Goal: Task Accomplishment & Management: Manage account settings

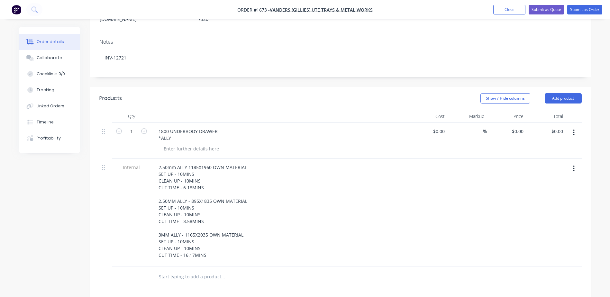
scroll to position [129, 0]
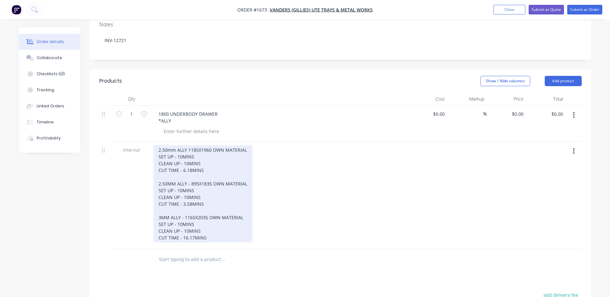
click at [159, 145] on div "2.50mm ALLY 1185X1960 OWN MATERIAL SET UP - 10MINS CLEAN UP - 10MINS CUT TIME -…" at bounding box center [202, 193] width 99 height 97
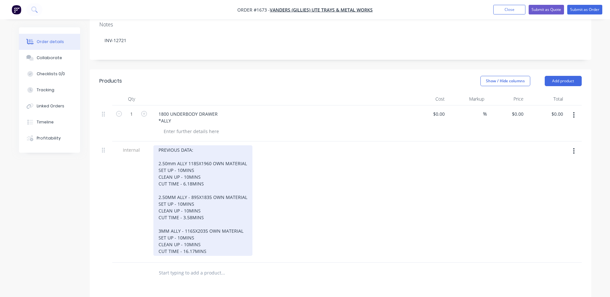
click at [190, 145] on div "PREVIOUS DATA: 2.50mm ALLY 1185X1960 OWN MATERIAL SET UP - 10MINS CLEAN UP - 10…" at bounding box center [202, 200] width 99 height 111
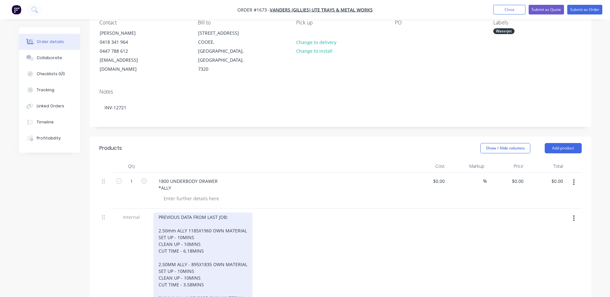
scroll to position [0, 0]
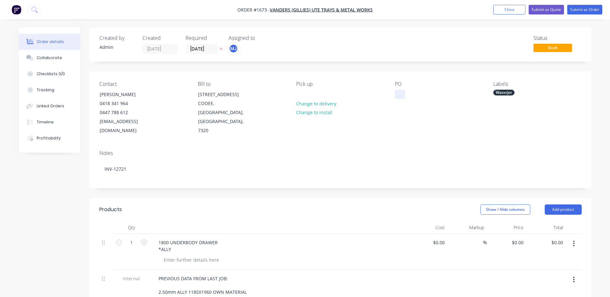
click at [397, 93] on div at bounding box center [400, 94] width 10 height 9
click at [210, 51] on input "[DATE]" at bounding box center [201, 49] width 31 height 10
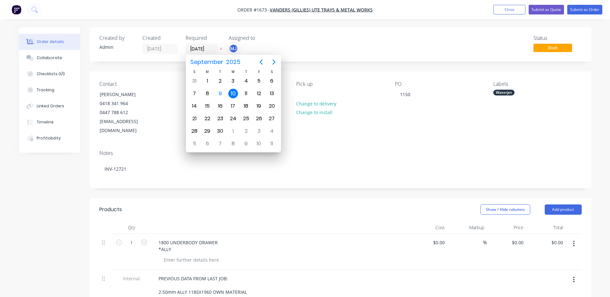
click at [264, 221] on div at bounding box center [279, 227] width 257 height 13
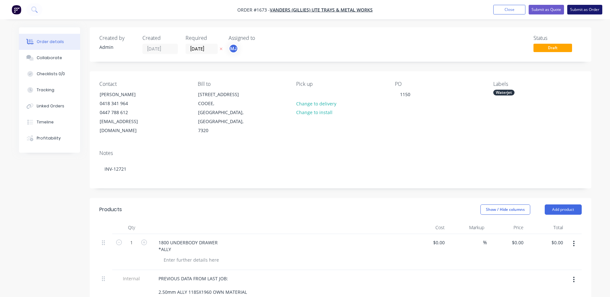
click at [586, 8] on button "Submit as Order" at bounding box center [584, 10] width 35 height 10
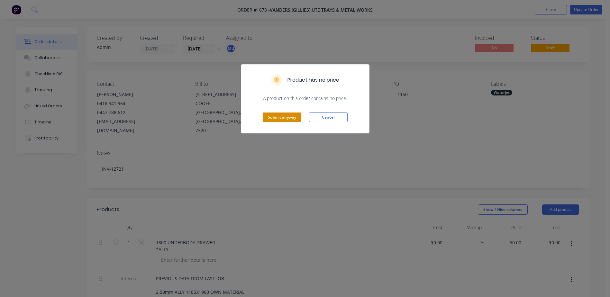
click at [271, 120] on button "Submit anyway" at bounding box center [282, 117] width 39 height 10
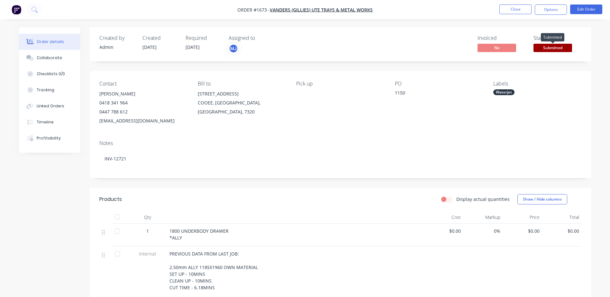
click at [547, 47] on span "Submitted" at bounding box center [552, 48] width 39 height 8
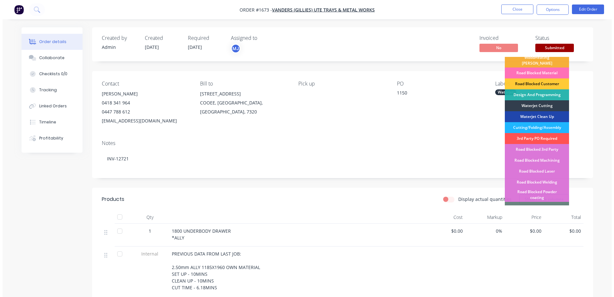
scroll to position [32, 0]
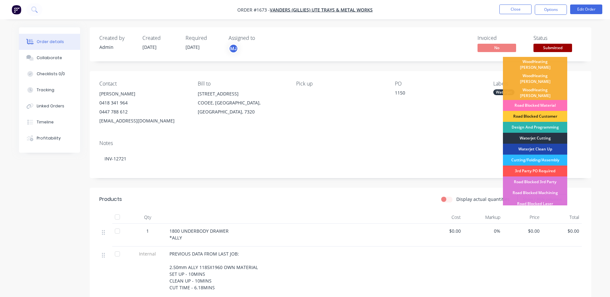
click at [538, 133] on div "Waterjet Cutting" at bounding box center [535, 138] width 64 height 11
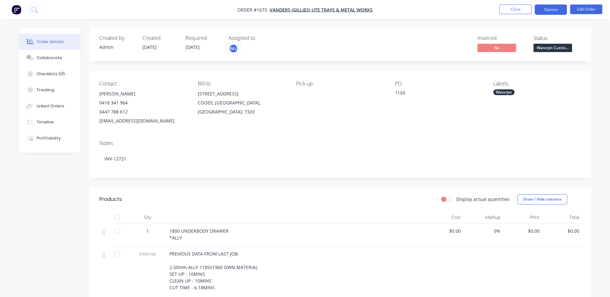
click at [549, 7] on button "Options" at bounding box center [550, 9] width 32 height 10
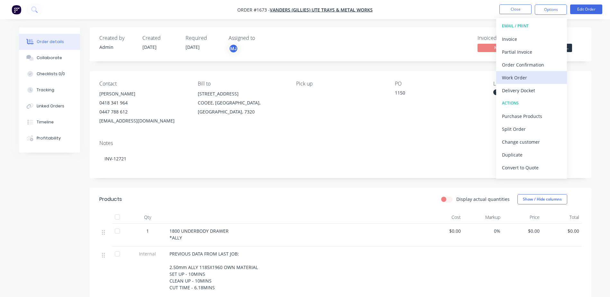
click at [529, 80] on div "Work Order" at bounding box center [531, 77] width 59 height 9
click at [529, 80] on div "Custom" at bounding box center [531, 77] width 59 height 9
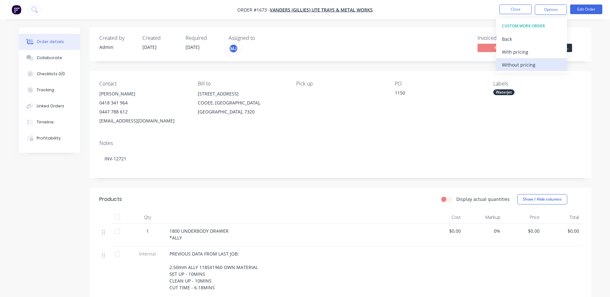
click at [529, 63] on div "Without pricing" at bounding box center [531, 64] width 59 height 9
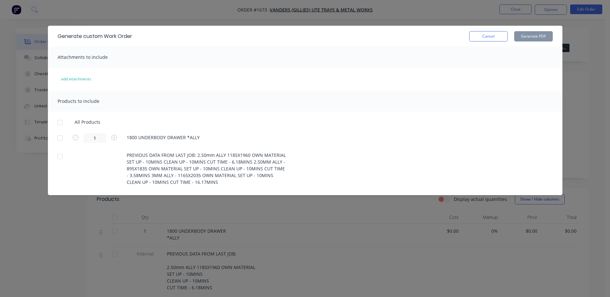
click at [59, 124] on div at bounding box center [60, 122] width 13 height 13
click at [521, 36] on button "Generate PDF" at bounding box center [533, 36] width 39 height 10
click at [478, 38] on button "Cancel" at bounding box center [488, 36] width 39 height 10
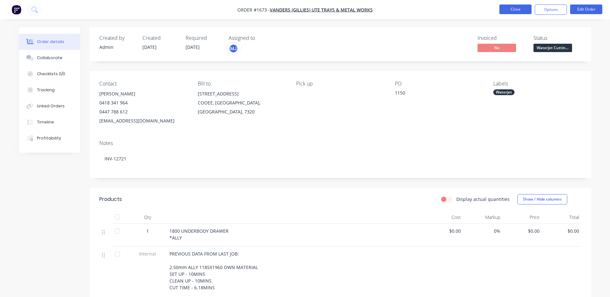
click at [504, 11] on button "Close" at bounding box center [515, 9] width 32 height 10
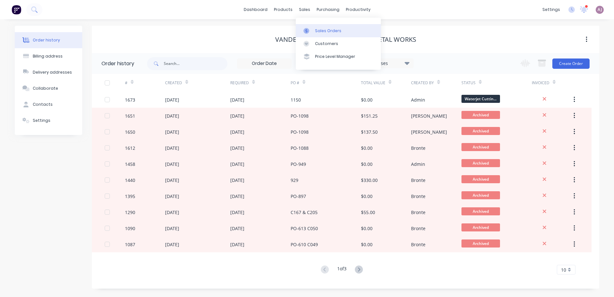
click at [312, 30] on div at bounding box center [309, 31] width 10 height 6
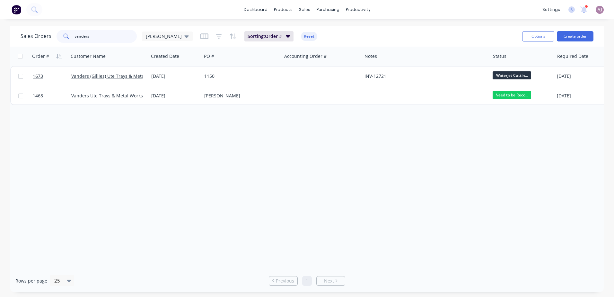
click at [88, 35] on input "vanders" at bounding box center [106, 36] width 63 height 13
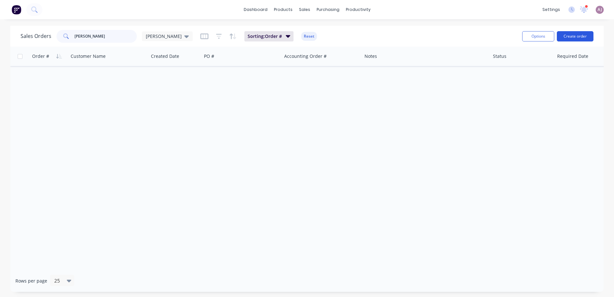
type input "[PERSON_NAME]"
click at [583, 35] on button "Create order" at bounding box center [575, 36] width 37 height 10
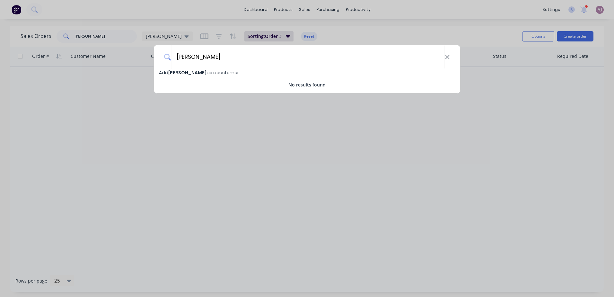
type input "[PERSON_NAME]"
click at [190, 72] on span "[PERSON_NAME]" at bounding box center [187, 72] width 38 height 6
select select "AU"
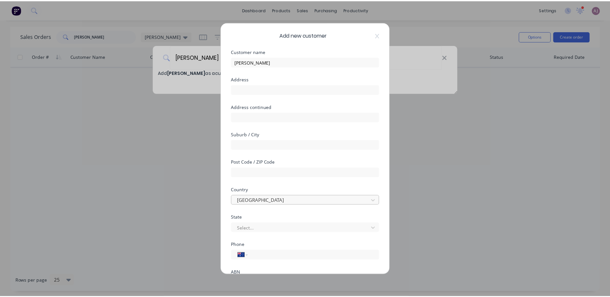
scroll to position [61, 0]
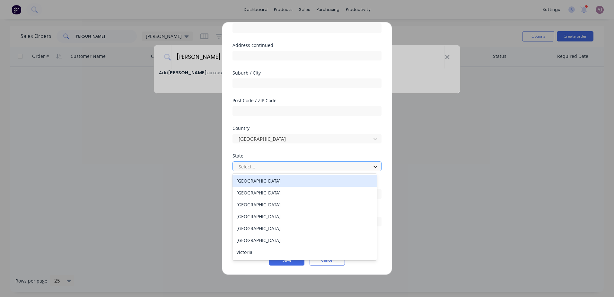
click at [374, 166] on icon at bounding box center [376, 167] width 4 height 2
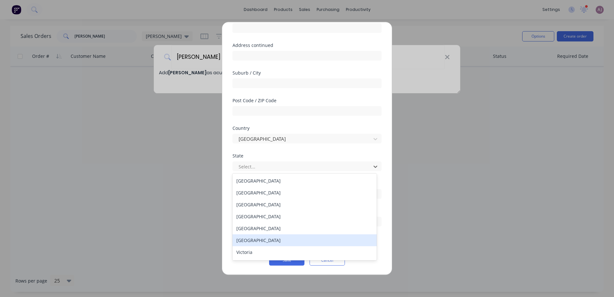
click at [251, 241] on div "[GEOGRAPHIC_DATA]" at bounding box center [305, 240] width 144 height 12
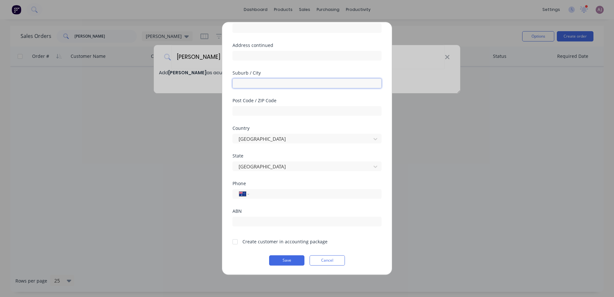
click at [272, 87] on input "text" at bounding box center [307, 83] width 149 height 10
type input "PORT SORELL"
click at [268, 110] on input "text" at bounding box center [307, 111] width 149 height 10
drag, startPoint x: 268, startPoint y: 82, endPoint x: 226, endPoint y: 85, distance: 41.6
click at [226, 85] on div "Add new customer Customer name [PERSON_NAME] Address Address continued Suburb /…" at bounding box center [307, 148] width 170 height 252
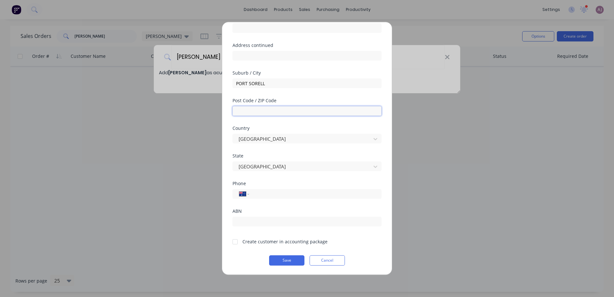
click at [260, 110] on input "text" at bounding box center [307, 111] width 149 height 10
type input "7307"
click at [272, 196] on input "tel" at bounding box center [314, 193] width 121 height 7
type input "0457 107 385"
click at [236, 243] on div at bounding box center [235, 241] width 13 height 13
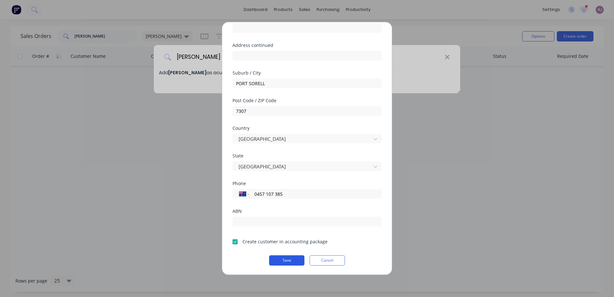
click at [282, 259] on button "Save" at bounding box center [286, 260] width 35 height 10
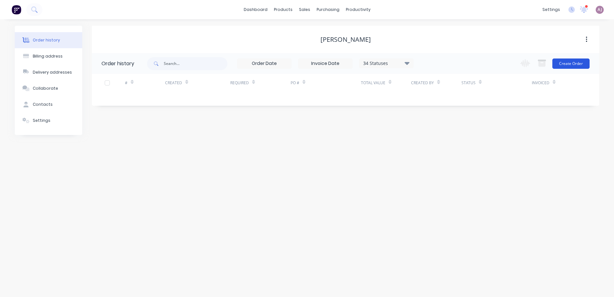
click at [571, 60] on button "Create Order" at bounding box center [571, 63] width 37 height 10
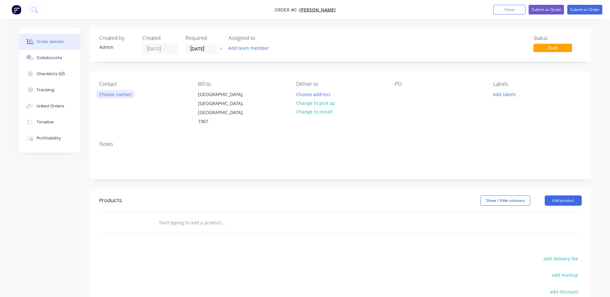
click at [124, 93] on button "Choose contact" at bounding box center [115, 94] width 40 height 9
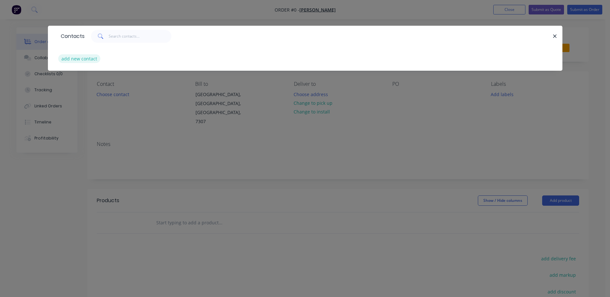
click at [87, 59] on button "add new contact" at bounding box center [79, 58] width 42 height 9
select select "AU"
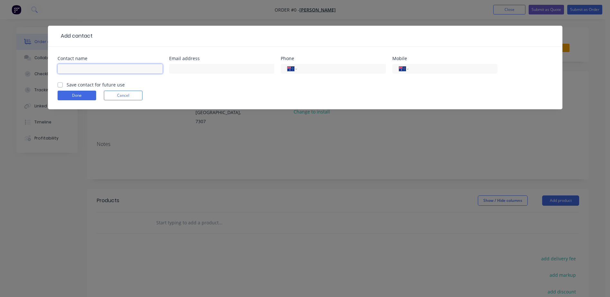
click at [112, 72] on input "text" at bounding box center [110, 69] width 105 height 10
type input "[PERSON_NAME]"
click at [67, 86] on label "Save contact for future use" at bounding box center [96, 84] width 58 height 7
click at [59, 86] on input "Save contact for future use" at bounding box center [60, 84] width 5 height 6
checkbox input "true"
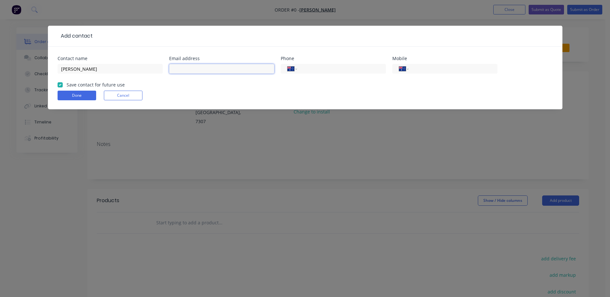
click at [188, 70] on input "text" at bounding box center [221, 69] width 105 height 10
type input "[EMAIL_ADDRESS][DOMAIN_NAME]"
click at [453, 69] on input "tel" at bounding box center [451, 68] width 77 height 7
type input "0457 107 385"
click at [86, 95] on button "Done" at bounding box center [77, 96] width 39 height 10
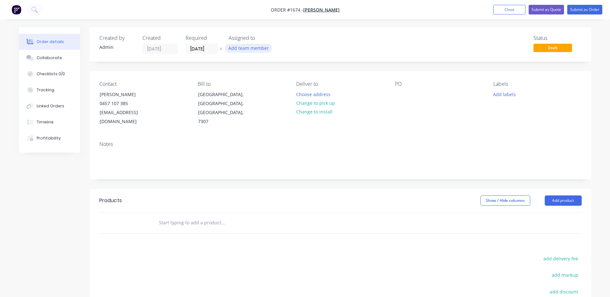
click at [246, 49] on button "Add team member" at bounding box center [248, 48] width 47 height 9
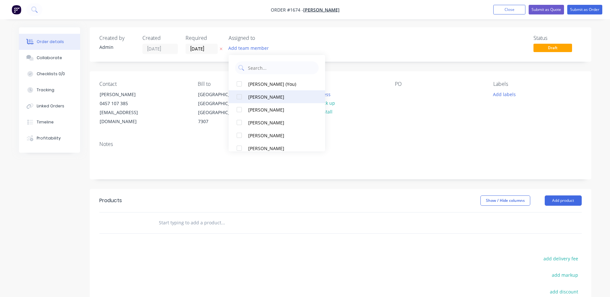
click at [239, 97] on div at bounding box center [239, 96] width 13 height 13
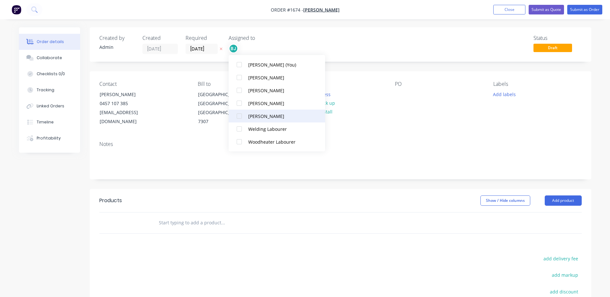
click at [237, 115] on div at bounding box center [239, 116] width 13 height 13
click at [242, 128] on div at bounding box center [239, 128] width 13 height 13
click at [335, 45] on div "Status Draft" at bounding box center [437, 44] width 289 height 19
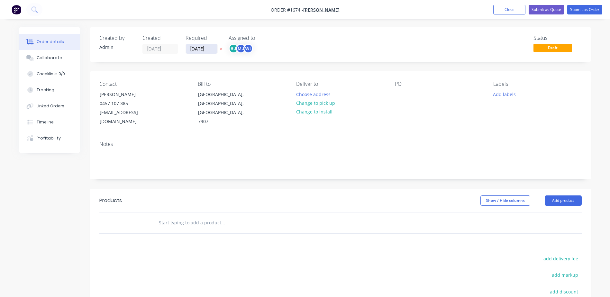
click at [197, 50] on input "[DATE]" at bounding box center [201, 49] width 31 height 10
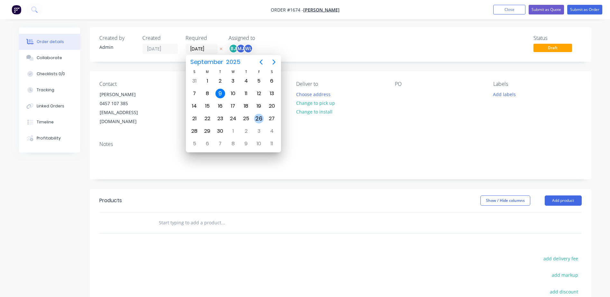
click at [258, 113] on div "26" at bounding box center [258, 118] width 13 height 12
type input "[DATE]"
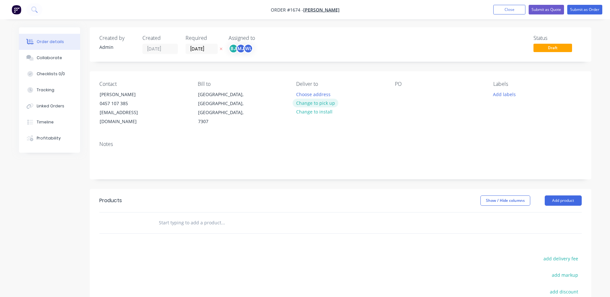
click at [324, 105] on button "Change to pick up" at bounding box center [315, 103] width 46 height 9
click at [506, 93] on button "Add labels" at bounding box center [504, 94] width 30 height 9
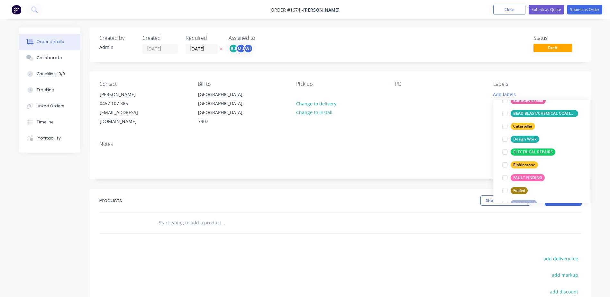
scroll to position [64, 0]
click at [504, 140] on div at bounding box center [504, 138] width 13 height 13
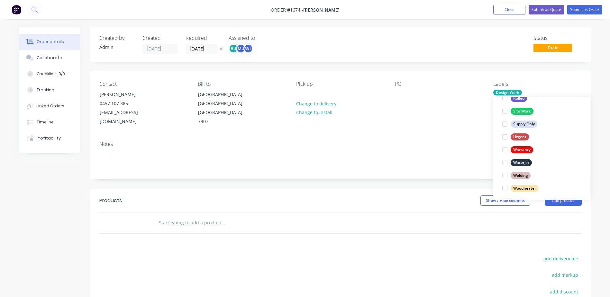
scroll to position [308, 0]
click at [504, 162] on div at bounding box center [504, 161] width 13 height 13
click at [505, 173] on div at bounding box center [504, 174] width 13 height 13
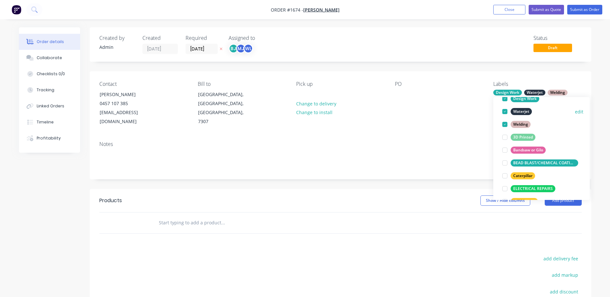
scroll to position [64, 0]
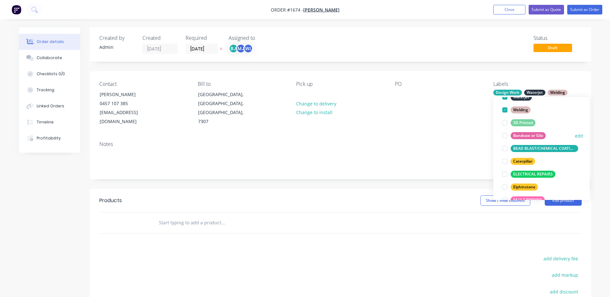
click at [503, 136] on div at bounding box center [504, 135] width 13 height 13
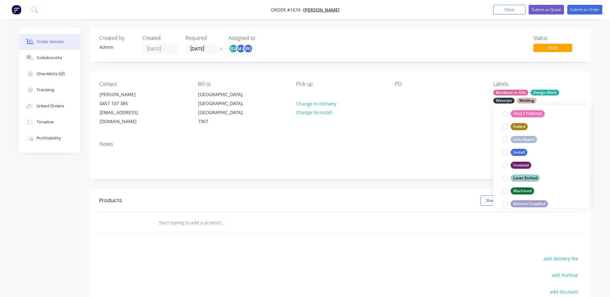
scroll to position [174, 0]
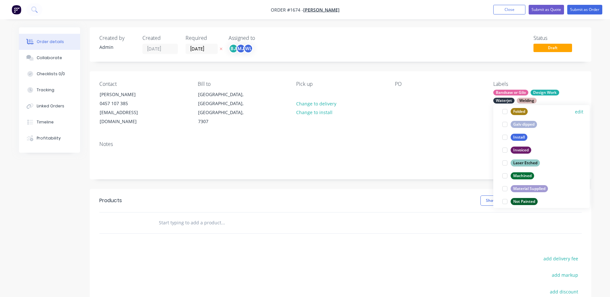
click at [505, 112] on div at bounding box center [504, 111] width 13 height 13
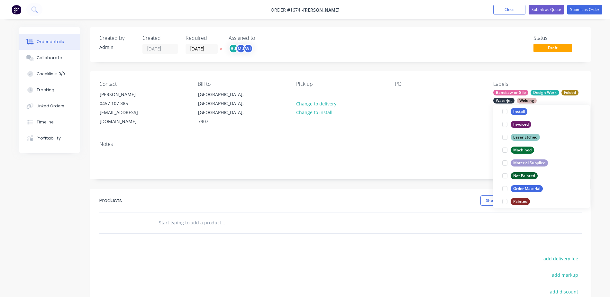
scroll to position [231, 0]
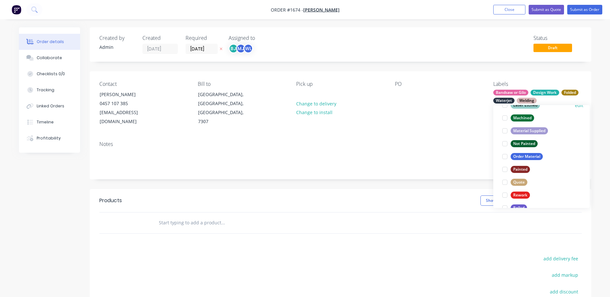
click at [504, 107] on div at bounding box center [504, 105] width 13 height 13
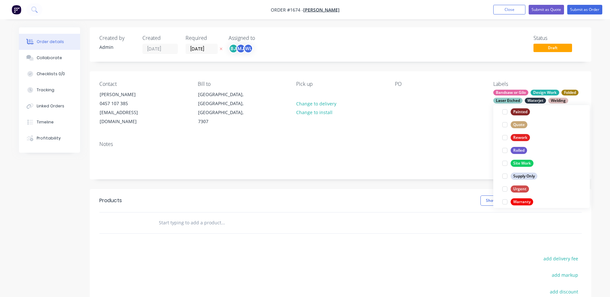
scroll to position [289, 0]
click at [505, 124] on div at bounding box center [504, 124] width 13 height 13
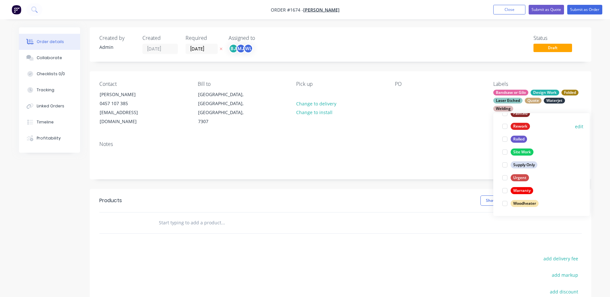
scroll to position [308, 0]
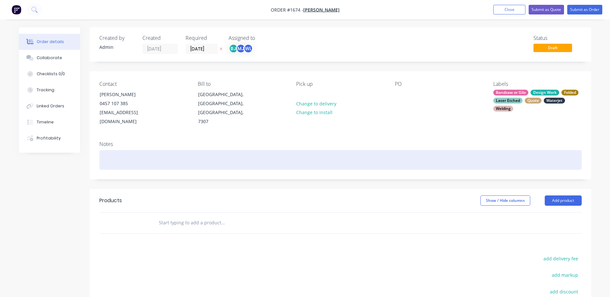
click at [438, 150] on div at bounding box center [340, 160] width 482 height 20
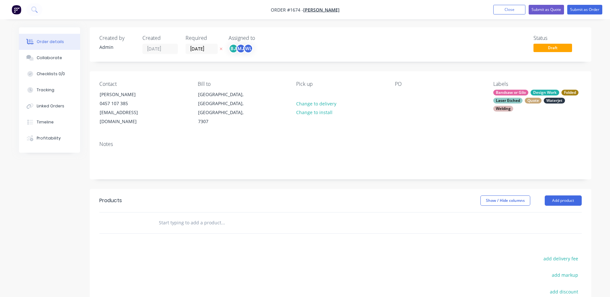
click at [185, 216] on input "text" at bounding box center [222, 222] width 129 height 13
click at [184, 216] on input "DEDICATION BENCH SEAT" at bounding box center [222, 222] width 129 height 13
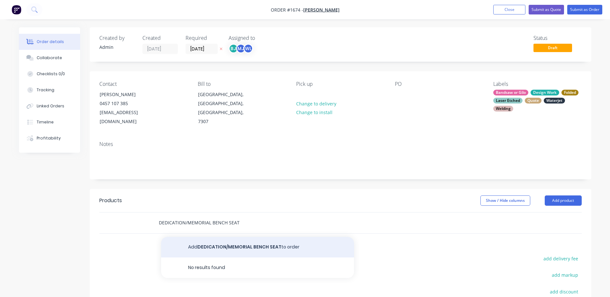
type input "DEDICATION/MEMORIAL BENCH SEAT"
click at [241, 237] on button "Add DEDICATION/MEMORIAL BENCH SEAT to order" at bounding box center [257, 247] width 193 height 21
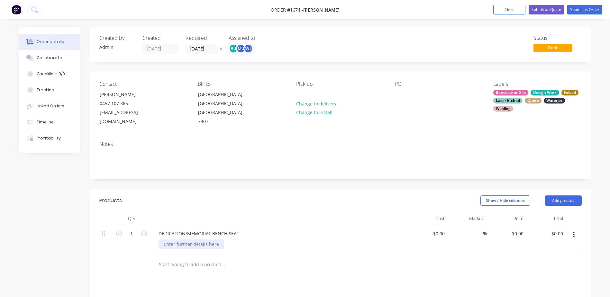
click at [183, 239] on div at bounding box center [191, 243] width 66 height 9
click at [240, 229] on div "DEDICATION/MEMORIAL BENCH SEAT" at bounding box center [198, 233] width 91 height 9
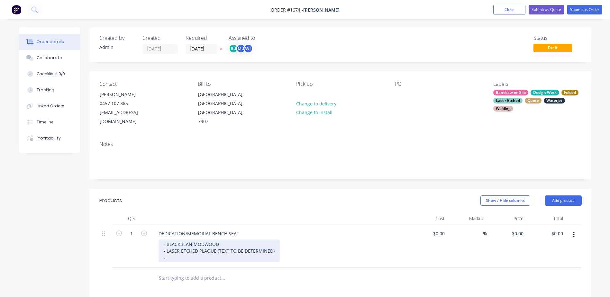
click at [196, 252] on div "- BLACKBEAN MODWOOD - LASER ETCHED PLAQUE (TEXT TO BE DETERMINED) -" at bounding box center [218, 250] width 121 height 23
click at [177, 249] on div "- BLACKBEAN MODWOOD - LASER ETCHED PLAQUE (TEXT TO BE DETERMINED) -" at bounding box center [218, 250] width 121 height 23
click at [210, 248] on div "- BLACKBEAN MODWOOD - LASER ETCHED PLAQUE (TEXT TO BE DETERMINED) - LASER ETCHI…" at bounding box center [218, 250] width 121 height 23
click at [254, 248] on div "- BLACKBEAN MODWOOD - LASER ETCHED PLAQUE (TEXT TO BE DETERMINED) - LASER ETCHI…" at bounding box center [218, 250] width 121 height 23
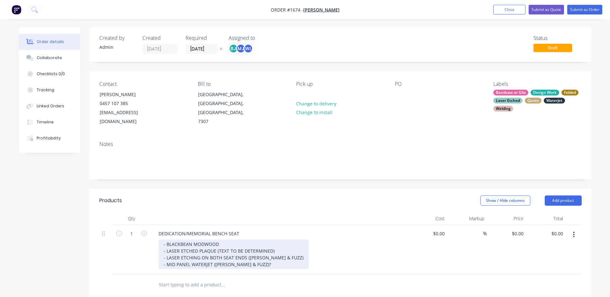
click at [279, 249] on div "- BLACKBEAN MODWOOD - LASER ETCHED PLAQUE (TEXT TO BE DETERMINED) - LASER ETCHI…" at bounding box center [233, 254] width 150 height 30
click at [254, 254] on div "- BLACKBEAN MODWOOD - LASER ETCHED PLAQUE (TEXT TO BE DETERMINED) - LASER ETCHI…" at bounding box center [234, 254] width 152 height 30
click at [180, 265] on div "- BLACKBEAN MODWOOD - LASER ETCHED PLAQUE (TEXT TO BE DETERMINED) - LASER ETCHI…" at bounding box center [234, 257] width 152 height 36
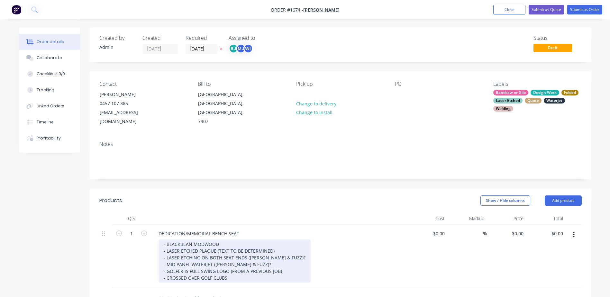
click at [166, 239] on div "- BLACKBEAN MODWOOD - LASER ETCHED PLAQUE (TEXT TO BE DETERMINED) - LASER ETCHI…" at bounding box center [234, 260] width 152 height 43
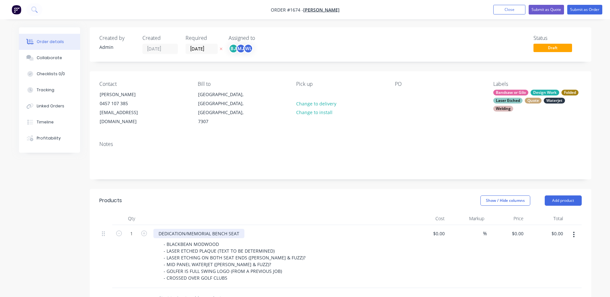
click at [239, 229] on div "DEDICATION/MEMORIAL BENCH SEAT" at bounding box center [198, 233] width 91 height 9
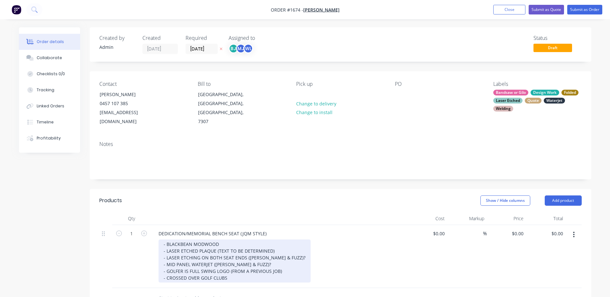
click at [187, 262] on div "- BLACKBEAN MODWOOD - LASER ETCHED PLAQUE (TEXT TO BE DETERMINED) - LASER ETCHI…" at bounding box center [234, 260] width 152 height 43
click at [229, 267] on div "- BLACKBEAN MODWOOD - LASER ETCHED PLAQUE (TEXT TO BE DETERMINED) - LASER ETCHI…" at bounding box center [234, 260] width 152 height 43
click at [230, 255] on div "- BLACKBEAN MODWOOD - LASER ETCHED PLAQUE (TEXT TO BE DETERMINED) - LASER ETCHI…" at bounding box center [234, 260] width 152 height 43
click at [230, 267] on div "- BLACKBEAN MODWOOD - LASER ETCHED PLAQUE (TEXT TO BE DETERMINED) - LASER ETCHI…" at bounding box center [234, 260] width 152 height 43
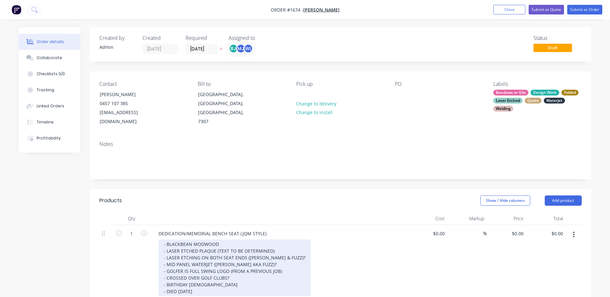
click at [172, 282] on div "- BLACKBEAN MODWOOD - LASER ETCHED PLAQUE (TEXT TO BE DETERMINED) - LASER ETCHI…" at bounding box center [234, 267] width 152 height 57
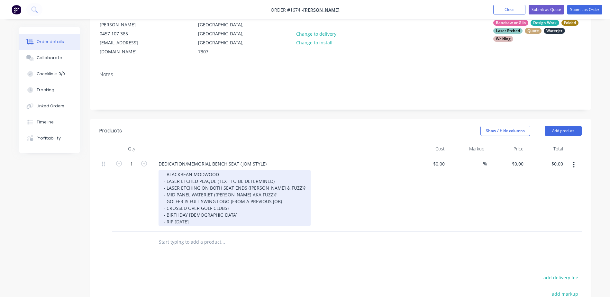
scroll to position [0, 0]
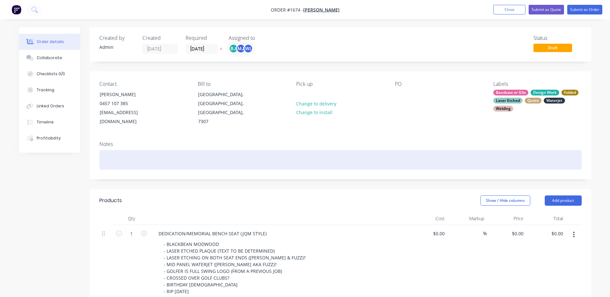
click at [123, 151] on div at bounding box center [340, 160] width 482 height 20
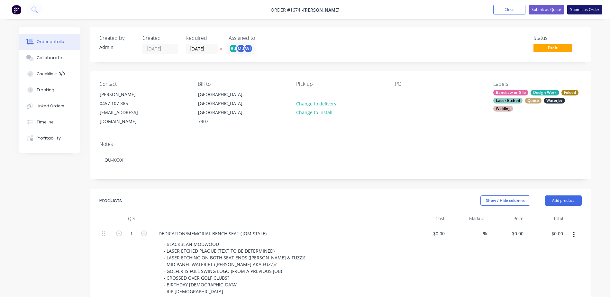
click at [587, 6] on button "Submit as Order" at bounding box center [584, 10] width 35 height 10
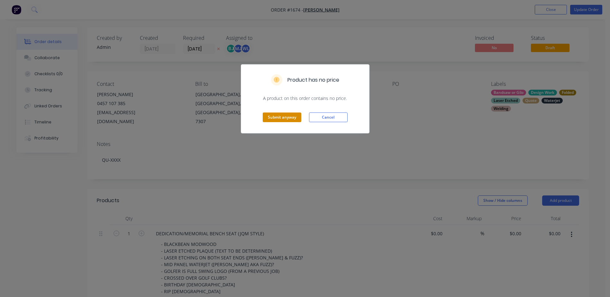
click at [293, 116] on button "Submit anyway" at bounding box center [282, 117] width 39 height 10
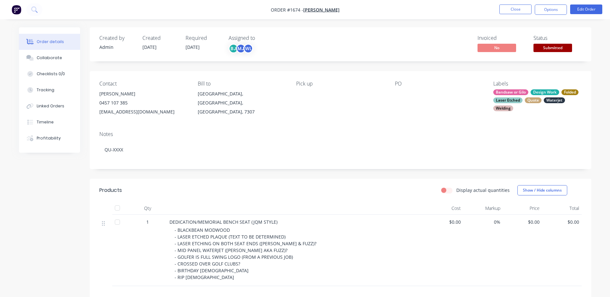
click at [543, 49] on span "Submitted" at bounding box center [552, 48] width 39 height 8
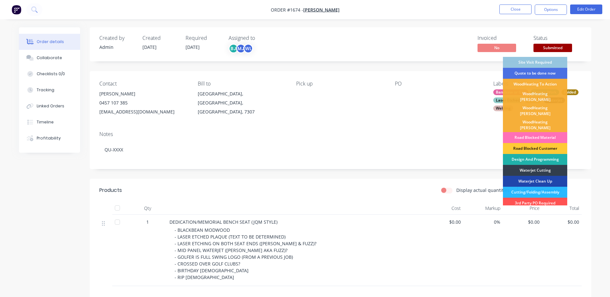
click at [536, 154] on div "Design And Programming" at bounding box center [535, 159] width 64 height 11
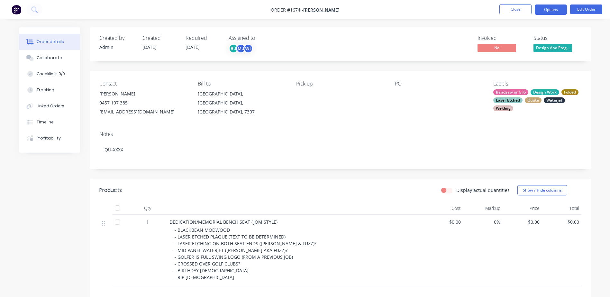
click at [552, 8] on button "Options" at bounding box center [550, 9] width 32 height 10
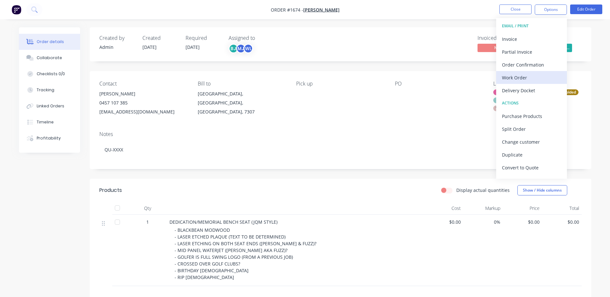
click at [510, 75] on div "Work Order" at bounding box center [531, 77] width 59 height 9
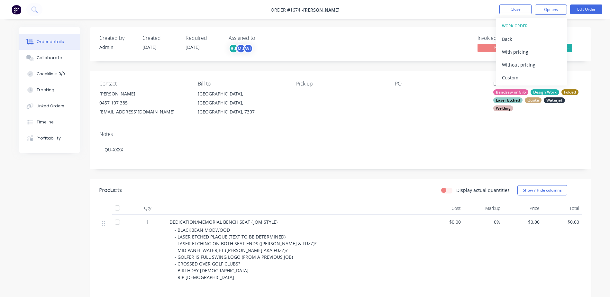
click at [510, 74] on div "Custom" at bounding box center [531, 77] width 59 height 9
click at [512, 65] on div "Without pricing" at bounding box center [531, 64] width 59 height 9
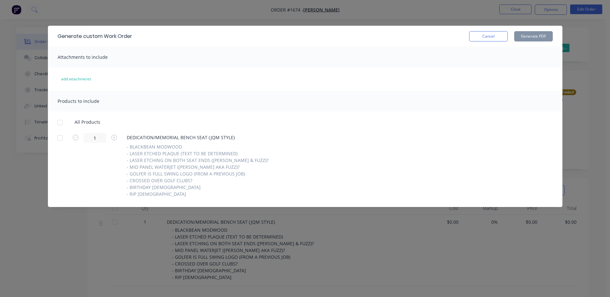
click at [62, 121] on div at bounding box center [60, 122] width 13 height 13
click at [534, 36] on button "Generate PDF" at bounding box center [533, 36] width 39 height 10
click at [474, 36] on button "Cancel" at bounding box center [488, 36] width 39 height 10
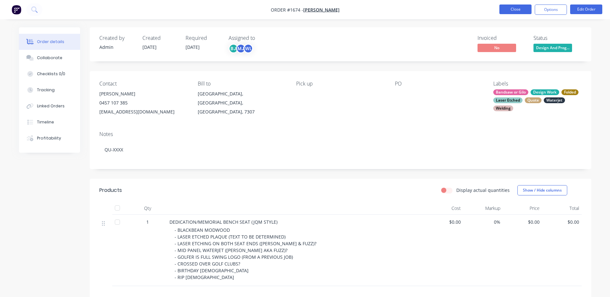
click at [519, 9] on button "Close" at bounding box center [515, 9] width 32 height 10
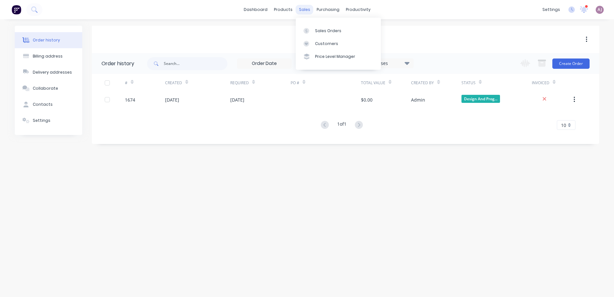
click at [302, 10] on div "sales" at bounding box center [305, 10] width 18 height 10
click at [317, 33] on div "Sales Orders" at bounding box center [328, 31] width 26 height 6
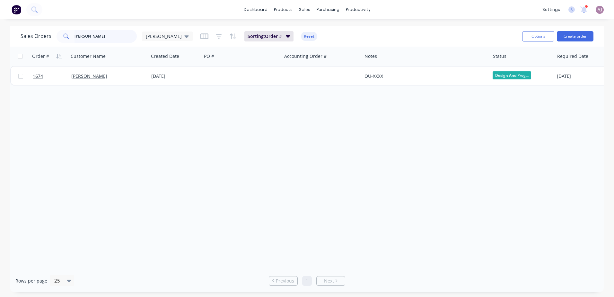
click at [76, 35] on input "[PERSON_NAME]" at bounding box center [106, 36] width 63 height 13
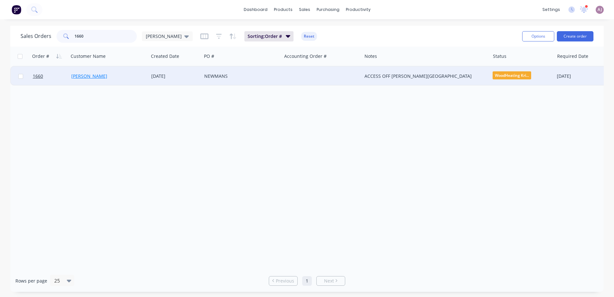
type input "1660"
click at [89, 78] on link "[PERSON_NAME]" at bounding box center [89, 76] width 36 height 6
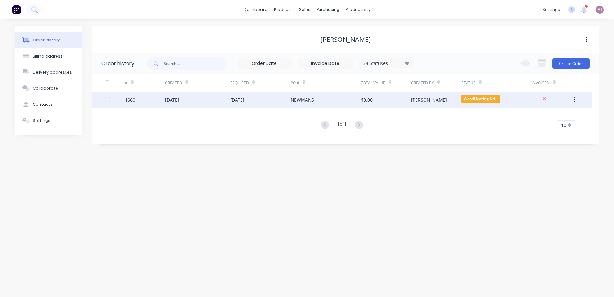
click at [179, 103] on div "[DATE]" at bounding box center [172, 99] width 14 height 7
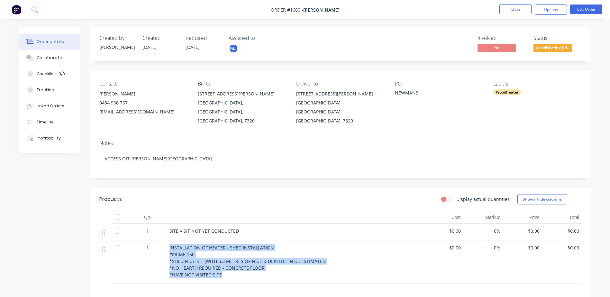
drag, startPoint x: 222, startPoint y: 265, endPoint x: 165, endPoint y: 263, distance: 56.9
click at [165, 263] on div "1 INSTALLATION OF HEATER - SHED INSTALLATION *PRIME 150 *SHED FLUE KIT (WITH 6.…" at bounding box center [340, 261] width 482 height 43
click at [165, 263] on div "1" at bounding box center [147, 261] width 39 height 43
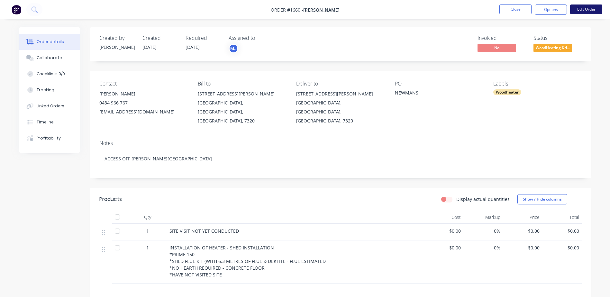
click at [587, 9] on button "Edit Order" at bounding box center [586, 9] width 32 height 10
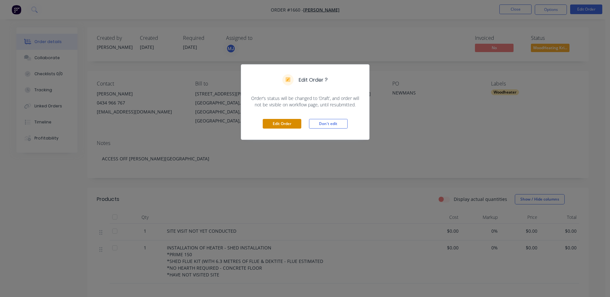
click at [279, 120] on button "Edit Order" at bounding box center [282, 124] width 39 height 10
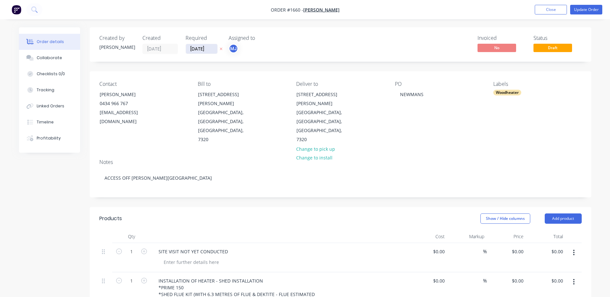
click at [196, 49] on input "[DATE]" at bounding box center [201, 49] width 31 height 10
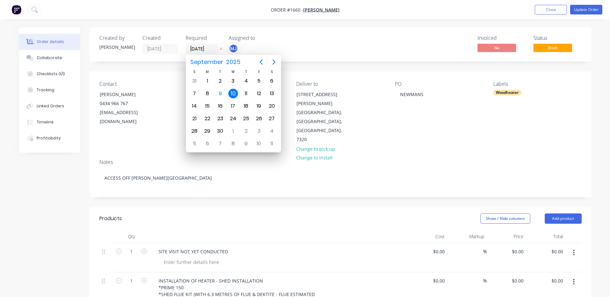
click at [234, 96] on div "10" at bounding box center [233, 94] width 10 height 10
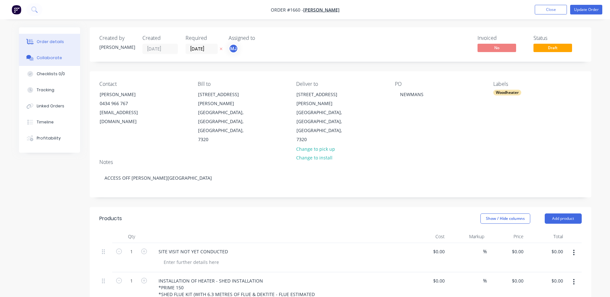
click at [45, 56] on div "Collaborate" at bounding box center [49, 58] width 25 height 6
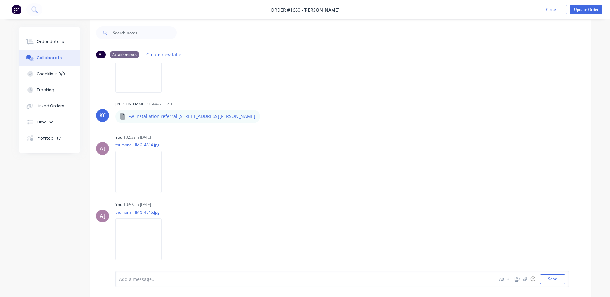
scroll to position [10, 0]
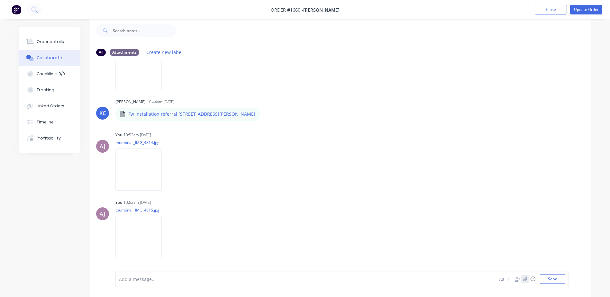
click at [527, 280] on button "button" at bounding box center [525, 279] width 8 height 8
click at [553, 280] on button "Send" at bounding box center [552, 279] width 25 height 10
click at [57, 40] on div "Order details" at bounding box center [50, 42] width 27 height 6
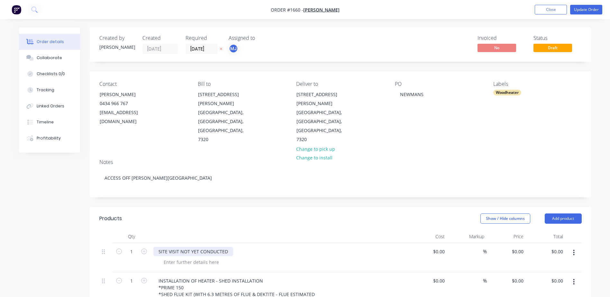
click at [185, 247] on div "SITE VISIT NOT YET CONDUCTED" at bounding box center [193, 251] width 80 height 9
click at [207, 247] on div "SITE VISIT CONDUCTED" at bounding box center [183, 251] width 60 height 9
click at [588, 6] on button "Update Order" at bounding box center [586, 10] width 32 height 10
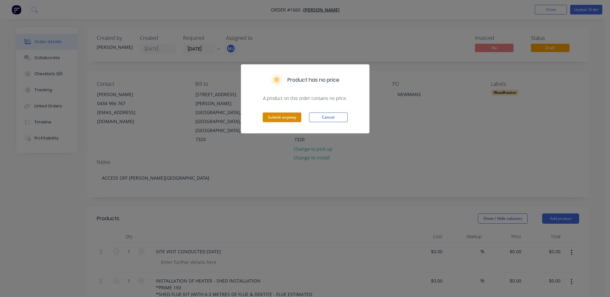
click at [288, 117] on button "Submit anyway" at bounding box center [282, 117] width 39 height 10
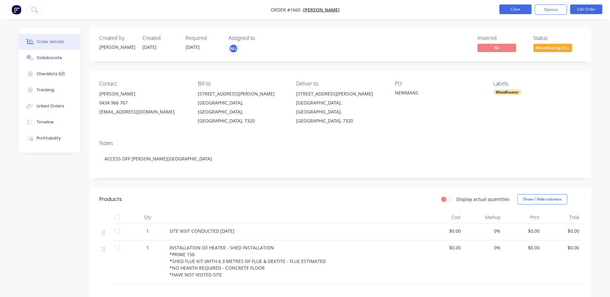
click at [521, 8] on button "Close" at bounding box center [515, 9] width 32 height 10
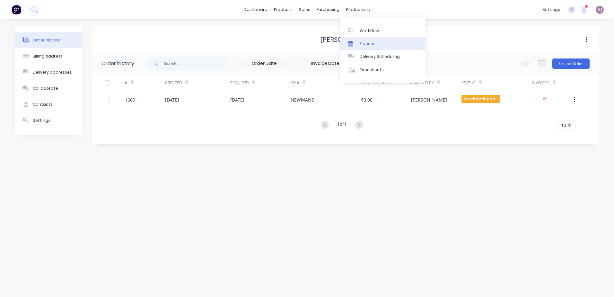
click at [366, 40] on link "Planner" at bounding box center [383, 43] width 85 height 13
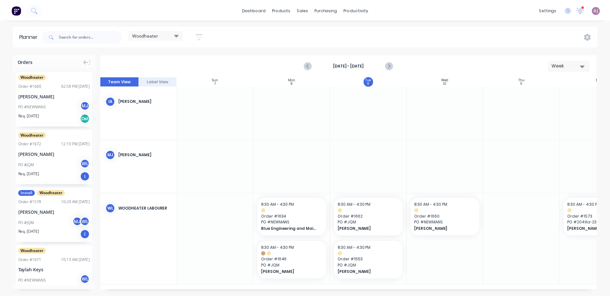
scroll to position [0, 0]
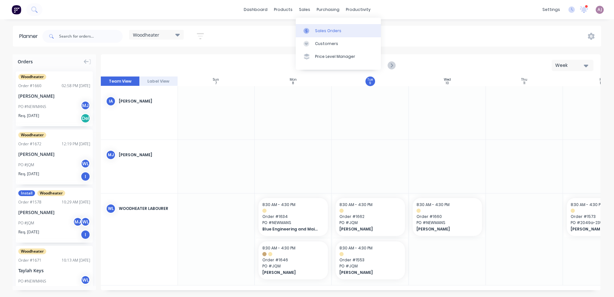
click at [307, 31] on icon at bounding box center [307, 31] width 6 height 6
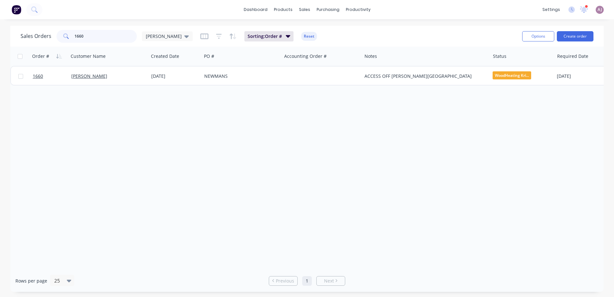
click at [83, 36] on input "1660" at bounding box center [106, 36] width 63 height 13
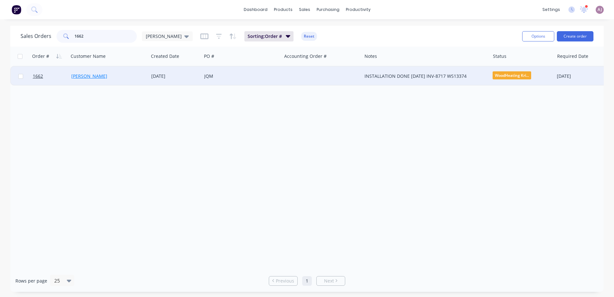
type input "1662"
click at [85, 76] on link "[PERSON_NAME]" at bounding box center [89, 76] width 36 height 6
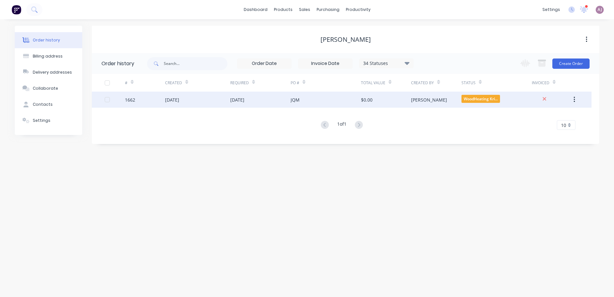
click at [192, 99] on div "[DATE]" at bounding box center [197, 100] width 65 height 16
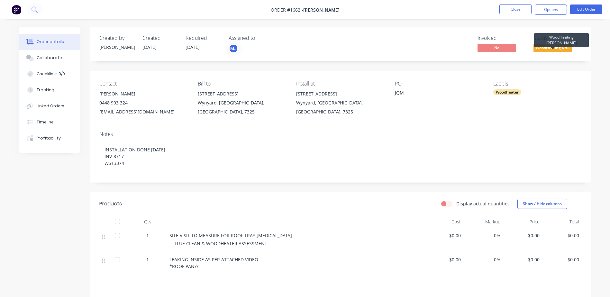
click at [558, 47] on span "WoodHeating Kri..." at bounding box center [552, 48] width 39 height 8
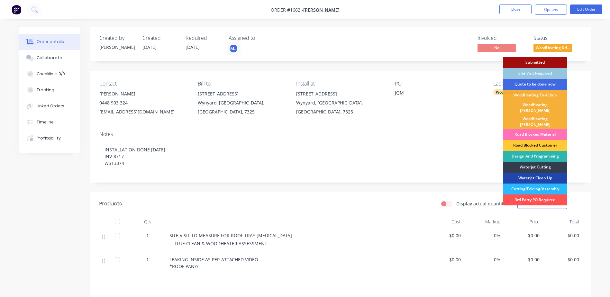
click at [533, 84] on div "Quote to be done now" at bounding box center [535, 84] width 64 height 11
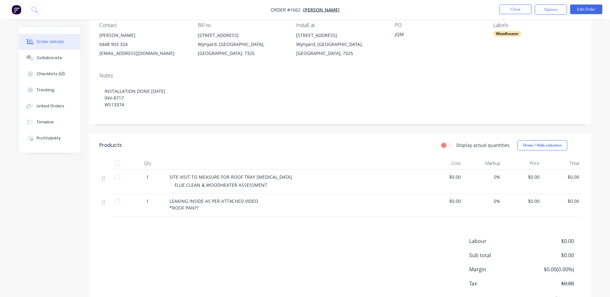
scroll to position [64, 0]
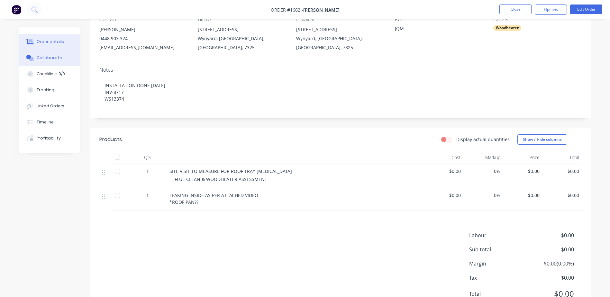
click at [49, 63] on button "Collaborate" at bounding box center [49, 58] width 61 height 16
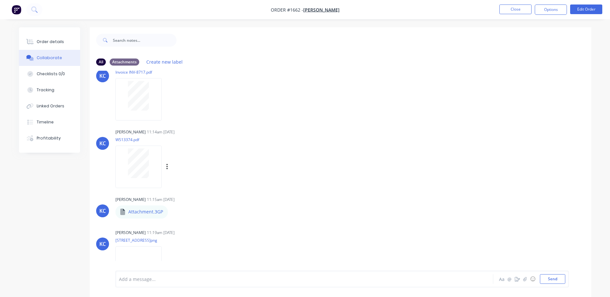
scroll to position [41, 0]
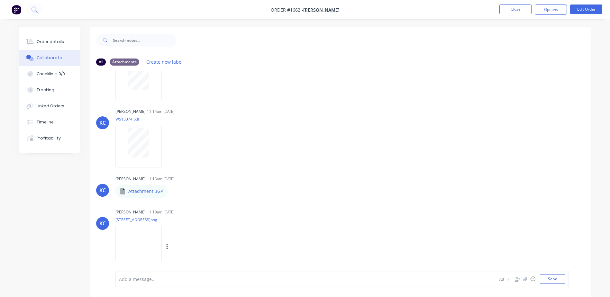
click at [142, 242] on img at bounding box center [138, 247] width 46 height 42
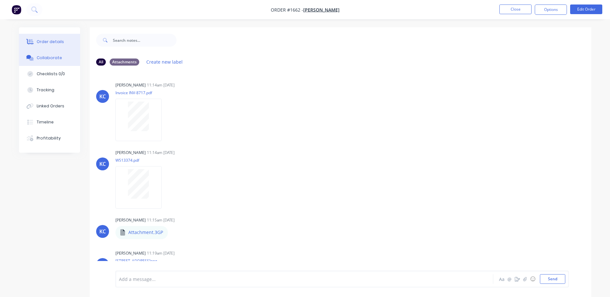
click at [49, 37] on button "Order details" at bounding box center [49, 42] width 61 height 16
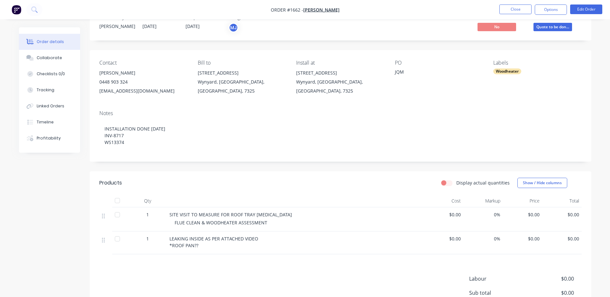
scroll to position [32, 0]
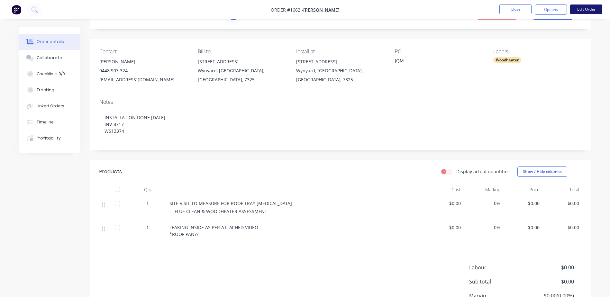
click at [582, 12] on button "Edit Order" at bounding box center [586, 9] width 32 height 10
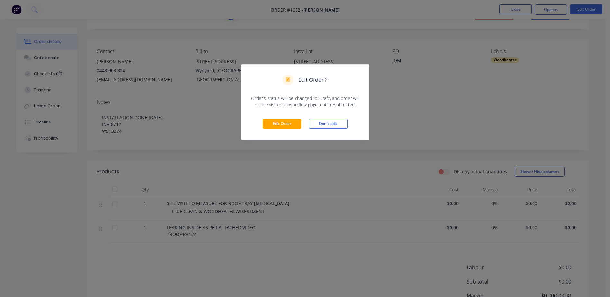
click at [285, 116] on div "Edit Order Don't edit" at bounding box center [305, 123] width 128 height 31
click at [288, 118] on div "Edit Order Don't edit" at bounding box center [305, 123] width 128 height 31
click at [286, 121] on button "Edit Order" at bounding box center [282, 124] width 39 height 10
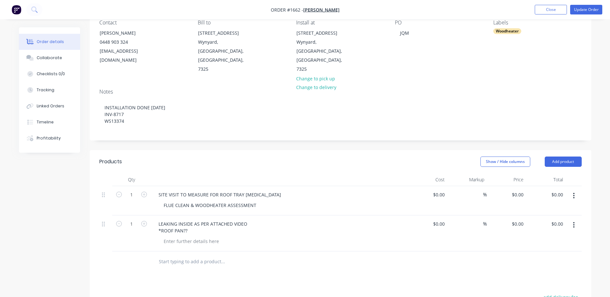
scroll to position [161, 0]
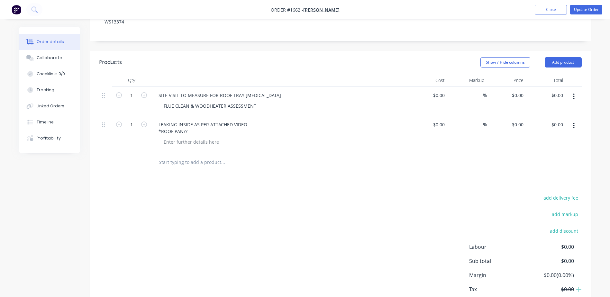
click at [179, 156] on input "text" at bounding box center [222, 162] width 129 height 13
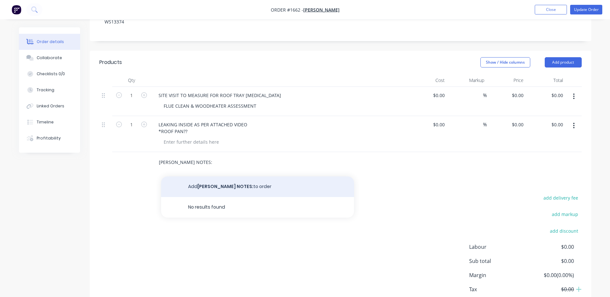
type input "[PERSON_NAME] NOTES:"
click at [194, 176] on button "Add [PERSON_NAME] NOTES: to order" at bounding box center [257, 186] width 193 height 21
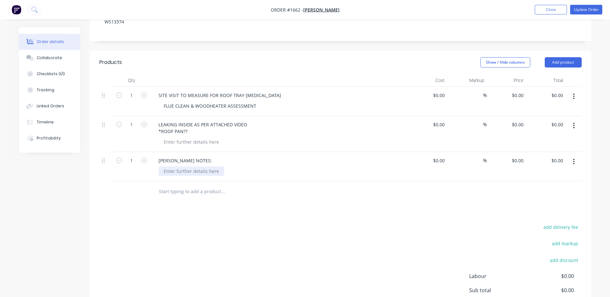
click at [179, 166] on div at bounding box center [191, 170] width 66 height 9
paste div
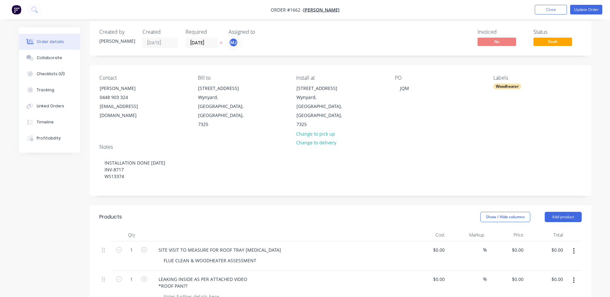
scroll to position [0, 0]
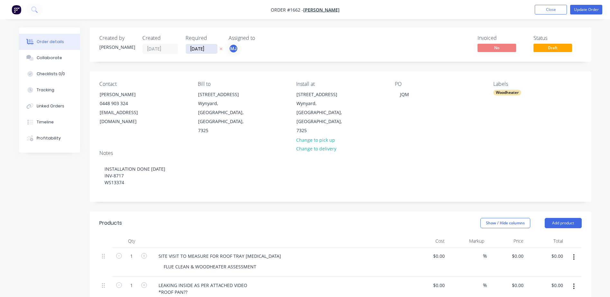
click at [203, 49] on input "[DATE]" at bounding box center [201, 49] width 31 height 10
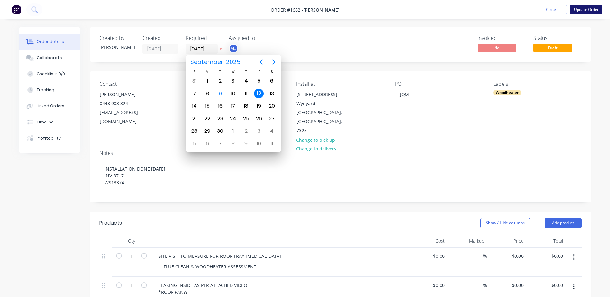
click at [576, 10] on button "Update Order" at bounding box center [586, 10] width 32 height 10
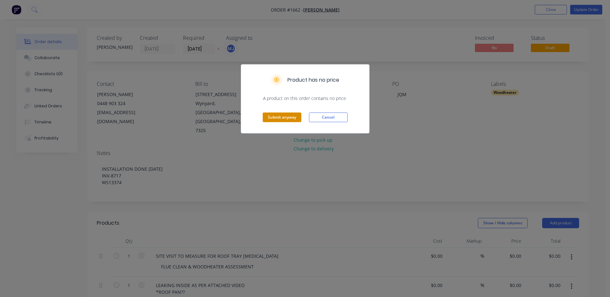
click at [288, 117] on button "Submit anyway" at bounding box center [282, 117] width 39 height 10
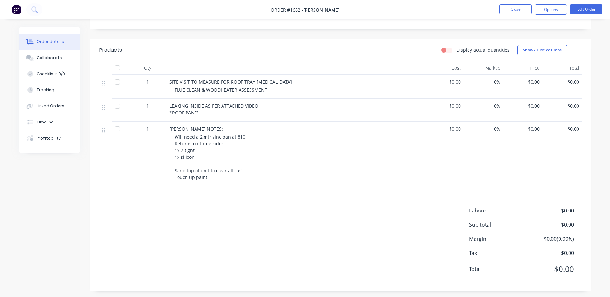
scroll to position [157, 0]
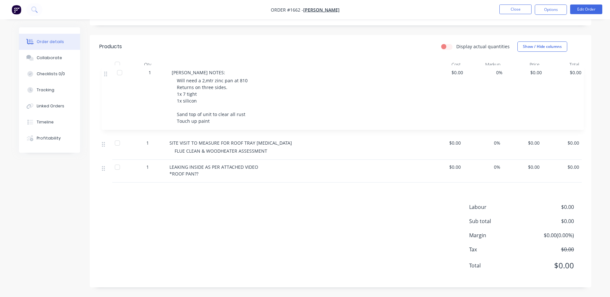
drag, startPoint x: 103, startPoint y: 128, endPoint x: 106, endPoint y: 74, distance: 54.4
click at [106, 74] on div "1 SITE VISIT TO MEASURE FOR ROOF TRAY [MEDICAL_DATA] FLUE CLEAN & WOODHEATER AS…" at bounding box center [340, 126] width 482 height 111
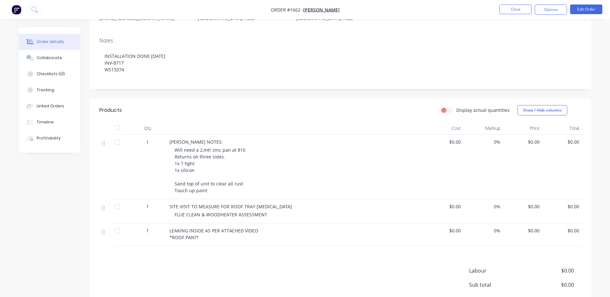
scroll to position [0, 0]
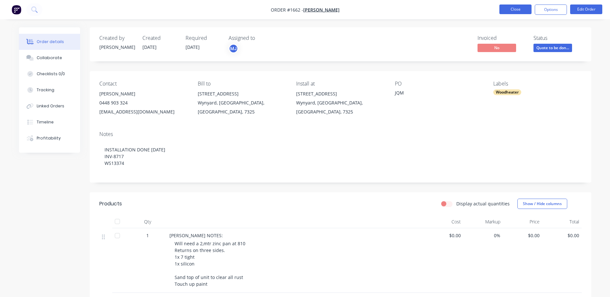
click at [522, 9] on button "Close" at bounding box center [515, 9] width 32 height 10
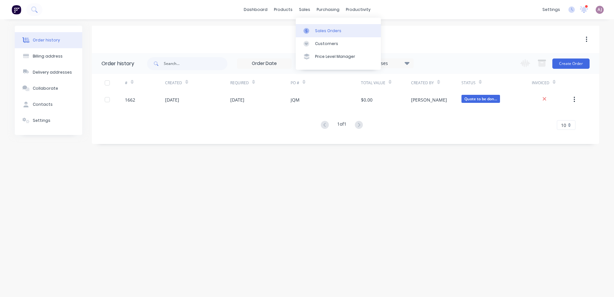
click at [310, 30] on div at bounding box center [309, 31] width 10 height 6
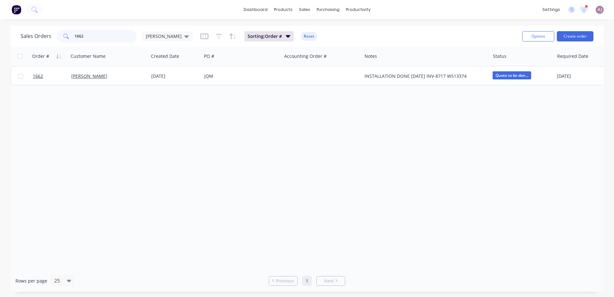
click at [91, 37] on input "1662" at bounding box center [106, 36] width 63 height 13
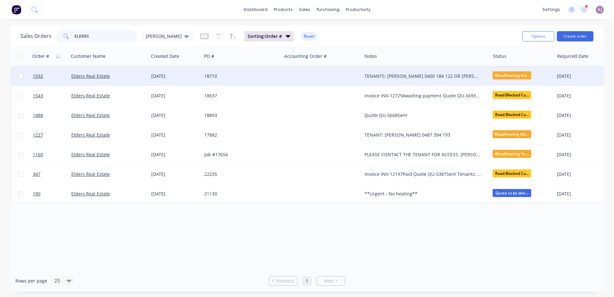
type input "ELDERS"
click at [84, 80] on div "Elders Real Estate" at bounding box center [109, 76] width 80 height 19
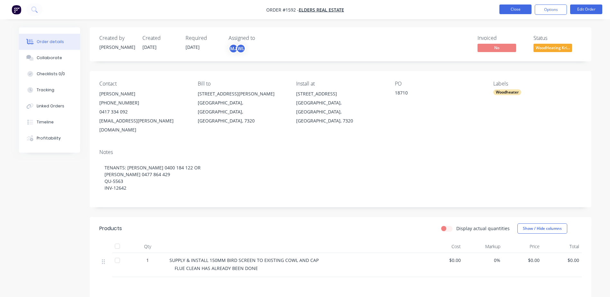
click at [511, 10] on button "Close" at bounding box center [515, 9] width 32 height 10
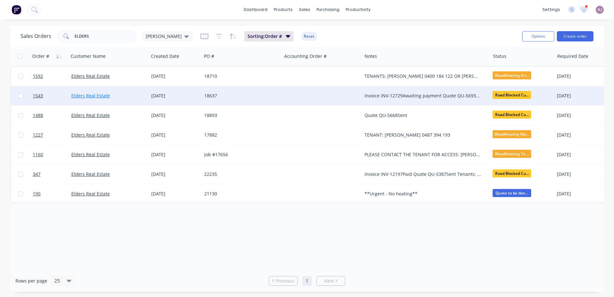
click at [97, 95] on link "Elders Real Estate" at bounding box center [90, 96] width 39 height 6
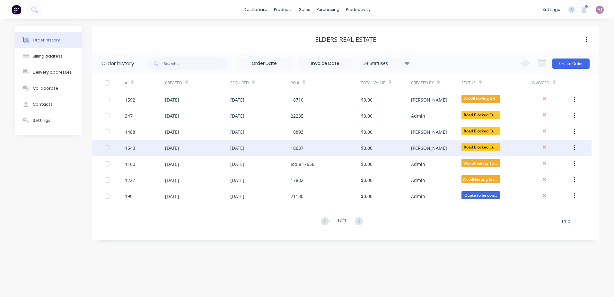
click at [176, 150] on div "[DATE]" at bounding box center [172, 148] width 14 height 7
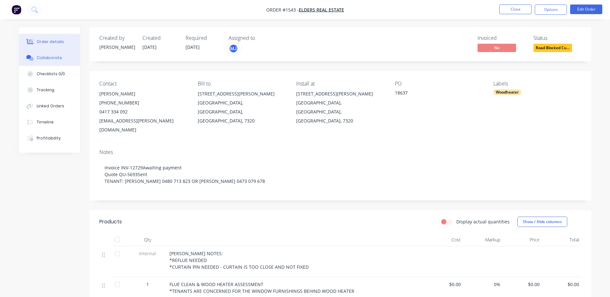
click at [56, 55] on div "Collaborate" at bounding box center [49, 58] width 25 height 6
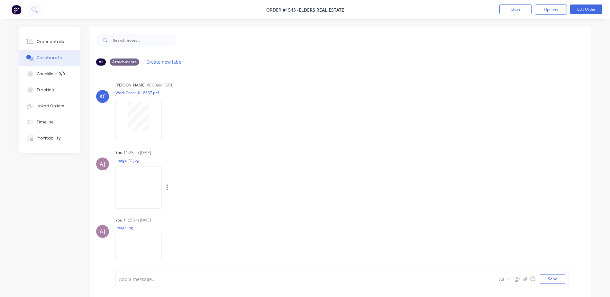
click at [148, 189] on img at bounding box center [138, 187] width 46 height 42
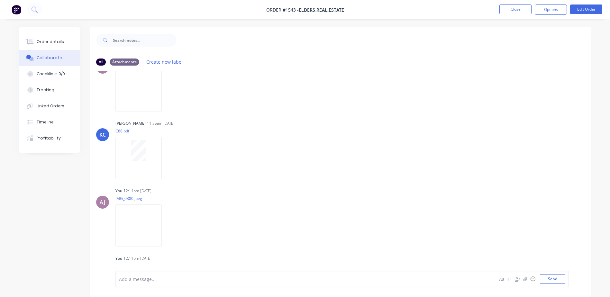
scroll to position [211, 0]
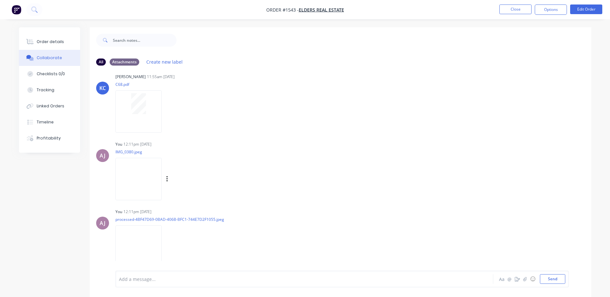
click at [130, 177] on img at bounding box center [138, 179] width 46 height 42
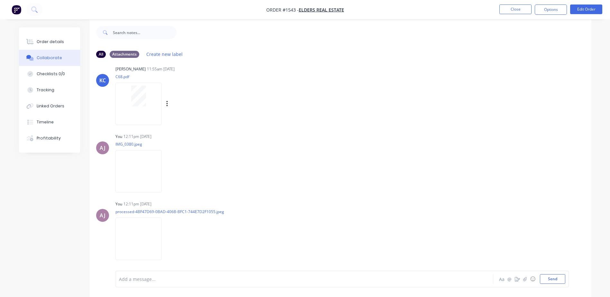
scroll to position [10, 0]
click at [150, 233] on img at bounding box center [138, 237] width 46 height 42
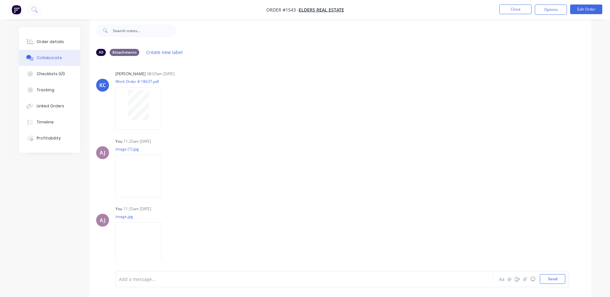
scroll to position [0, 0]
click at [43, 41] on div "Order details" at bounding box center [50, 42] width 27 height 6
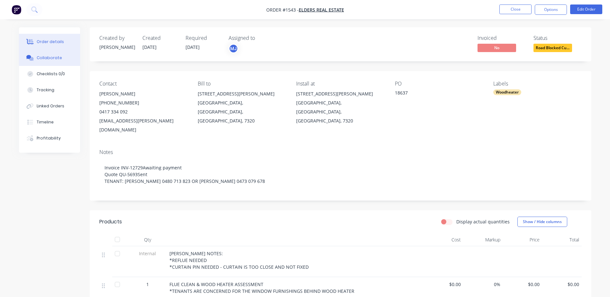
click at [52, 62] on button "Collaborate" at bounding box center [49, 58] width 61 height 16
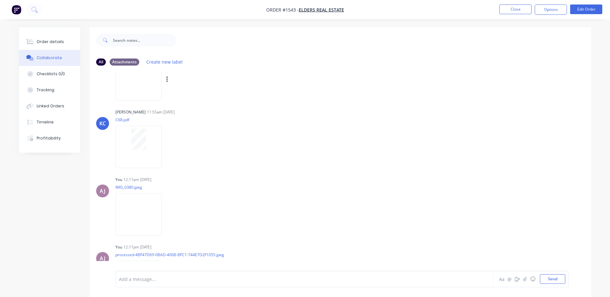
scroll to position [211, 0]
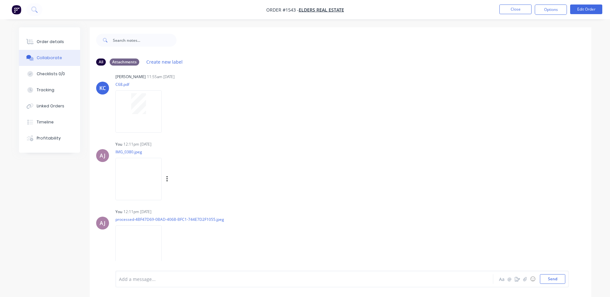
click at [142, 186] on img at bounding box center [138, 179] width 46 height 42
click at [49, 41] on div "Order details" at bounding box center [50, 42] width 27 height 6
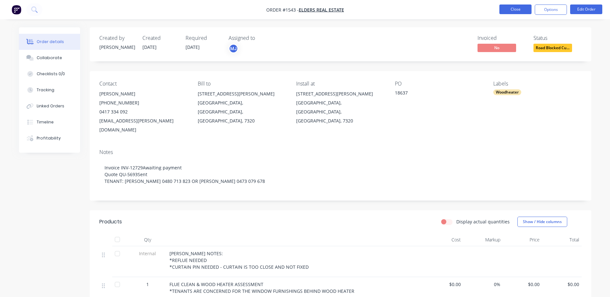
click at [508, 9] on button "Close" at bounding box center [515, 9] width 32 height 10
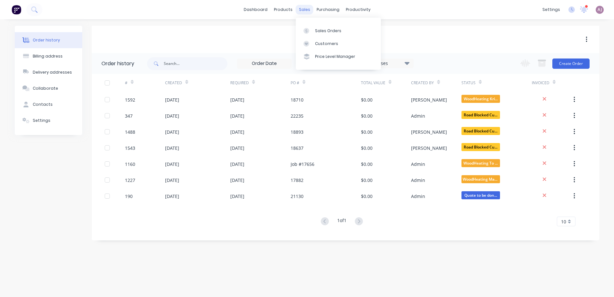
click at [304, 10] on div "sales" at bounding box center [305, 10] width 18 height 10
click at [324, 33] on link "Sales Orders" at bounding box center [338, 30] width 85 height 13
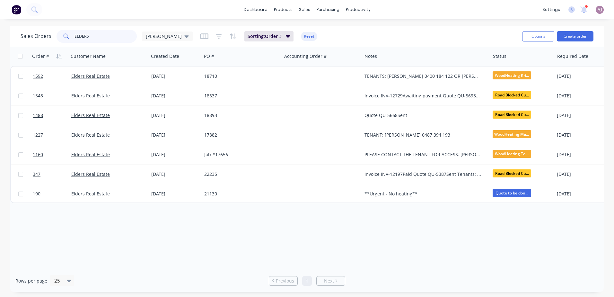
click at [107, 37] on input "ELDERS" at bounding box center [106, 36] width 63 height 13
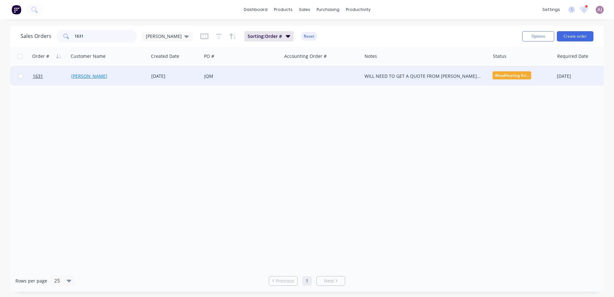
type input "1631"
click at [90, 74] on link "[PERSON_NAME]" at bounding box center [89, 76] width 36 height 6
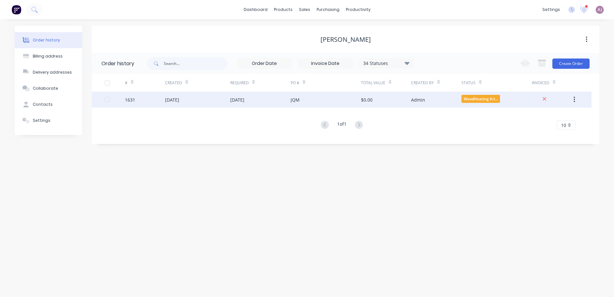
click at [233, 99] on div "[DATE]" at bounding box center [237, 99] width 14 height 7
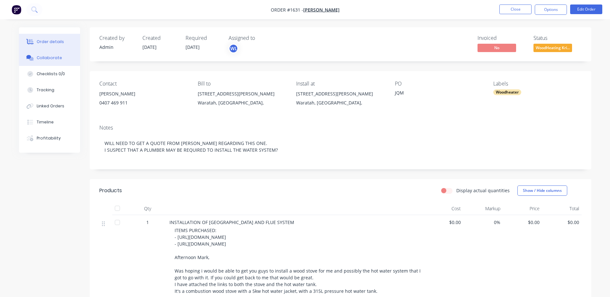
click at [50, 61] on button "Collaborate" at bounding box center [49, 58] width 61 height 16
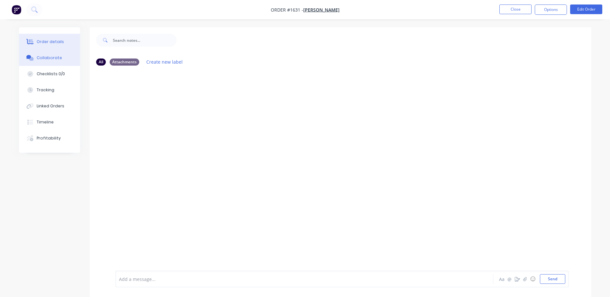
click at [55, 42] on div "Order details" at bounding box center [50, 42] width 27 height 6
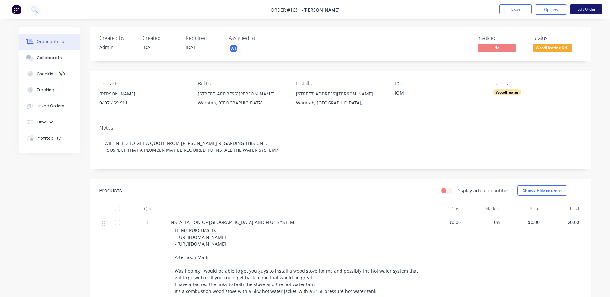
click at [579, 9] on button "Edit Order" at bounding box center [586, 9] width 32 height 10
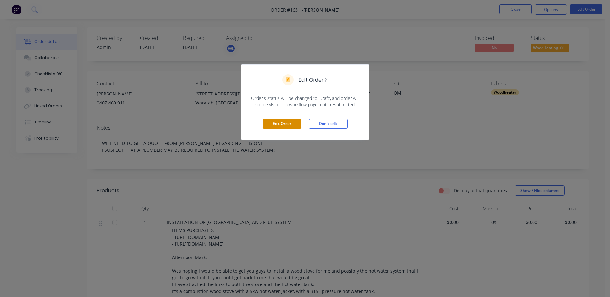
click at [282, 123] on button "Edit Order" at bounding box center [282, 124] width 39 height 10
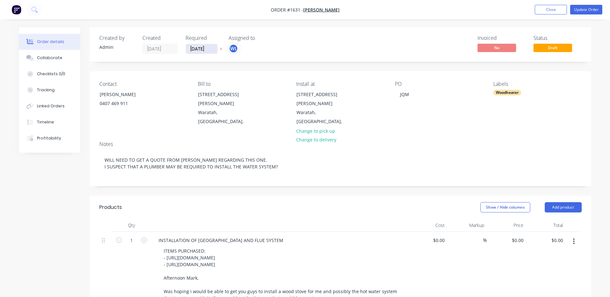
click at [206, 50] on input "[DATE]" at bounding box center [201, 49] width 31 height 10
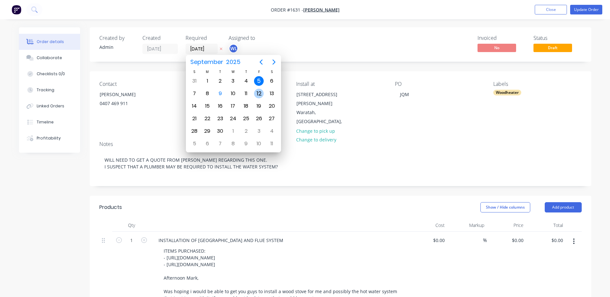
click at [258, 92] on div "12" at bounding box center [259, 94] width 10 height 10
type input "[DATE]"
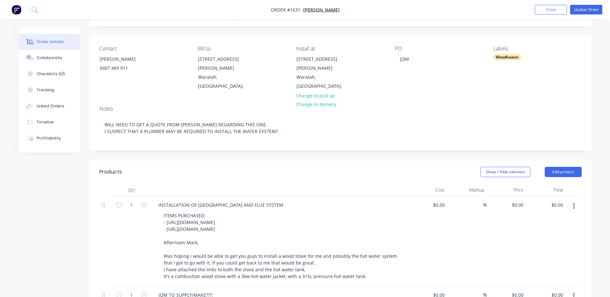
scroll to position [161, 0]
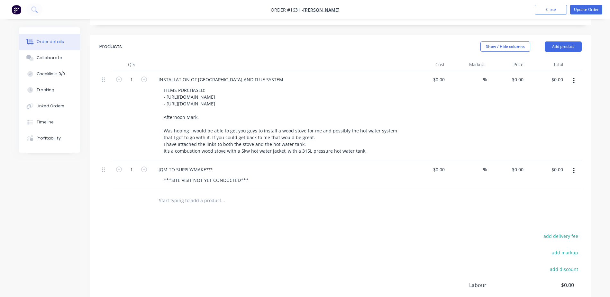
click at [168, 194] on input "text" at bounding box center [222, 200] width 129 height 13
type input "k"
type input "[PERSON_NAME] NOTES:"
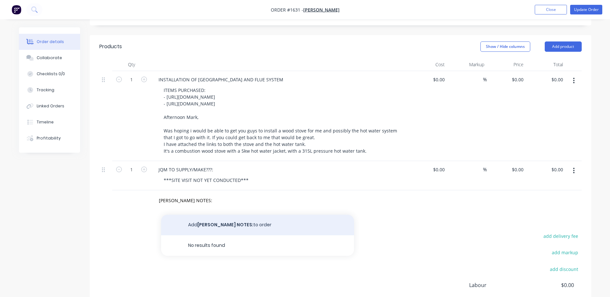
click at [196, 215] on button "Add [PERSON_NAME] NOTES: to order" at bounding box center [257, 225] width 193 height 21
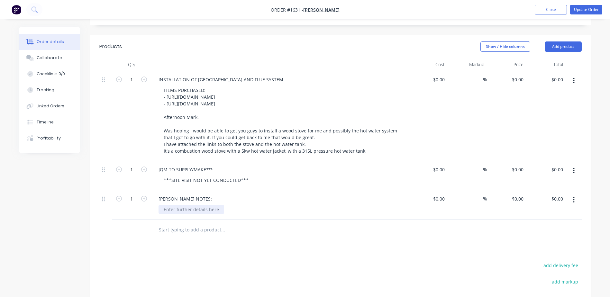
click at [181, 205] on div at bounding box center [191, 209] width 66 height 9
paste div
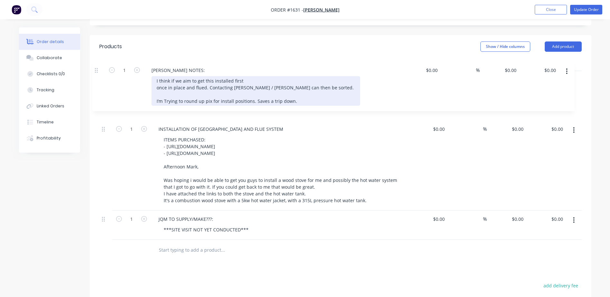
drag, startPoint x: 105, startPoint y: 182, endPoint x: 99, endPoint y: 66, distance: 116.1
click at [99, 71] on div "1 INSTALLATION OF NEW WOODHEATER AND FLUE SYSTEM ITEMS PURCHASED: - [URL][DOMAI…" at bounding box center [340, 155] width 482 height 169
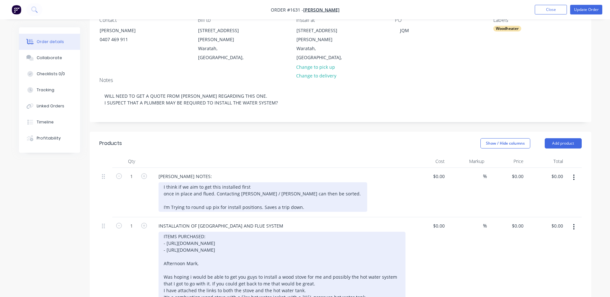
scroll to position [0, 0]
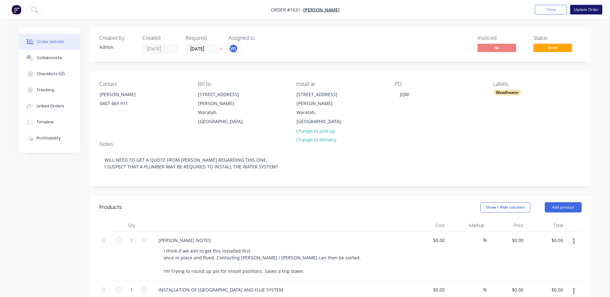
click at [580, 8] on button "Update Order" at bounding box center [586, 10] width 32 height 10
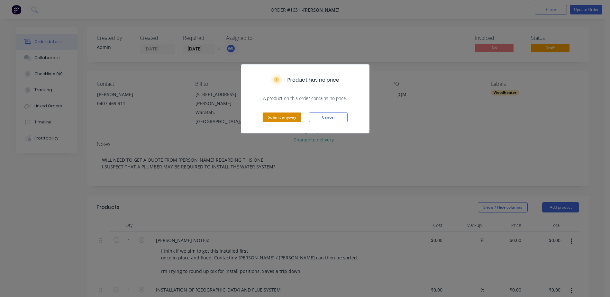
click at [294, 116] on button "Submit anyway" at bounding box center [282, 117] width 39 height 10
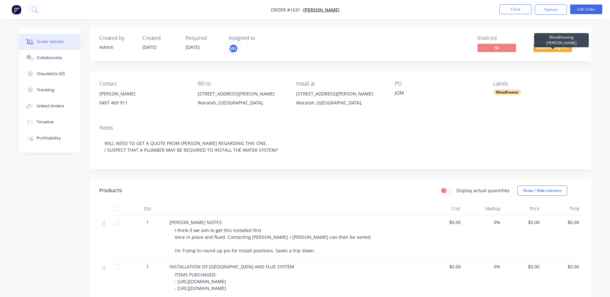
click at [547, 48] on span "WoodHeating Kri..." at bounding box center [552, 48] width 39 height 8
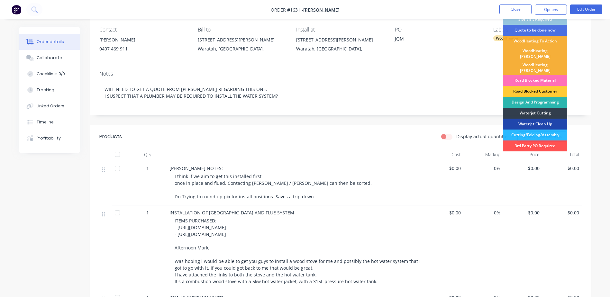
scroll to position [96, 0]
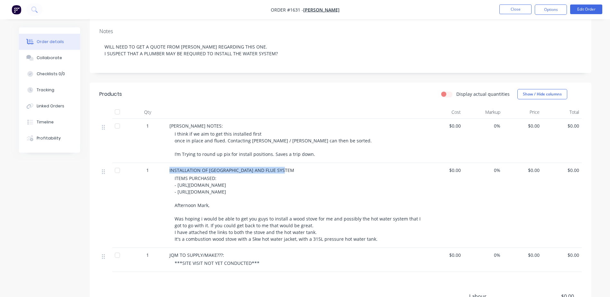
drag, startPoint x: 169, startPoint y: 171, endPoint x: 288, endPoint y: 169, distance: 118.3
click at [288, 169] on span "INSTALLATION OF [GEOGRAPHIC_DATA] AND FLUE SYSTEM" at bounding box center [231, 170] width 125 height 6
copy span "INSTALLATION OF [GEOGRAPHIC_DATA] AND FLUE SYSTEM"
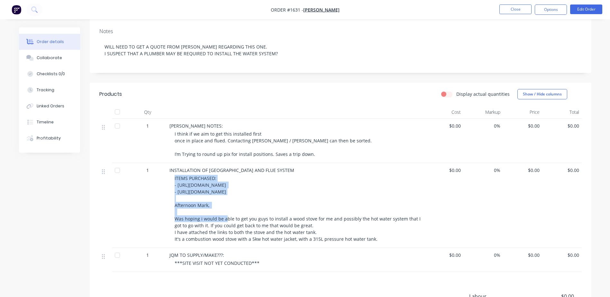
drag, startPoint x: 174, startPoint y: 179, endPoint x: 254, endPoint y: 196, distance: 81.5
click at [254, 196] on div "ITEMS PURCHASED: - [URL][DOMAIN_NAME] - [URL][DOMAIN_NAME] Afternoon Mark, Was …" at bounding box center [297, 208] width 247 height 67
copy span "ITEMS PURCHASED: - [URL][DOMAIN_NAME] - [URL][DOMAIN_NAME]"
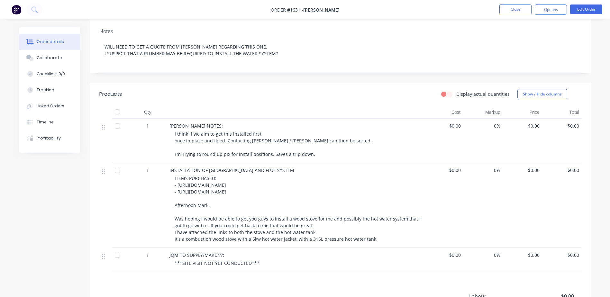
click at [176, 218] on span "ITEMS PURCHASED: - [URL][DOMAIN_NAME] - [URL][DOMAIN_NAME] Afternoon Mark, Was …" at bounding box center [297, 208] width 247 height 67
drag, startPoint x: 175, startPoint y: 219, endPoint x: 374, endPoint y: 236, distance: 200.0
click at [374, 236] on div "ITEMS PURCHASED: - [URL][DOMAIN_NAME] - [URL][DOMAIN_NAME] Afternoon Mark, Was …" at bounding box center [297, 208] width 247 height 67
copy span "Was hoping i would be able to get you guys to install a wood stove for me and p…"
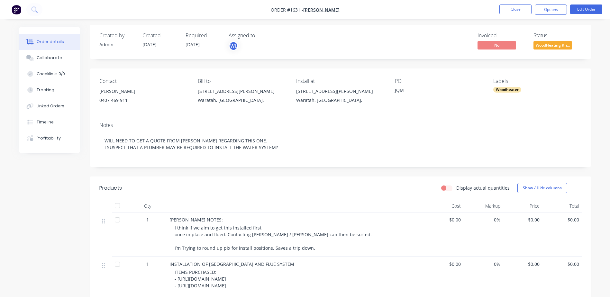
scroll to position [0, 0]
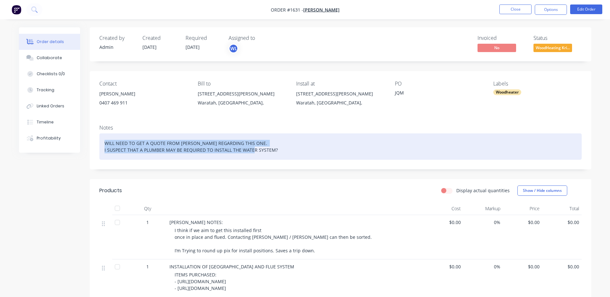
drag, startPoint x: 279, startPoint y: 148, endPoint x: 100, endPoint y: 141, distance: 178.5
click at [100, 141] on div "WILL NEED TO GET A QUOTE FROM [PERSON_NAME] REGARDING THIS ONE. I SUSPECT THAT …" at bounding box center [340, 146] width 482 height 26
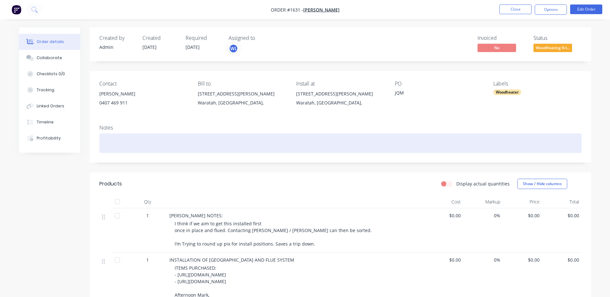
click at [108, 143] on div at bounding box center [340, 143] width 482 height 20
click at [105, 143] on div "QU-5701" at bounding box center [340, 143] width 482 height 20
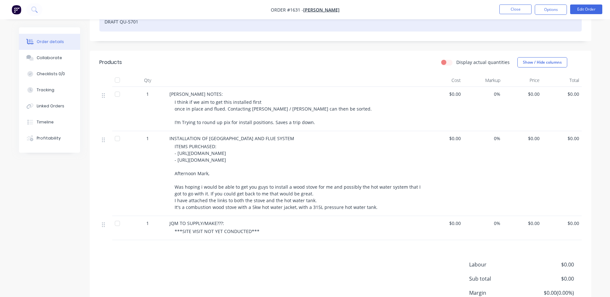
scroll to position [161, 0]
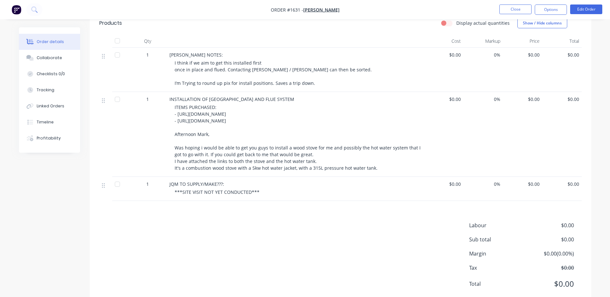
click at [279, 69] on span "I think if we aim to get this installed first once in place and flued. Contacti…" at bounding box center [273, 73] width 198 height 26
click at [588, 8] on button "Edit Order" at bounding box center [586, 9] width 32 height 10
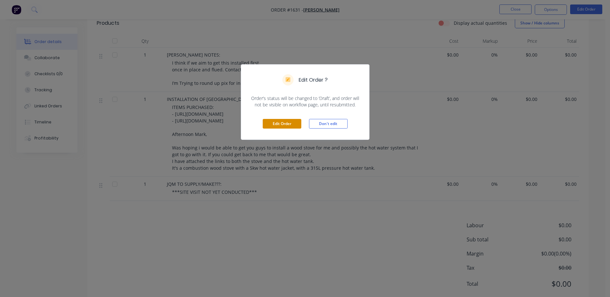
click at [277, 128] on button "Edit Order" at bounding box center [282, 124] width 39 height 10
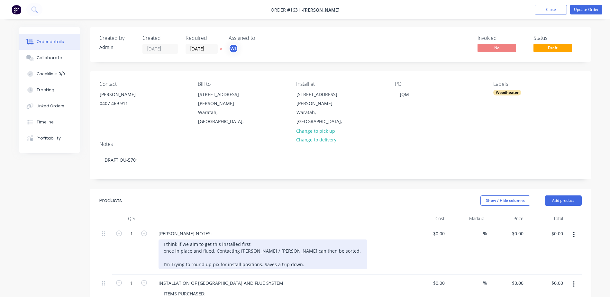
click at [266, 239] on div "I think if we aim to get this installed first once in place and flued. Contacti…" at bounding box center [262, 254] width 209 height 30
click at [231, 241] on div "I think if we aim to get this installed first once in place and flued. Contacti…" at bounding box center [253, 254] width 191 height 30
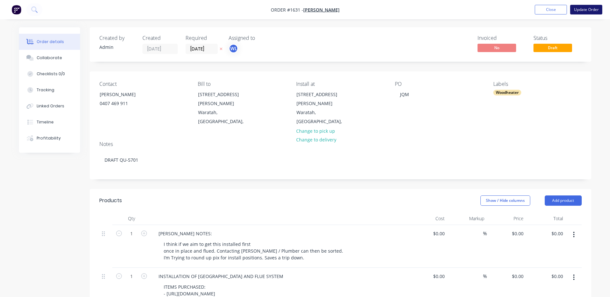
click at [590, 11] on button "Update Order" at bounding box center [586, 10] width 32 height 10
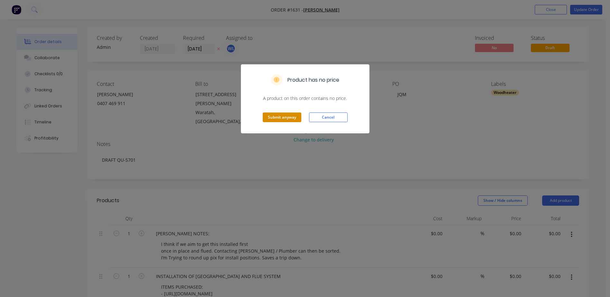
click at [287, 115] on button "Submit anyway" at bounding box center [282, 117] width 39 height 10
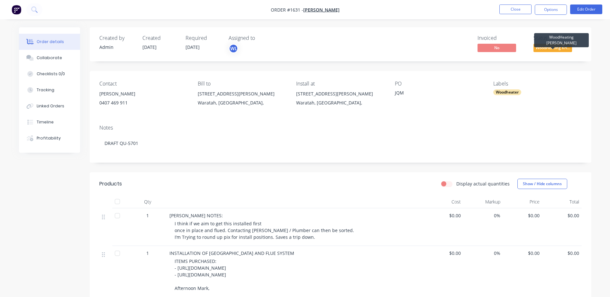
click at [551, 47] on span "WoodHeating Kri..." at bounding box center [552, 48] width 39 height 8
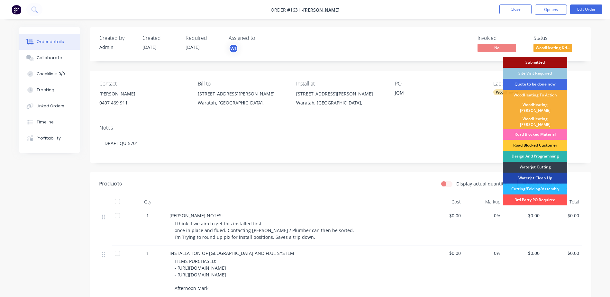
click at [543, 84] on div "Quote to be done now" at bounding box center [535, 84] width 64 height 11
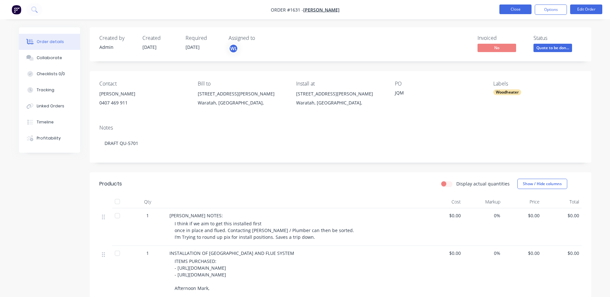
click at [519, 7] on button "Close" at bounding box center [515, 9] width 32 height 10
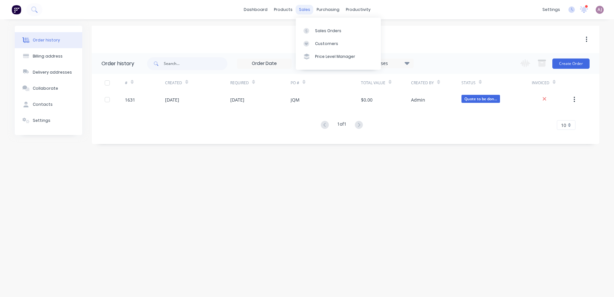
click at [303, 10] on div "sales" at bounding box center [305, 10] width 18 height 10
click at [322, 32] on div "Sales Orders" at bounding box center [328, 31] width 26 height 6
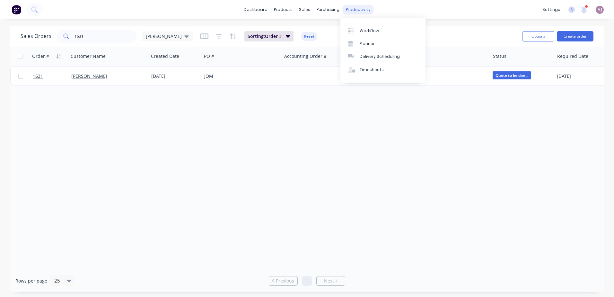
click at [349, 10] on div "productivity" at bounding box center [358, 10] width 31 height 10
click at [362, 43] on div "Planner" at bounding box center [367, 44] width 15 height 6
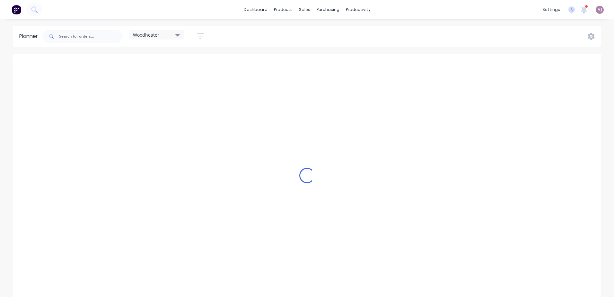
scroll to position [0, 0]
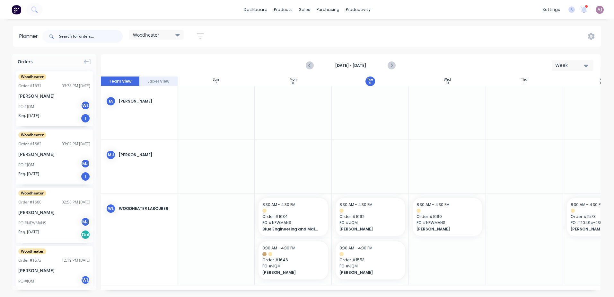
click at [83, 37] on input "text" at bounding box center [91, 36] width 64 height 13
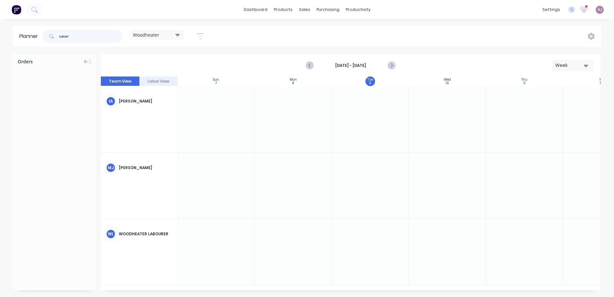
type input "cater"
click at [178, 34] on icon at bounding box center [177, 35] width 4 height 3
click at [142, 82] on button "None" at bounding box center [168, 82] width 68 height 7
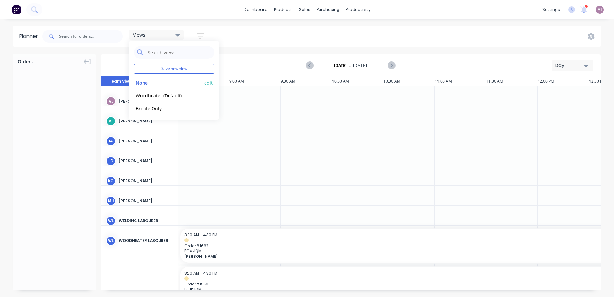
scroll to position [0, 402]
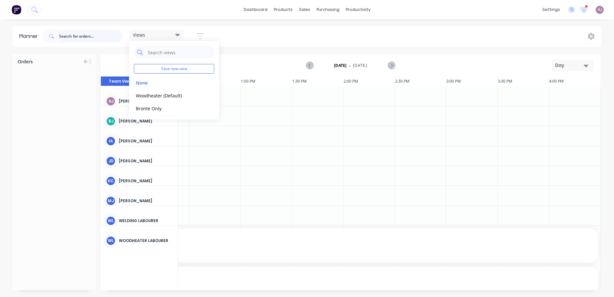
click at [93, 38] on input "text" at bounding box center [91, 36] width 64 height 13
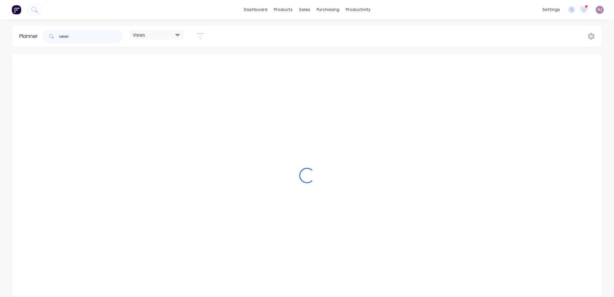
scroll to position [0, 400]
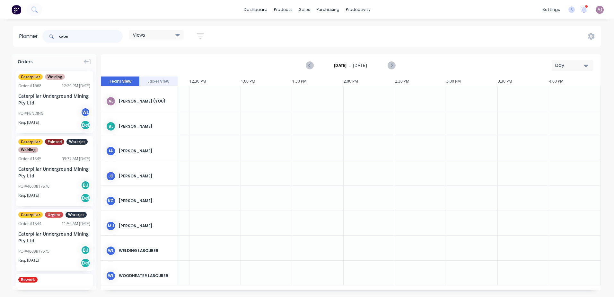
type input "cater"
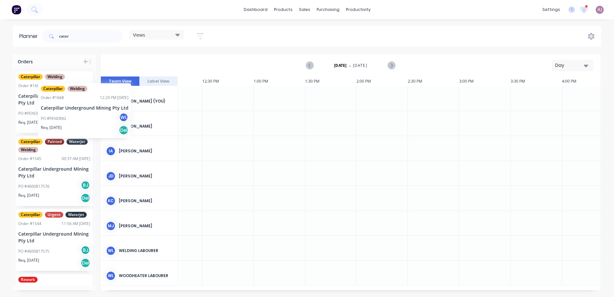
drag, startPoint x: 54, startPoint y: 91, endPoint x: 33, endPoint y: 76, distance: 25.7
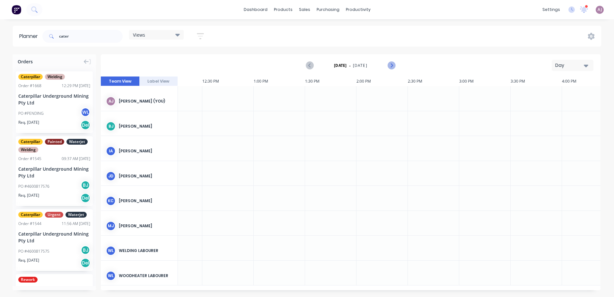
click at [393, 66] on icon "Next page" at bounding box center [391, 65] width 3 height 5
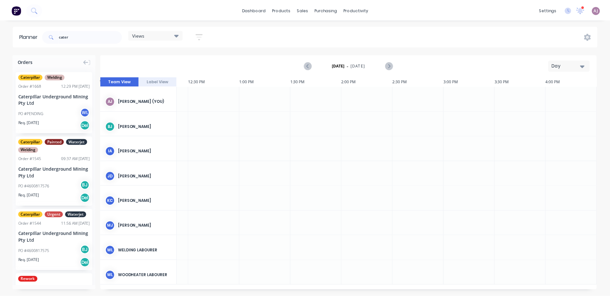
scroll to position [0, 398]
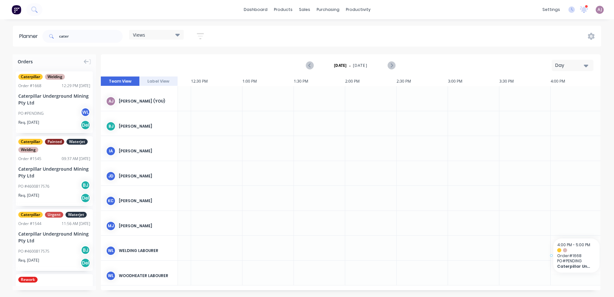
drag, startPoint x: 38, startPoint y: 96, endPoint x: 558, endPoint y: 237, distance: 538.6
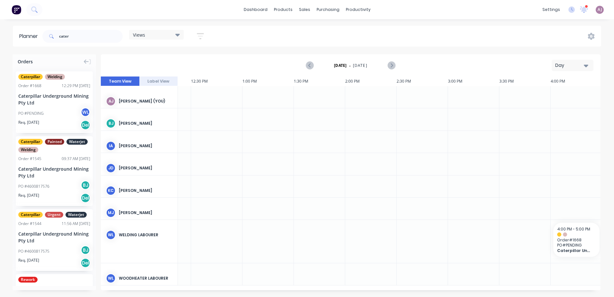
click at [40, 106] on div "Caterpillar Welding Order # 1668 12:29 PM [DATE] Caterpillar Underground Mining…" at bounding box center [54, 102] width 77 height 62
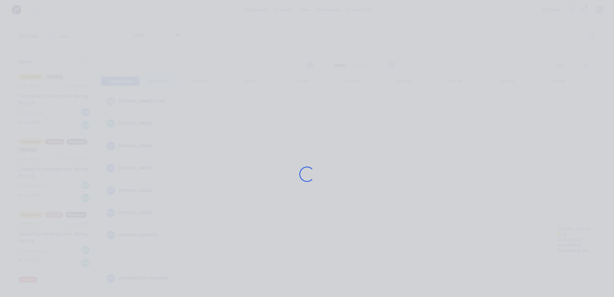
click at [40, 106] on div "Loading..." at bounding box center [307, 148] width 614 height 297
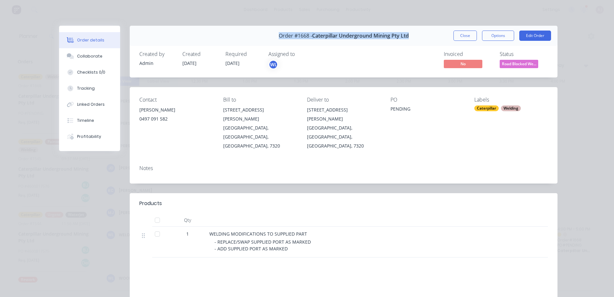
drag, startPoint x: 275, startPoint y: 34, endPoint x: 411, endPoint y: 35, distance: 136.6
click at [411, 35] on div "Order #1668 - Caterpillar Underground Mining Pty Ltd Close Options Edit Order" at bounding box center [344, 36] width 428 height 20
copy div "Order #1668 - Caterpillar Underground Mining Pty Ltd"
click at [468, 34] on button "Close" at bounding box center [465, 36] width 23 height 10
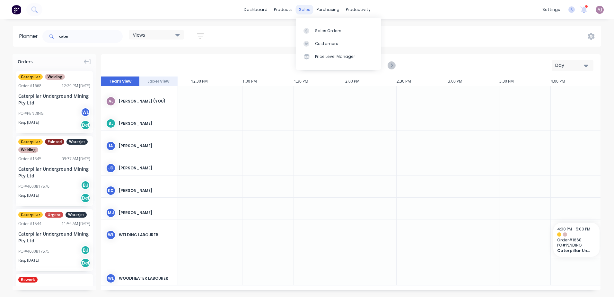
click at [305, 11] on div "sales" at bounding box center [305, 10] width 18 height 10
click at [312, 31] on div at bounding box center [309, 31] width 10 height 6
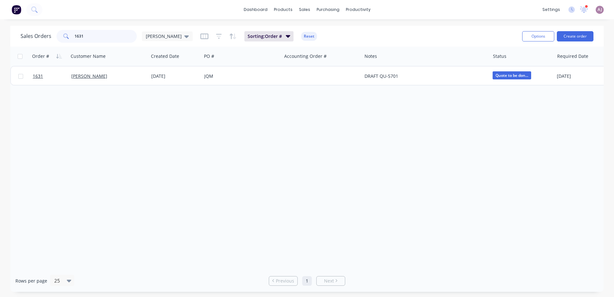
click at [90, 36] on input "1631" at bounding box center [106, 36] width 63 height 13
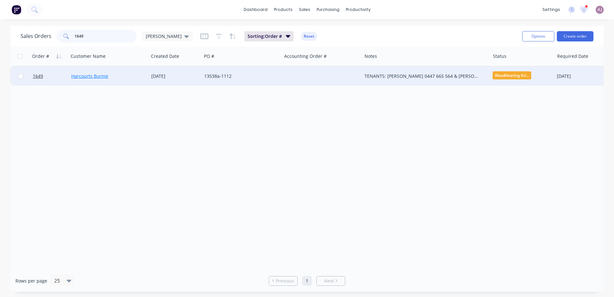
type input "1649"
click at [85, 76] on link "Harcourts Burnie" at bounding box center [89, 76] width 37 height 6
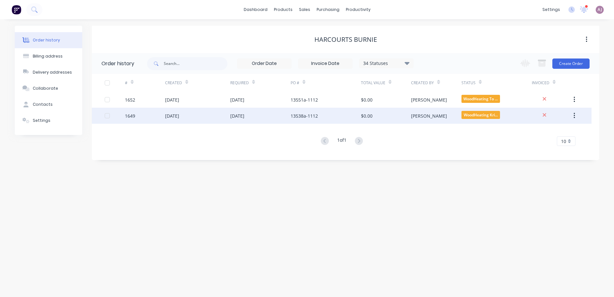
click at [172, 116] on div "[DATE]" at bounding box center [172, 115] width 14 height 7
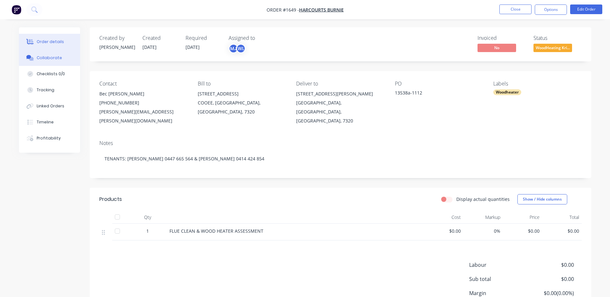
click at [50, 59] on div "Collaborate" at bounding box center [49, 58] width 25 height 6
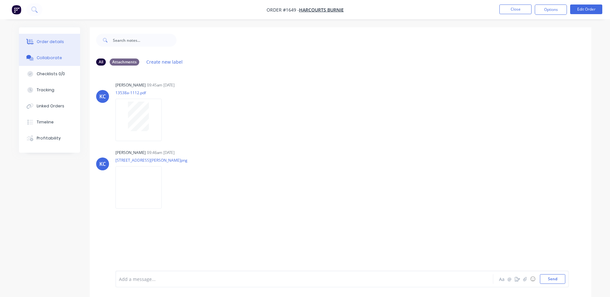
click at [65, 44] on button "Order details" at bounding box center [49, 42] width 61 height 16
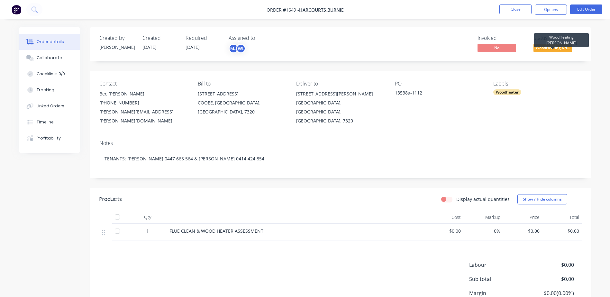
click at [550, 48] on span "WoodHeating Kri..." at bounding box center [552, 48] width 39 height 8
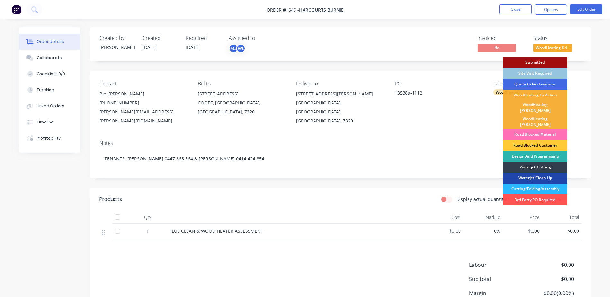
click at [533, 82] on div "Quote to be done now" at bounding box center [535, 84] width 64 height 11
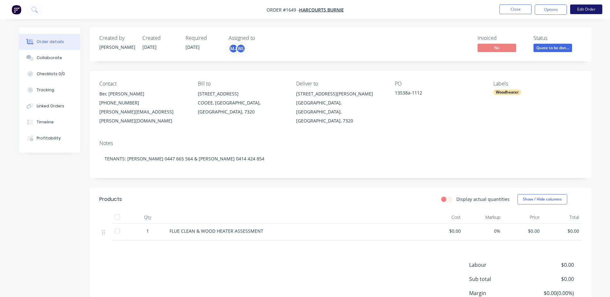
click at [589, 10] on button "Edit Order" at bounding box center [586, 9] width 32 height 10
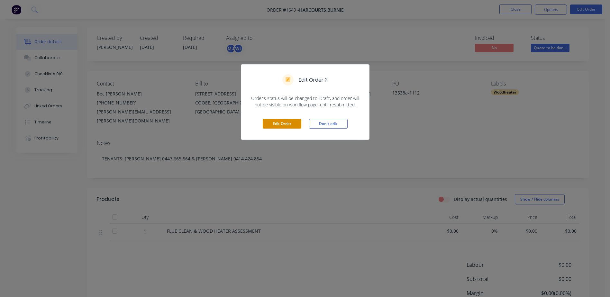
click at [287, 119] on button "Edit Order" at bounding box center [282, 124] width 39 height 10
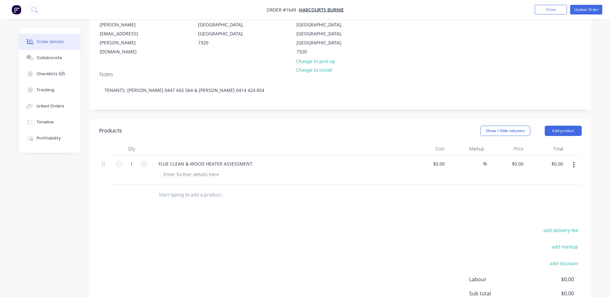
scroll to position [96, 0]
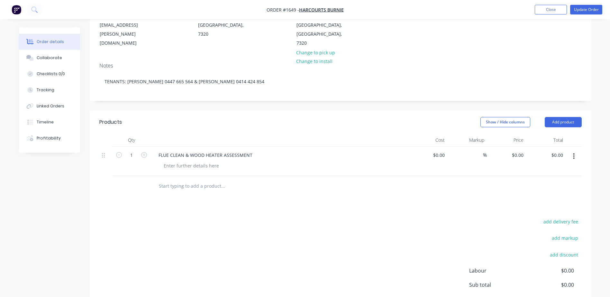
click at [164, 180] on input "text" at bounding box center [222, 186] width 129 height 13
type input "k"
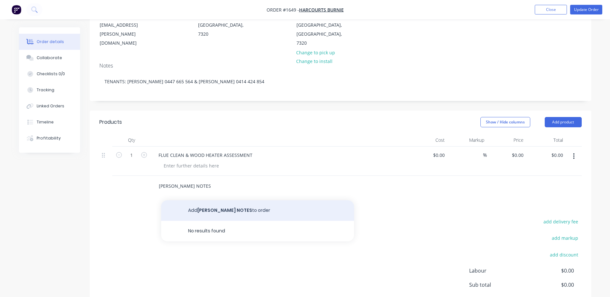
type input "[PERSON_NAME] NOTES"
click at [195, 200] on button "Add [PERSON_NAME] NOTES to order" at bounding box center [257, 210] width 193 height 21
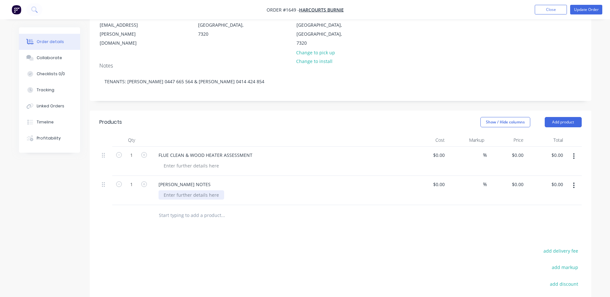
click at [177, 190] on div at bounding box center [191, 194] width 66 height 9
paste div
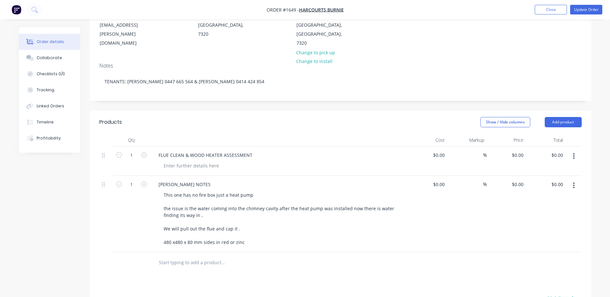
click at [193, 256] on input "text" at bounding box center [222, 262] width 129 height 13
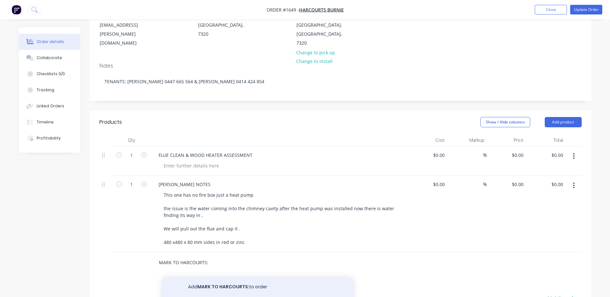
type input "MARK TO HARCOURTS:"
click at [236, 277] on button "Add MARK TO HARCOURTS: to order" at bounding box center [257, 287] width 193 height 21
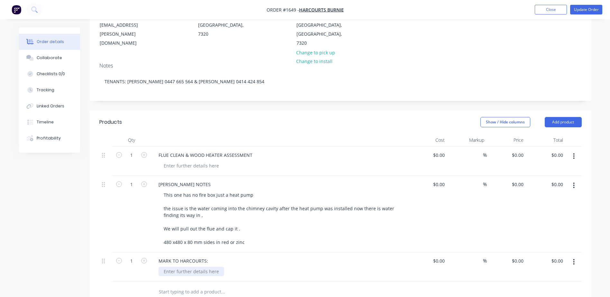
click at [183, 267] on div at bounding box center [191, 271] width 66 height 9
paste div
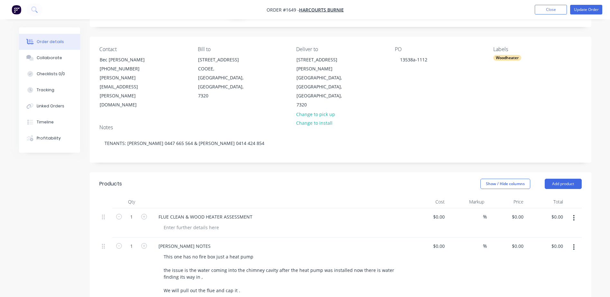
scroll to position [0, 0]
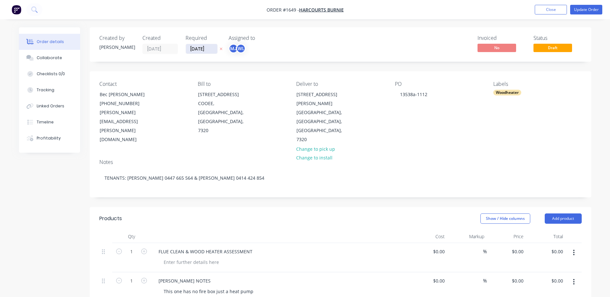
click at [206, 51] on input "[DATE]" at bounding box center [201, 49] width 31 height 10
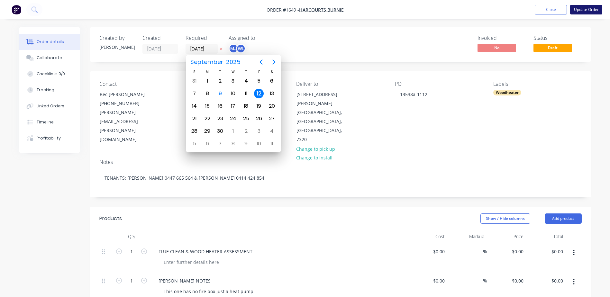
click at [584, 9] on button "Update Order" at bounding box center [586, 10] width 32 height 10
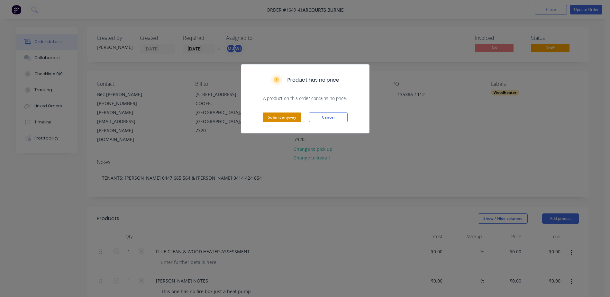
click at [286, 114] on button "Submit anyway" at bounding box center [282, 117] width 39 height 10
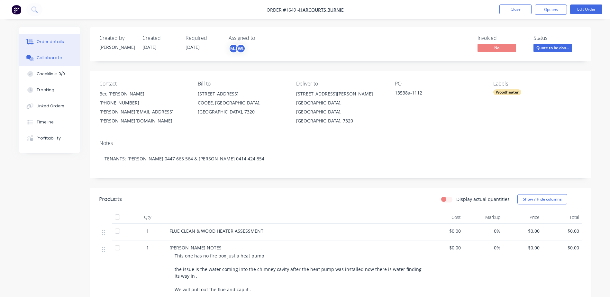
click at [54, 61] on button "Collaborate" at bounding box center [49, 58] width 61 height 16
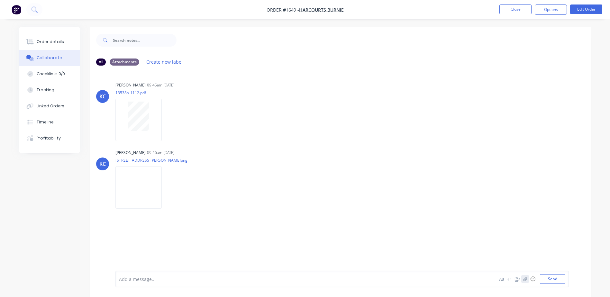
click at [523, 279] on icon "button" at bounding box center [524, 279] width 4 height 4
click at [555, 282] on button "Send" at bounding box center [552, 279] width 25 height 10
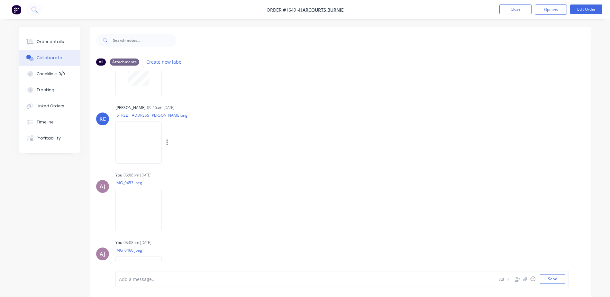
scroll to position [76, 0]
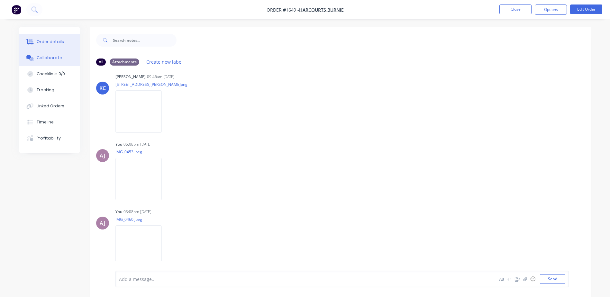
click at [53, 43] on div "Order details" at bounding box center [50, 42] width 27 height 6
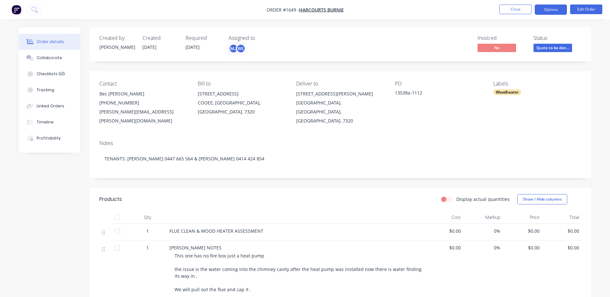
click at [553, 8] on button "Options" at bounding box center [550, 9] width 32 height 10
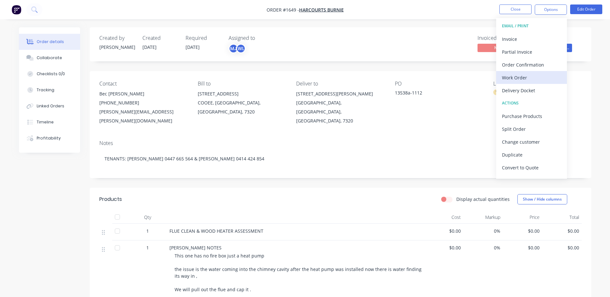
click at [519, 79] on div "Work Order" at bounding box center [531, 77] width 59 height 9
click at [519, 78] on div "Custom" at bounding box center [531, 77] width 59 height 9
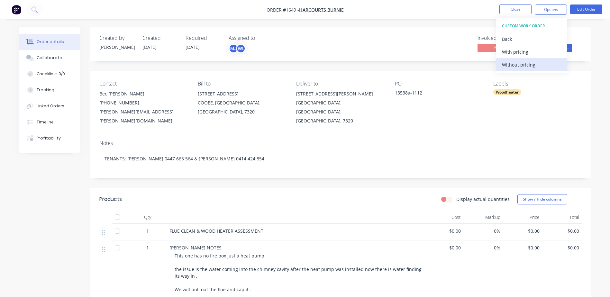
click at [518, 65] on div "Without pricing" at bounding box center [531, 64] width 59 height 9
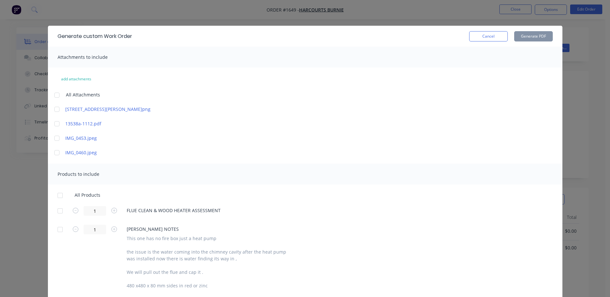
click at [55, 96] on div at bounding box center [56, 95] width 13 height 13
click at [57, 196] on div at bounding box center [60, 195] width 13 height 13
click at [540, 34] on button "Generate PDF" at bounding box center [533, 36] width 39 height 10
click at [477, 38] on button "Cancel" at bounding box center [488, 36] width 39 height 10
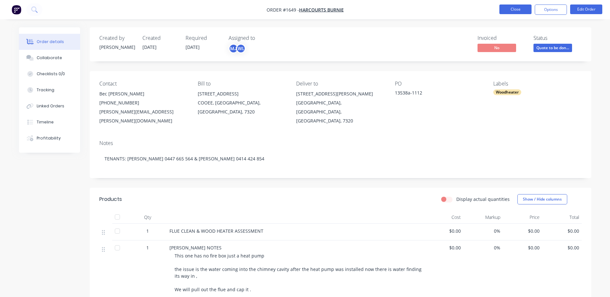
click at [511, 10] on button "Close" at bounding box center [515, 9] width 32 height 10
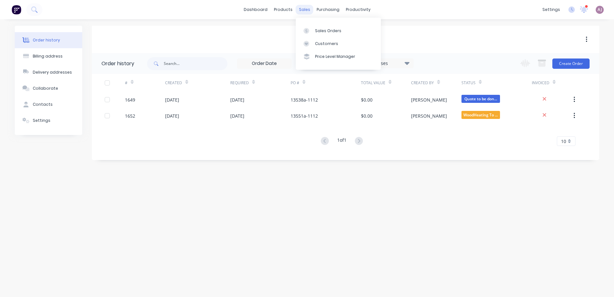
click at [308, 8] on div "sales" at bounding box center [305, 10] width 18 height 10
click at [322, 30] on div "Sales Orders" at bounding box center [328, 31] width 26 height 6
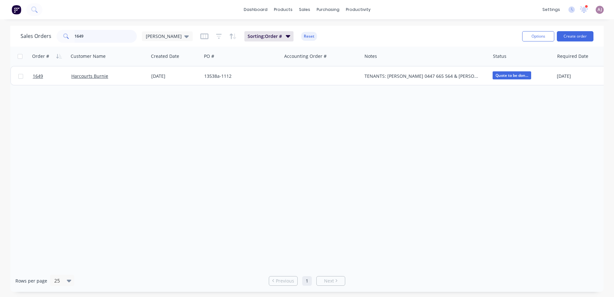
click at [78, 34] on input "1649" at bounding box center [106, 36] width 63 height 13
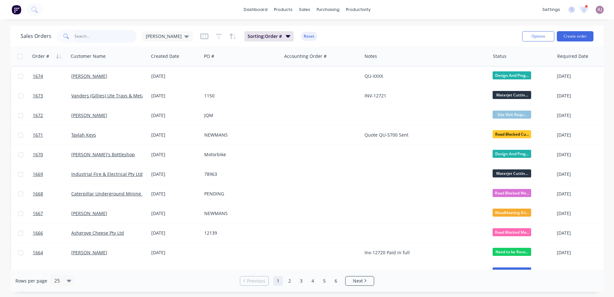
click at [85, 39] on input "text" at bounding box center [106, 36] width 63 height 13
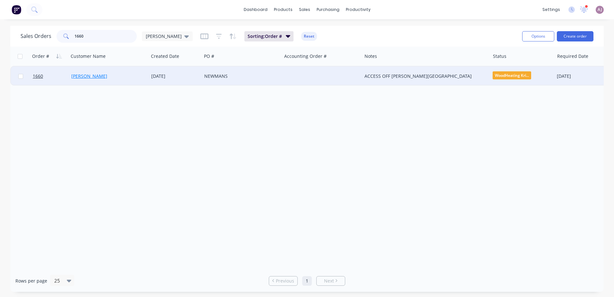
type input "1660"
click at [79, 75] on link "[PERSON_NAME]" at bounding box center [89, 76] width 36 height 6
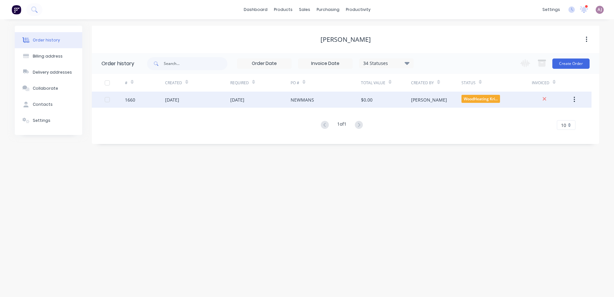
click at [217, 96] on div "[DATE]" at bounding box center [197, 100] width 65 height 16
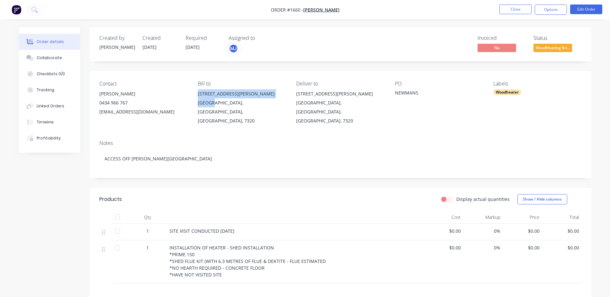
drag, startPoint x: 198, startPoint y: 94, endPoint x: 211, endPoint y: 105, distance: 17.3
click at [211, 105] on div "[STREET_ADDRESS][PERSON_NAME]" at bounding box center [242, 107] width 88 height 36
copy div "[STREET_ADDRESS][PERSON_NAME]"
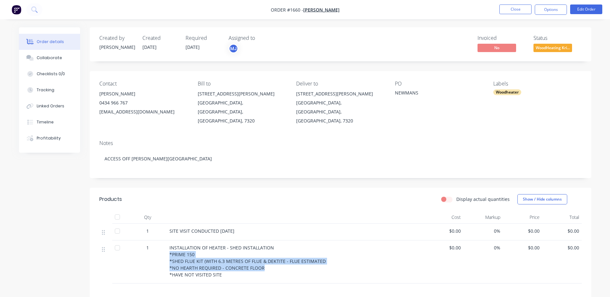
drag, startPoint x: 169, startPoint y: 243, endPoint x: 261, endPoint y: 258, distance: 93.1
click at [261, 258] on span "INSTALLATION OF HEATER - SHED INSTALLATION *PRIME 150 *SHED FLUE KIT (WITH 6.3 …" at bounding box center [247, 261] width 156 height 33
copy span "*PRIME 150 *SHED FLUE KIT (WITH 6.3 METRES OF FLUE & DEKTITE - FLUE ESTIMATED *…"
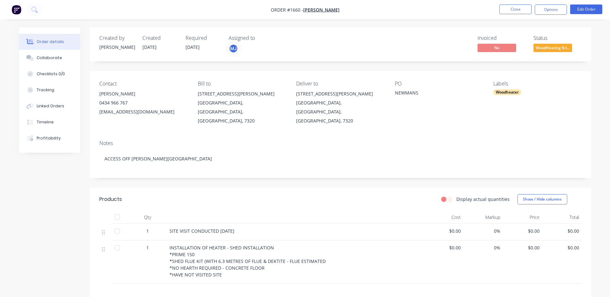
click at [109, 113] on div "[EMAIL_ADDRESS][DOMAIN_NAME]" at bounding box center [143, 111] width 88 height 9
copy div "[EMAIL_ADDRESS][DOMAIN_NAME]"
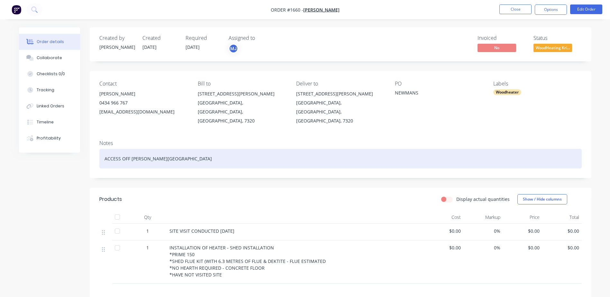
click at [103, 154] on div "ACCESS OFF [PERSON_NAME][GEOGRAPHIC_DATA]" at bounding box center [340, 159] width 482 height 20
paste div
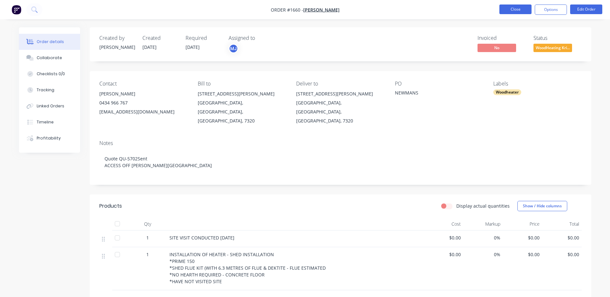
click at [503, 9] on button "Close" at bounding box center [515, 9] width 32 height 10
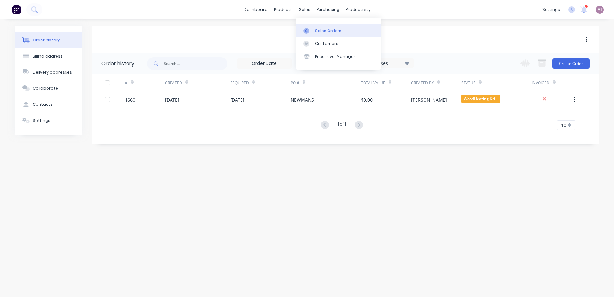
click at [316, 26] on link "Sales Orders" at bounding box center [338, 30] width 85 height 13
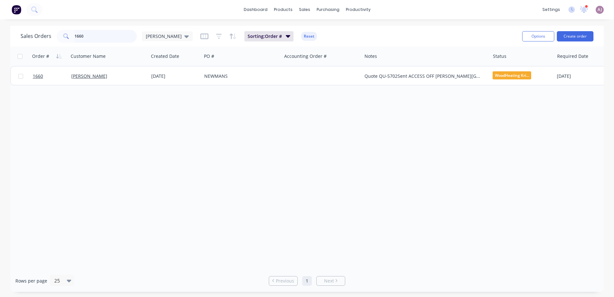
click at [101, 37] on input "1660" at bounding box center [106, 36] width 63 height 13
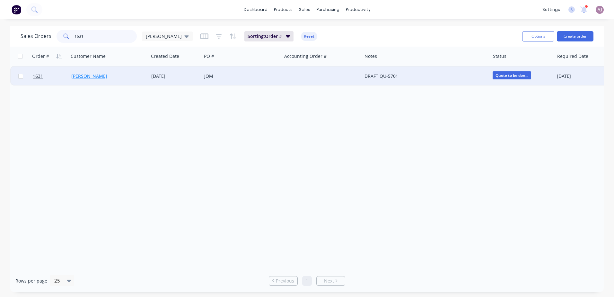
type input "1631"
click at [91, 77] on link "[PERSON_NAME]" at bounding box center [89, 76] width 36 height 6
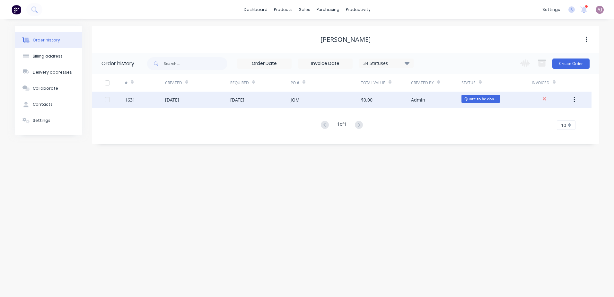
click at [178, 103] on div "[DATE]" at bounding box center [172, 99] width 14 height 7
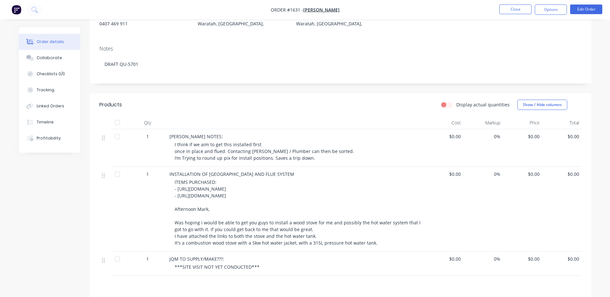
scroll to position [96, 0]
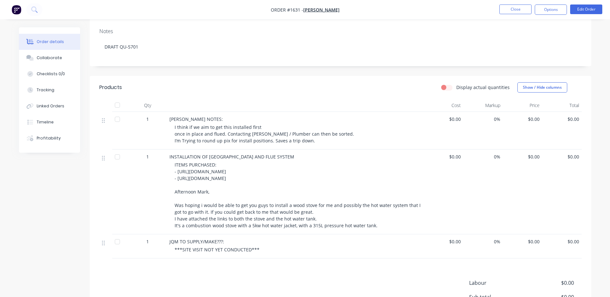
click at [592, 4] on nav "Order #1631 - [PERSON_NAME] Close Options Edit Order" at bounding box center [305, 9] width 610 height 19
click at [589, 10] on button "Edit Order" at bounding box center [586, 9] width 32 height 10
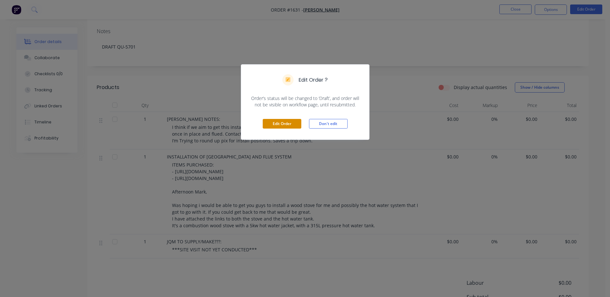
click at [292, 123] on button "Edit Order" at bounding box center [282, 124] width 39 height 10
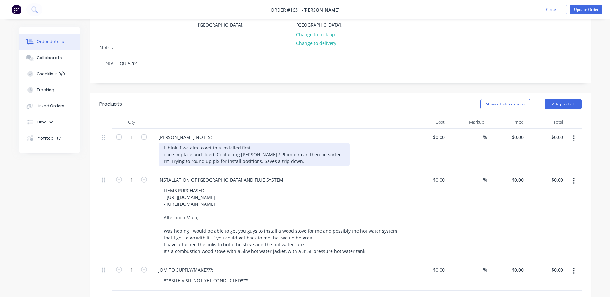
click at [306, 146] on div "I think if we aim to get this installed first once in place and flued. Contacti…" at bounding box center [253, 154] width 191 height 23
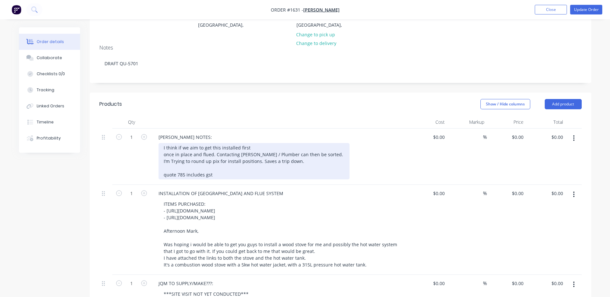
click at [165, 158] on div "I think if we aim to get this installed first once in place and flued. Contacti…" at bounding box center [253, 161] width 191 height 36
click at [178, 158] on div "I think if we aim to get this installed first once in place and flued. Contacti…" at bounding box center [253, 161] width 191 height 36
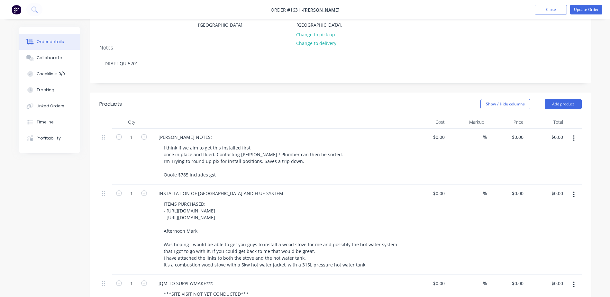
drag, startPoint x: 210, startPoint y: 158, endPoint x: 376, endPoint y: 153, distance: 166.5
click at [376, 153] on div "I think if we aim to get this installed first once in place and flued. Contacti…" at bounding box center [281, 161] width 247 height 36
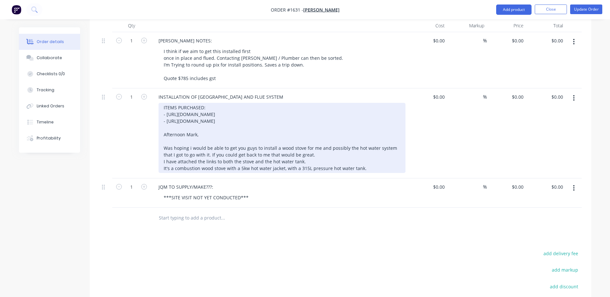
scroll to position [0, 0]
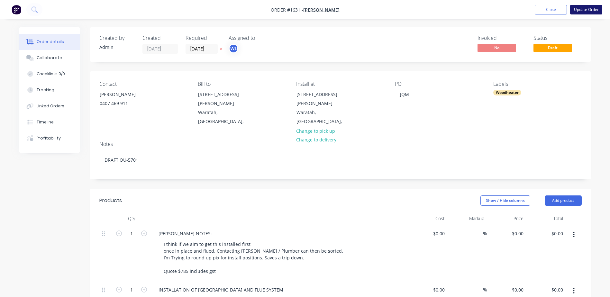
click at [580, 8] on button "Update Order" at bounding box center [586, 10] width 32 height 10
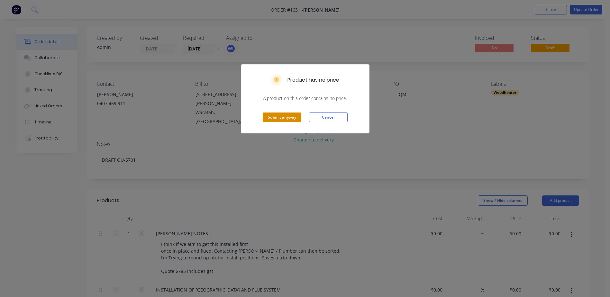
click at [281, 119] on button "Submit anyway" at bounding box center [282, 117] width 39 height 10
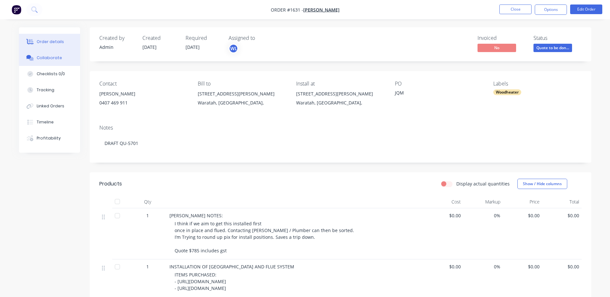
click at [49, 57] on div "Collaborate" at bounding box center [49, 58] width 25 height 6
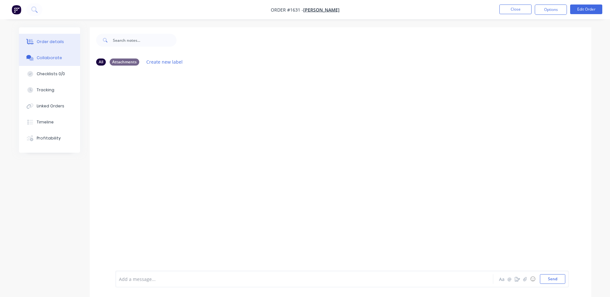
click at [48, 43] on div "Order details" at bounding box center [50, 42] width 27 height 6
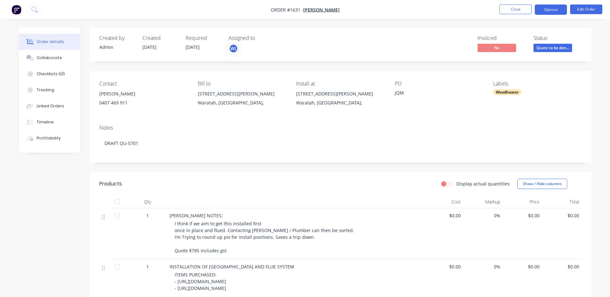
click at [548, 10] on button "Options" at bounding box center [550, 9] width 32 height 10
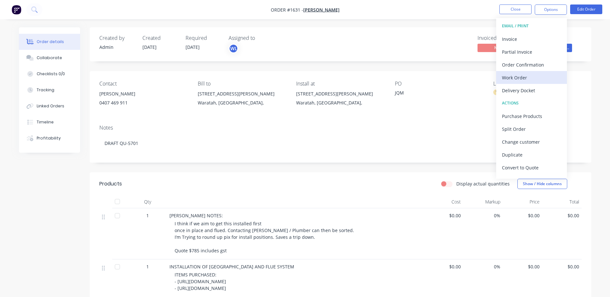
click at [516, 74] on div "Work Order" at bounding box center [531, 77] width 59 height 9
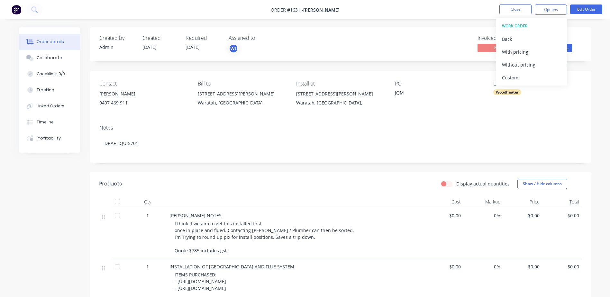
click at [516, 74] on div "Custom" at bounding box center [531, 77] width 59 height 9
click at [515, 62] on div "Without pricing" at bounding box center [531, 64] width 59 height 9
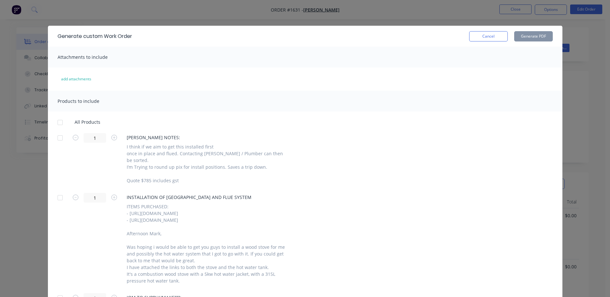
click at [55, 120] on div at bounding box center [60, 122] width 13 height 13
click at [521, 35] on button "Generate PDF" at bounding box center [533, 36] width 39 height 10
click at [484, 38] on button "Cancel" at bounding box center [488, 36] width 39 height 10
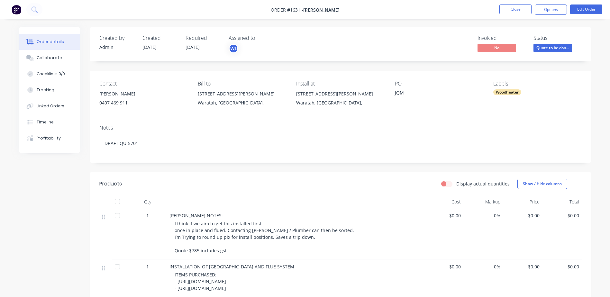
drag, startPoint x: 554, startPoint y: 11, endPoint x: 548, endPoint y: 17, distance: 8.4
click at [554, 11] on button "Options" at bounding box center [550, 9] width 32 height 10
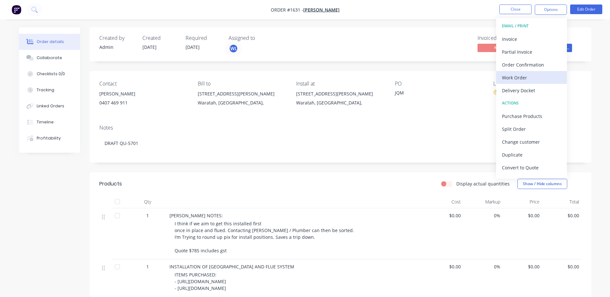
click at [523, 75] on div "Work Order" at bounding box center [531, 77] width 59 height 9
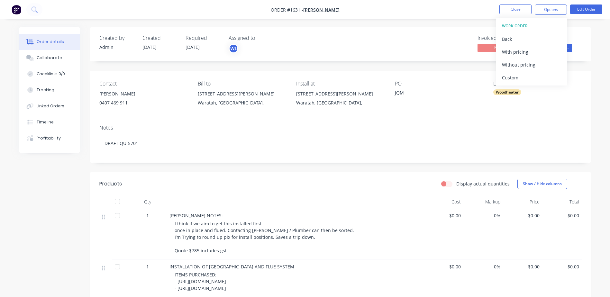
click at [523, 75] on div "Custom" at bounding box center [531, 77] width 59 height 9
click at [523, 65] on div "Without pricing" at bounding box center [531, 64] width 59 height 9
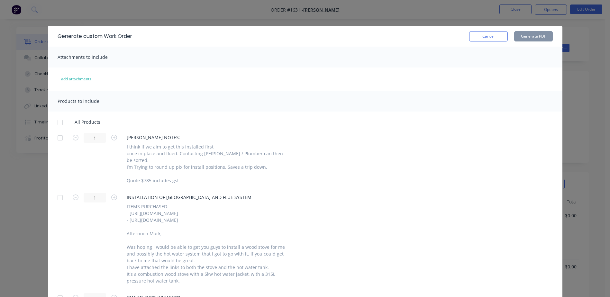
click at [55, 122] on div at bounding box center [60, 122] width 13 height 13
click at [521, 37] on button "Generate PDF" at bounding box center [533, 36] width 39 height 10
click at [493, 40] on button "Cancel" at bounding box center [488, 36] width 39 height 10
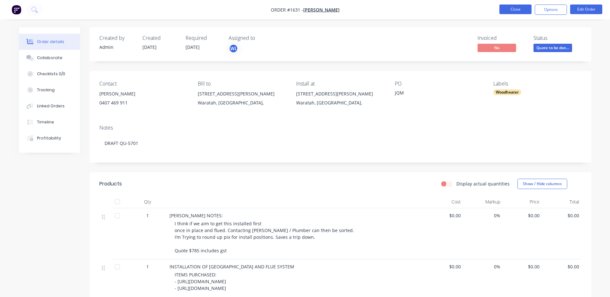
click at [501, 6] on button "Close" at bounding box center [515, 9] width 32 height 10
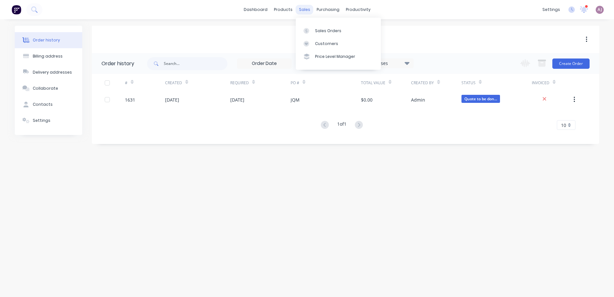
click at [302, 10] on div "sales" at bounding box center [305, 10] width 18 height 10
click at [315, 31] on div "Sales Orders" at bounding box center [328, 31] width 26 height 6
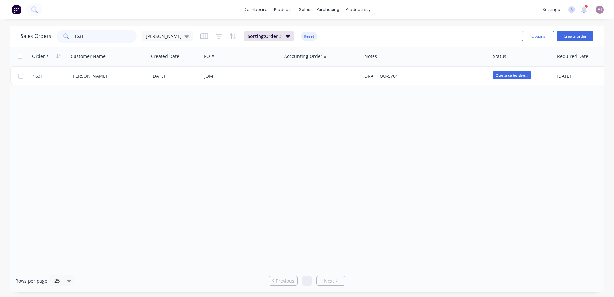
click at [78, 39] on input "1631" at bounding box center [106, 36] width 63 height 13
type input "1431"
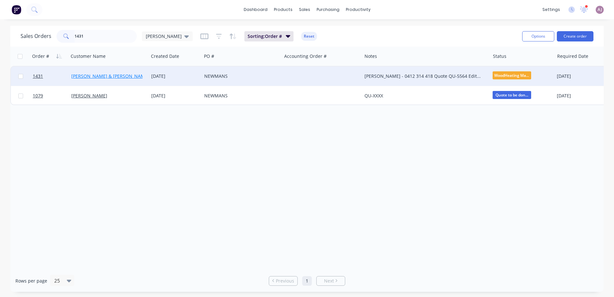
click at [111, 74] on link "[PERSON_NAME] & [PERSON_NAME]" at bounding box center [110, 76] width 78 height 6
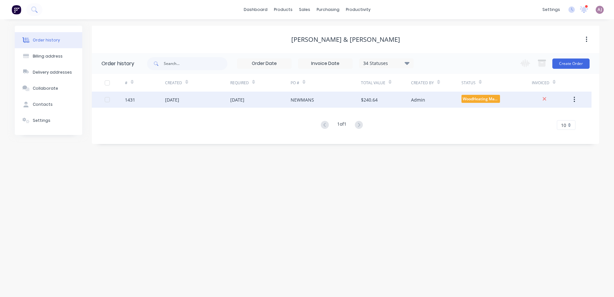
click at [179, 101] on div "[DATE]" at bounding box center [172, 99] width 14 height 7
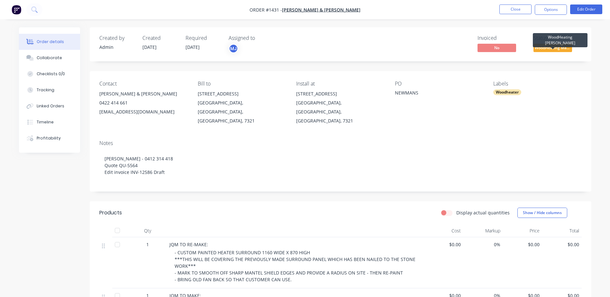
click at [554, 45] on span "WoodHeating Mar..." at bounding box center [552, 48] width 39 height 8
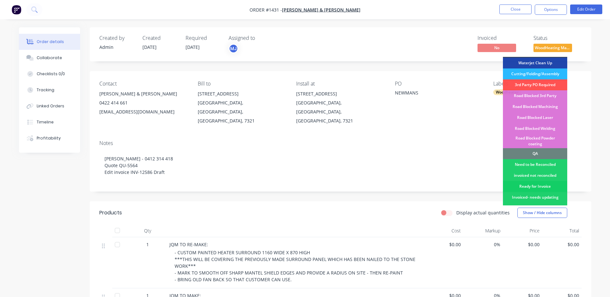
scroll to position [161, 0]
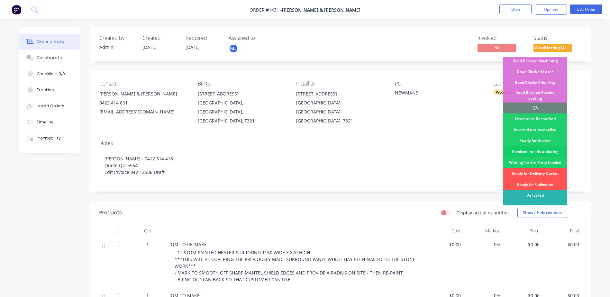
click at [535, 146] on div "Invoiced- needs updating" at bounding box center [535, 151] width 64 height 11
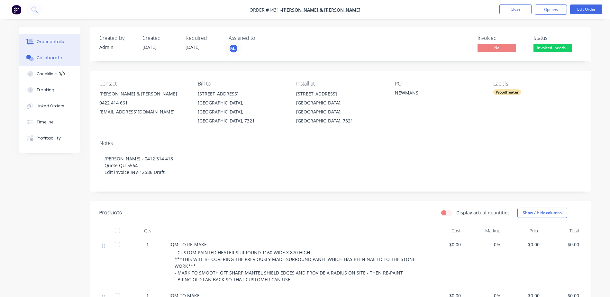
click at [53, 55] on div "Collaborate" at bounding box center [49, 58] width 25 height 6
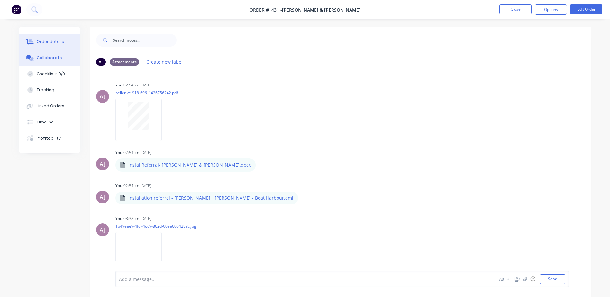
click at [64, 40] on button "Order details" at bounding box center [49, 42] width 61 height 16
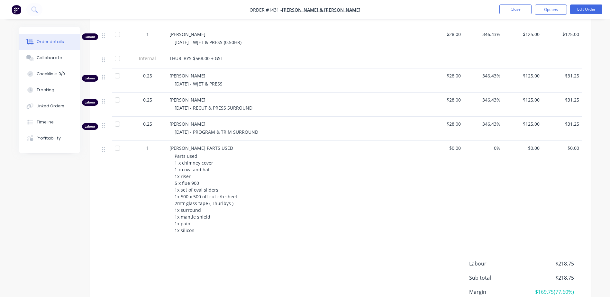
scroll to position [486, 0]
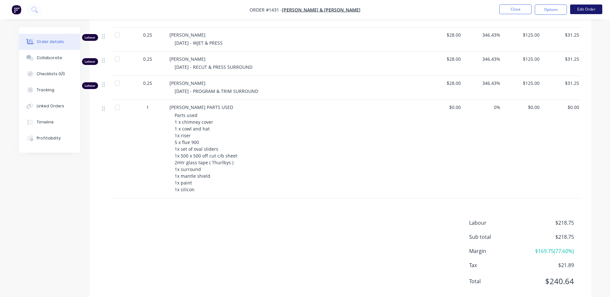
click at [579, 8] on button "Edit Order" at bounding box center [586, 9] width 32 height 10
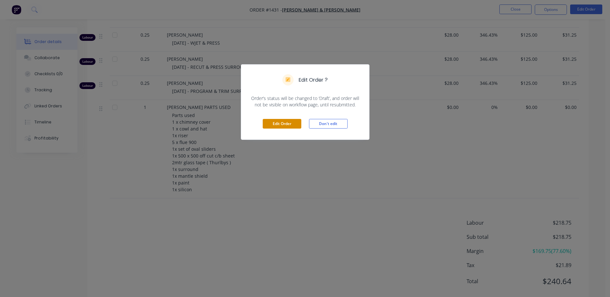
click at [275, 124] on button "Edit Order" at bounding box center [282, 124] width 39 height 10
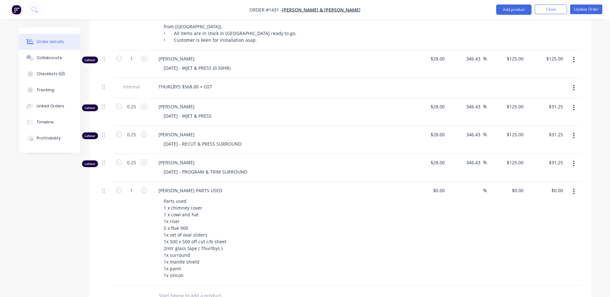
scroll to position [611, 0]
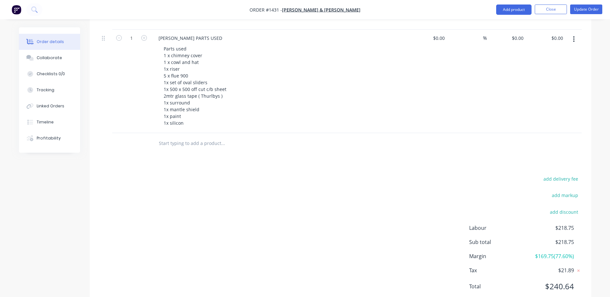
click at [183, 137] on input "text" at bounding box center [222, 143] width 129 height 13
paste input "Extra surround fitted It covered the small surround nicely."
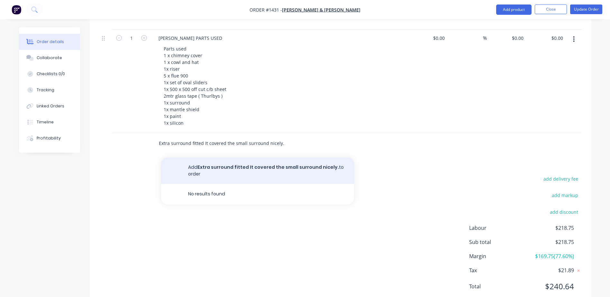
type input "Extra surround fitted It covered the small surround nicely."
click at [239, 157] on button "Add Extra surround fitted It covered the small surround nicely. to order" at bounding box center [257, 170] width 193 height 26
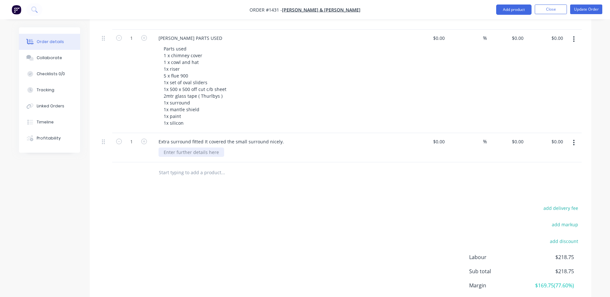
click at [163, 147] on div at bounding box center [191, 151] width 66 height 9
click at [205, 204] on div "add delivery fee add markup add discount Labour $218.75 Sub total $218.75 Margi…" at bounding box center [340, 266] width 482 height 124
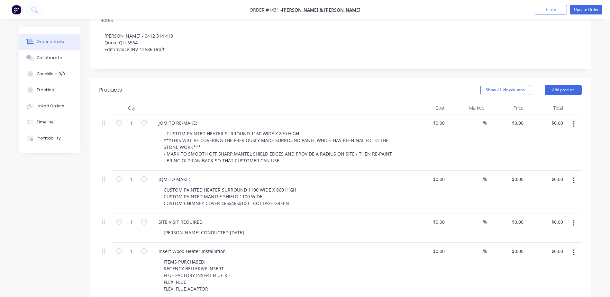
scroll to position [32, 0]
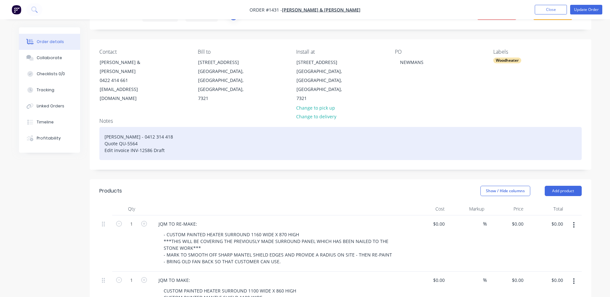
click at [102, 128] on div "[PERSON_NAME] - 0412 314 418 Quote QU-5564 Edit invoice INV-12586 Draft" at bounding box center [340, 143] width 482 height 33
click at [158, 129] on div "[PERSON_NAME] - 0412 314 418 Quote QU-5564 Edit invoice INV-12586 Draft" at bounding box center [340, 143] width 482 height 33
click at [159, 128] on div "[PERSON_NAME] - 0412 314 418 [EMAIL_ADDRESS][DOMAIN_NAME] Quote QU-5564 Edit in…" at bounding box center [340, 143] width 482 height 33
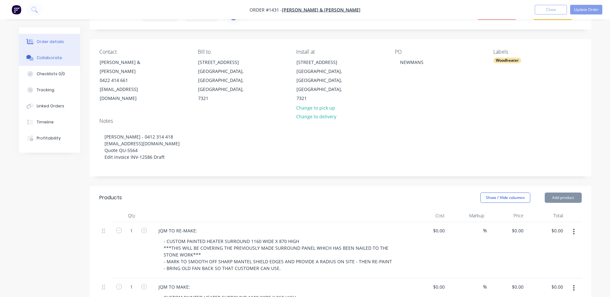
click at [52, 60] on div "Collaborate" at bounding box center [49, 58] width 25 height 6
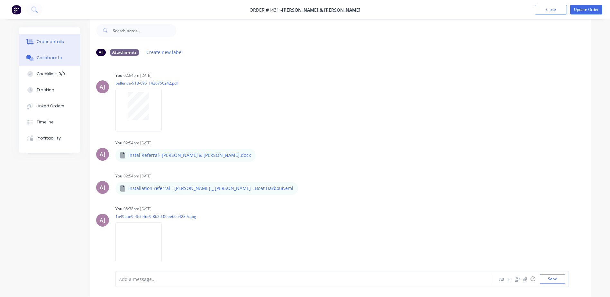
click at [40, 43] on div "Order details" at bounding box center [50, 42] width 27 height 6
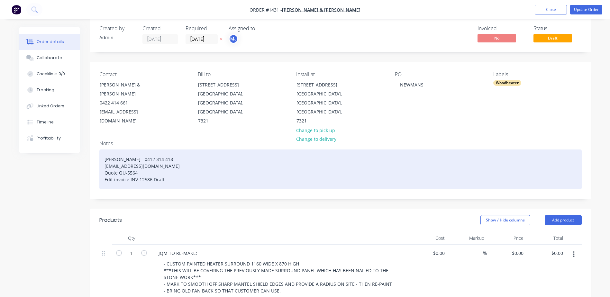
click at [116, 157] on div "[PERSON_NAME] - 0412 314 418 [EMAIL_ADDRESS][DOMAIN_NAME] Quote QU-5564 Edit in…" at bounding box center [340, 169] width 482 height 40
copy div "[EMAIL_ADDRESS][DOMAIN_NAME]"
drag, startPoint x: 104, startPoint y: 174, endPoint x: 166, endPoint y: 175, distance: 62.0
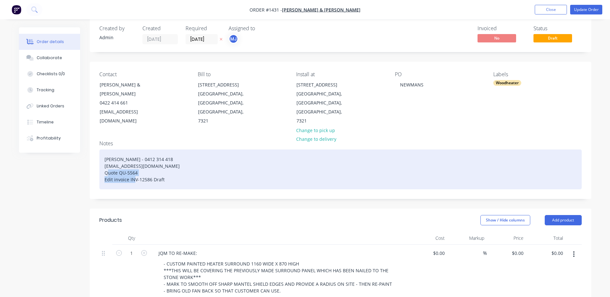
click at [166, 175] on div "[PERSON_NAME] - 0412 314 418 [EMAIL_ADDRESS][DOMAIN_NAME] Quote QU-5564 Edit in…" at bounding box center [340, 169] width 482 height 40
paste div
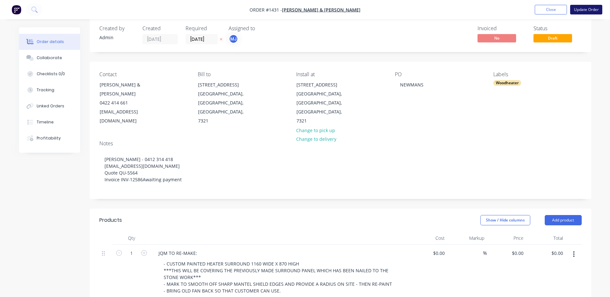
click at [581, 7] on button "Update Order" at bounding box center [586, 10] width 32 height 10
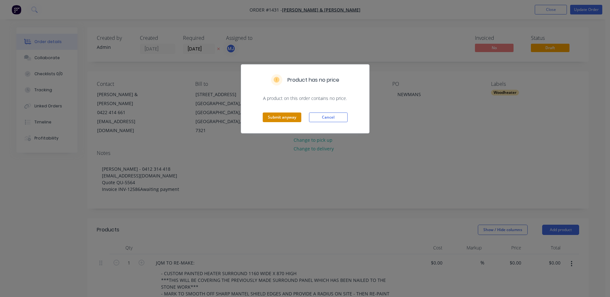
click at [276, 118] on button "Submit anyway" at bounding box center [282, 117] width 39 height 10
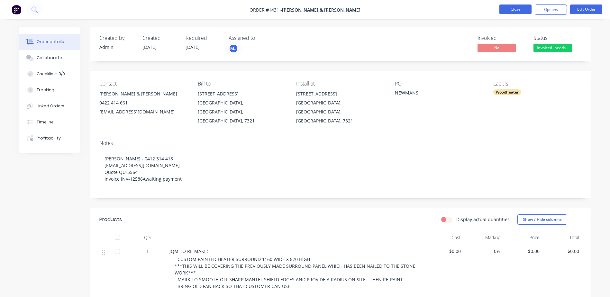
click at [518, 6] on button "Close" at bounding box center [515, 9] width 32 height 10
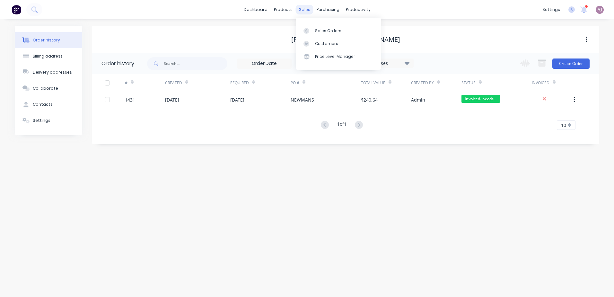
click at [299, 11] on div "sales" at bounding box center [305, 10] width 18 height 10
click at [317, 34] on link "Sales Orders" at bounding box center [338, 30] width 85 height 13
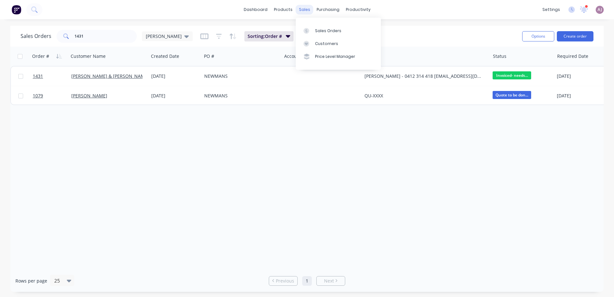
click at [309, 12] on div "sales" at bounding box center [305, 10] width 18 height 10
click at [316, 35] on link "Sales Orders" at bounding box center [338, 30] width 85 height 13
click at [84, 38] on input "1431" at bounding box center [106, 36] width 63 height 13
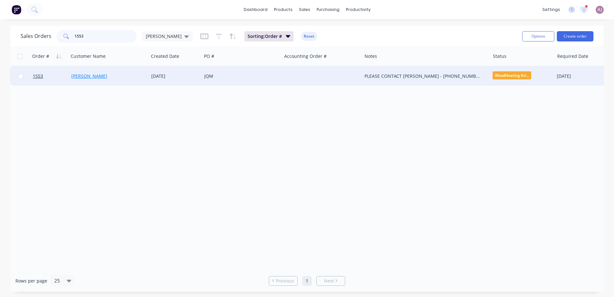
type input "1553"
click at [87, 75] on link "[PERSON_NAME]" at bounding box center [89, 76] width 36 height 6
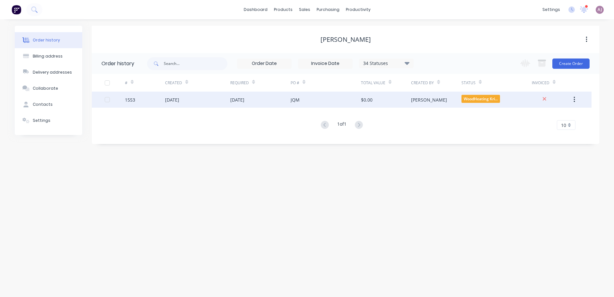
click at [179, 96] on div "[DATE]" at bounding box center [172, 99] width 14 height 7
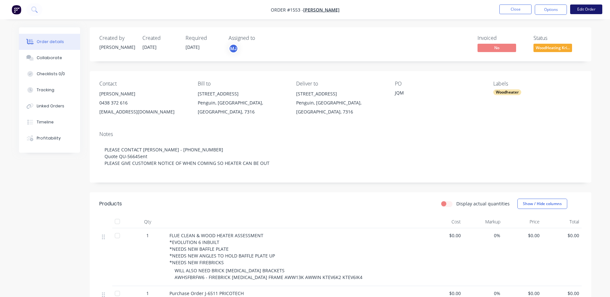
click at [592, 9] on button "Edit Order" at bounding box center [586, 9] width 32 height 10
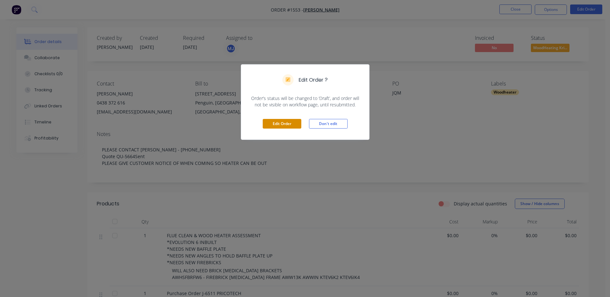
click at [281, 123] on button "Edit Order" at bounding box center [282, 124] width 39 height 10
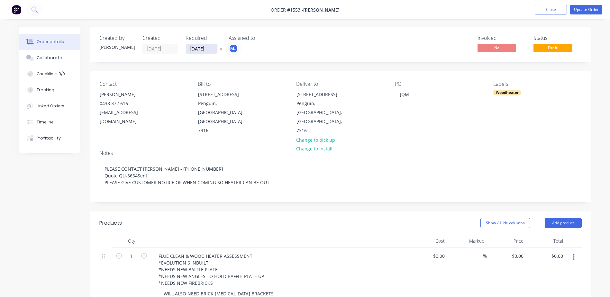
click at [205, 48] on input "[DATE]" at bounding box center [201, 49] width 31 height 10
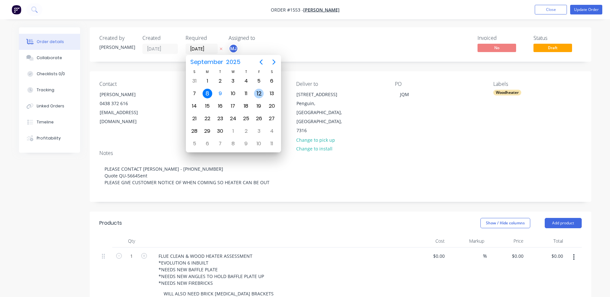
click at [260, 93] on div "12" at bounding box center [259, 94] width 10 height 10
type input "[DATE]"
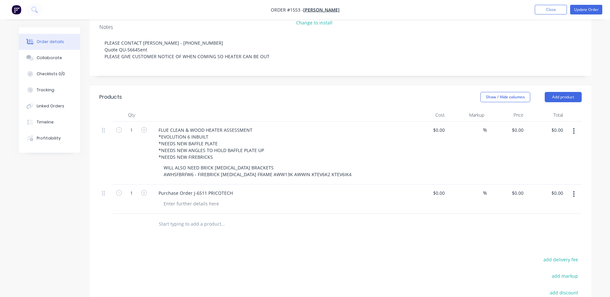
scroll to position [129, 0]
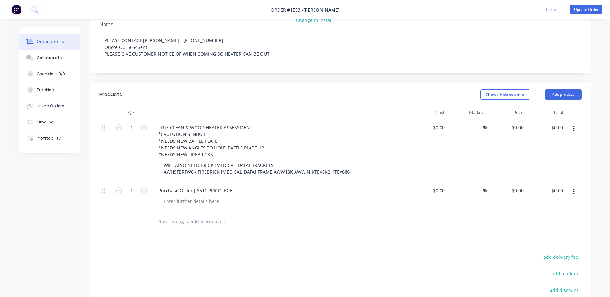
click at [173, 215] on input "text" at bounding box center [222, 221] width 129 height 13
type input "k"
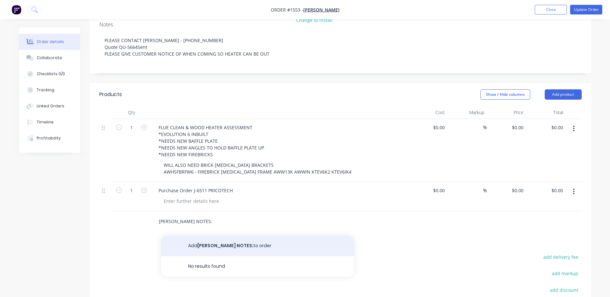
type input "[PERSON_NAME] NOTES:"
click at [191, 236] on button "Add [PERSON_NAME] NOTES: to order" at bounding box center [257, 246] width 193 height 21
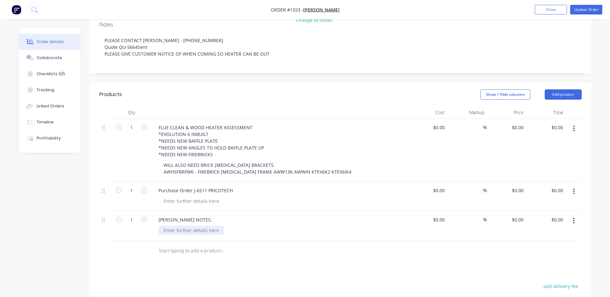
click at [177, 226] on div at bounding box center [191, 230] width 66 height 9
paste div
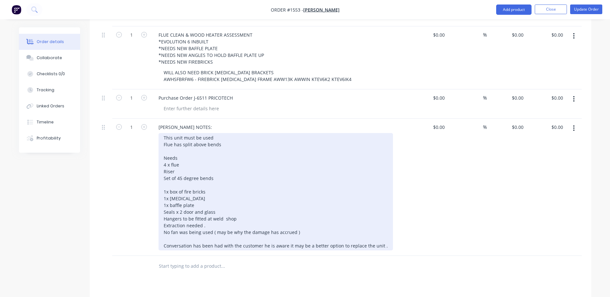
scroll to position [225, 0]
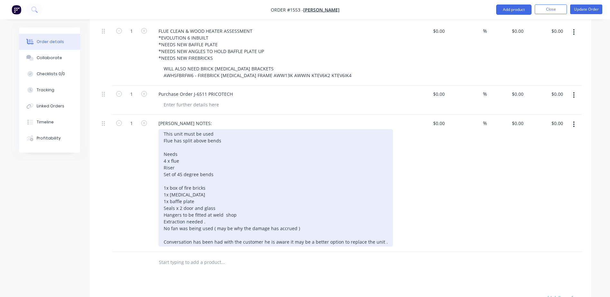
click at [194, 129] on div "This unit must be used Flue has split above bends Needs 4 x flue Riser Set of 4…" at bounding box center [275, 187] width 234 height 117
click at [178, 135] on div "This unit must not be used Flue has split above bends Needs 4 x flue Riser Set …" at bounding box center [275, 187] width 234 height 117
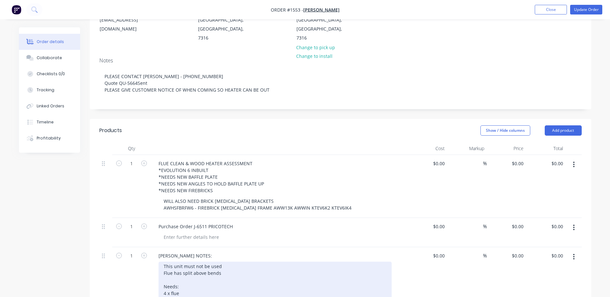
scroll to position [64, 0]
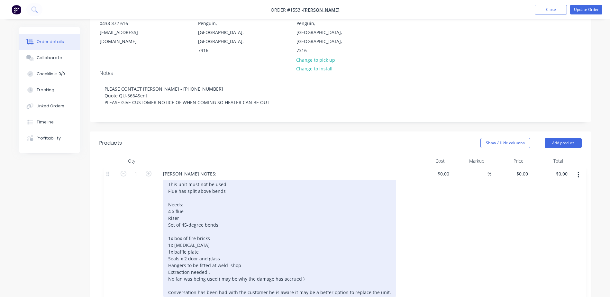
drag, startPoint x: 105, startPoint y: 267, endPoint x: 110, endPoint y: 163, distance: 104.8
click at [110, 167] on div "1 FLUE CLEAN & WOOD HEATER ASSESSMENT *EVOLUTION 6 INBUILT *NEEDS NEW BAFFLE PL…" at bounding box center [340, 281] width 482 height 229
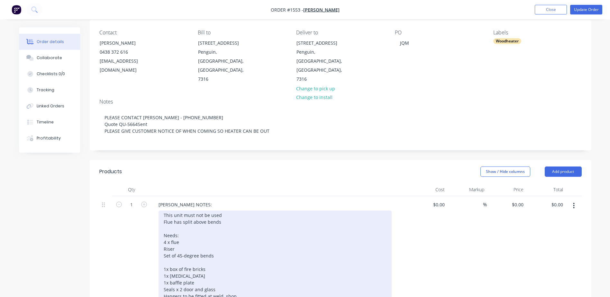
scroll to position [49, 0]
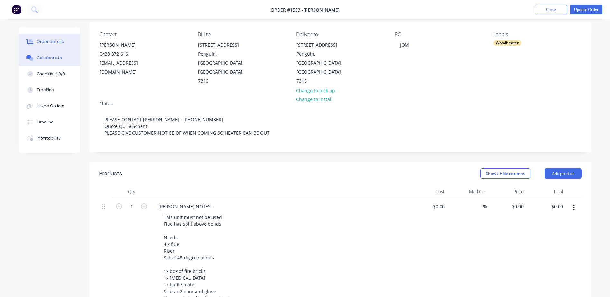
click at [51, 62] on button "Collaborate" at bounding box center [49, 58] width 61 height 16
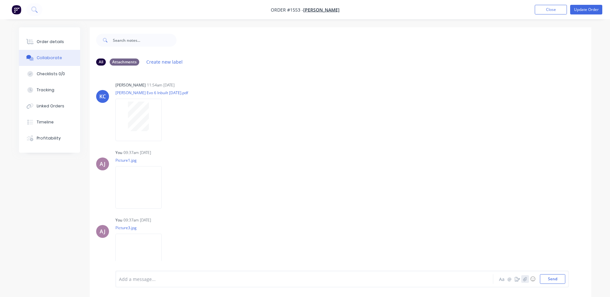
click at [526, 281] on button "button" at bounding box center [525, 279] width 8 height 8
click at [557, 276] on button "Send" at bounding box center [552, 279] width 25 height 10
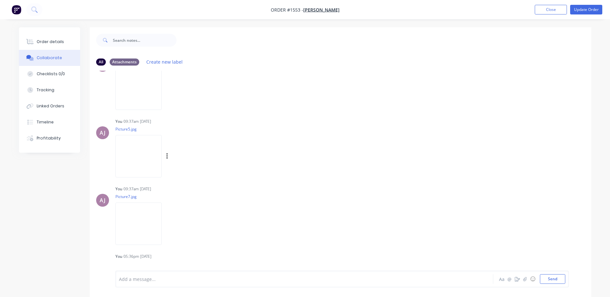
scroll to position [211, 0]
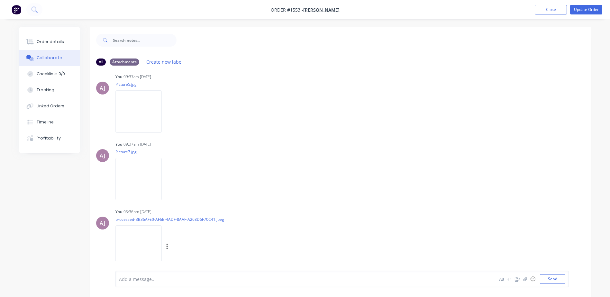
click at [138, 244] on img at bounding box center [138, 246] width 46 height 42
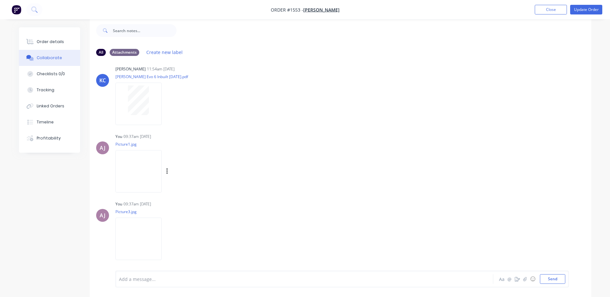
scroll to position [0, 0]
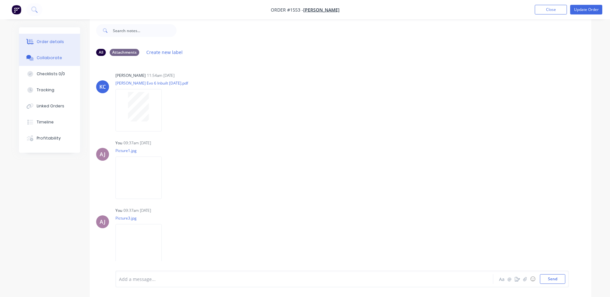
click at [45, 41] on div "Order details" at bounding box center [50, 42] width 27 height 6
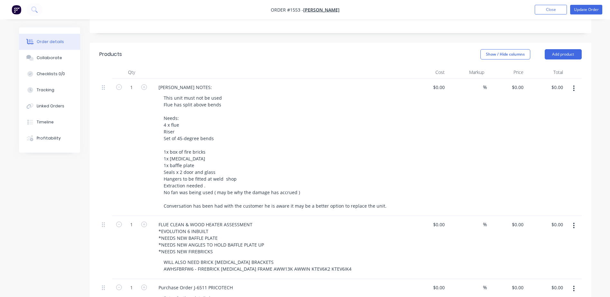
scroll to position [170, 0]
click at [59, 53] on button "Collaborate" at bounding box center [49, 58] width 61 height 16
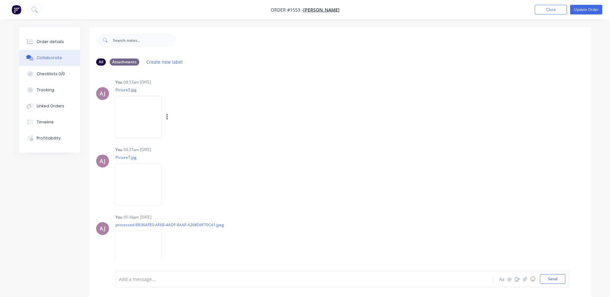
scroll to position [211, 0]
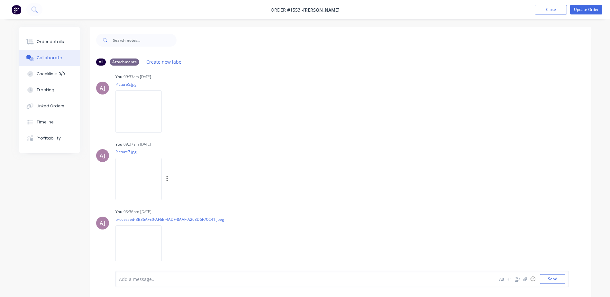
click at [144, 175] on img at bounding box center [138, 179] width 46 height 42
click at [62, 47] on button "Order details" at bounding box center [49, 42] width 61 height 16
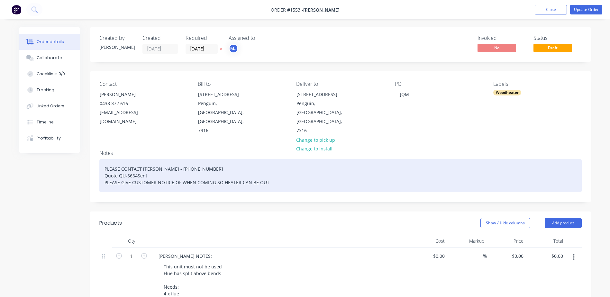
click at [102, 159] on div "PLEASE CONTACT [PERSON_NAME] - [PHONE_NUMBER] Quote QU-5664Sent PLEASE GIVE CUS…" at bounding box center [340, 175] width 482 height 33
paste div
click at [147, 159] on div "Quote QU-5703SentPLEASE CONTACT [PERSON_NAME] - [PHONE_NUMBER] Quote QU-5664Sen…" at bounding box center [340, 175] width 482 height 33
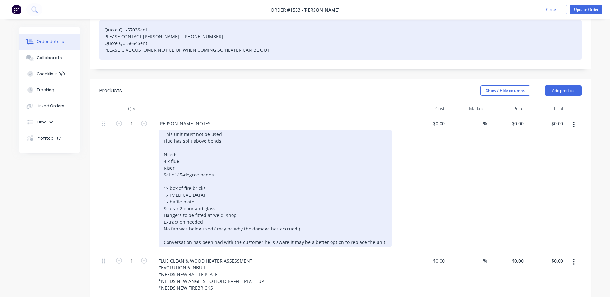
scroll to position [161, 0]
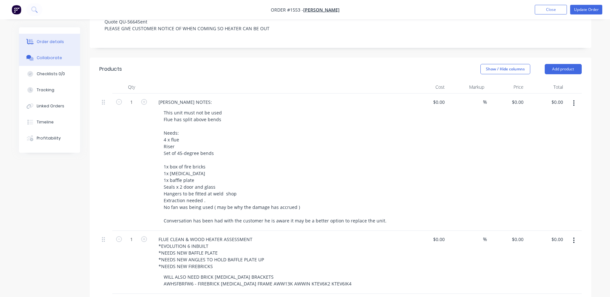
click at [46, 57] on div "Collaborate" at bounding box center [49, 58] width 25 height 6
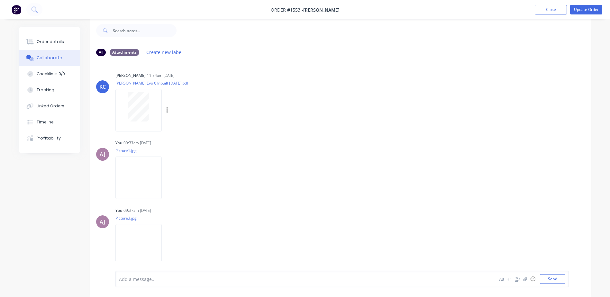
click at [150, 109] on div at bounding box center [138, 107] width 40 height 30
click at [45, 43] on div "Order details" at bounding box center [50, 42] width 27 height 6
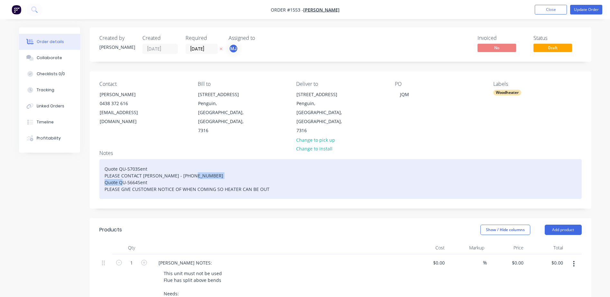
drag, startPoint x: 105, startPoint y: 165, endPoint x: 146, endPoint y: 167, distance: 41.2
click at [146, 167] on div "Quote QU-5703Sent PLEASE CONTACT [PERSON_NAME] - [PHONE_NUMBER] Quote QU-5664Se…" at bounding box center [340, 179] width 482 height 40
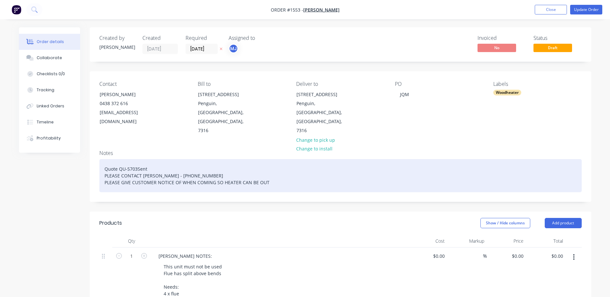
click at [153, 159] on div "Quote QU-5703Sent PLEASE CONTACT [PERSON_NAME] - [PHONE_NUMBER] PLEASE GIVE CUS…" at bounding box center [340, 175] width 482 height 33
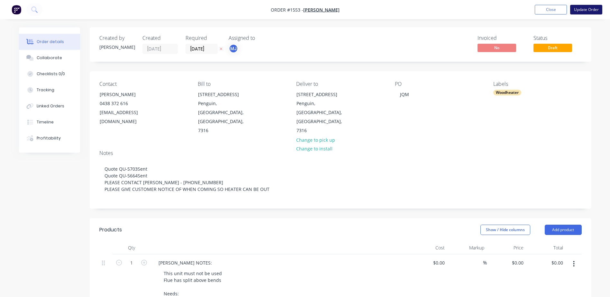
click at [593, 7] on button "Update Order" at bounding box center [586, 10] width 32 height 10
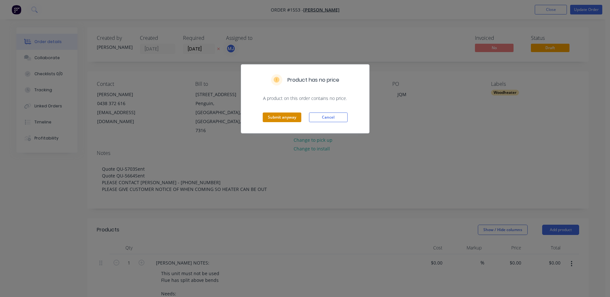
click at [285, 114] on button "Submit anyway" at bounding box center [282, 117] width 39 height 10
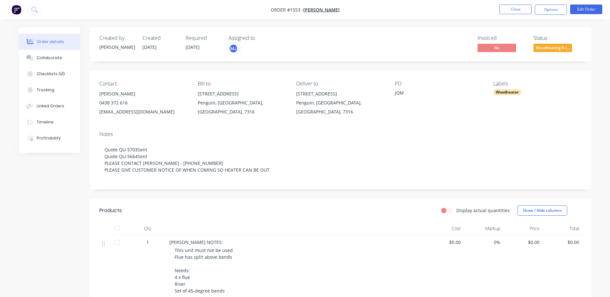
click at [538, 48] on span "WoodHeating Kri..." at bounding box center [552, 48] width 39 height 8
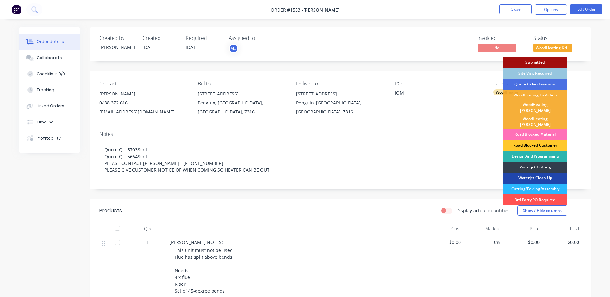
click at [536, 140] on div "Road Blocked Customer" at bounding box center [535, 145] width 64 height 11
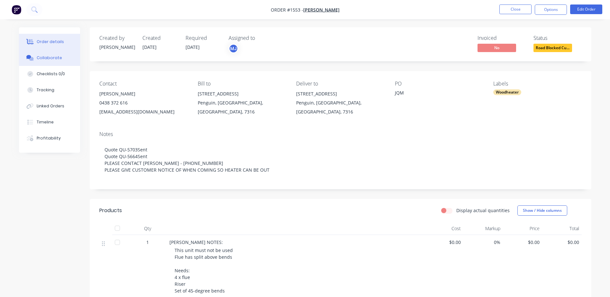
click at [60, 60] on button "Collaborate" at bounding box center [49, 58] width 61 height 16
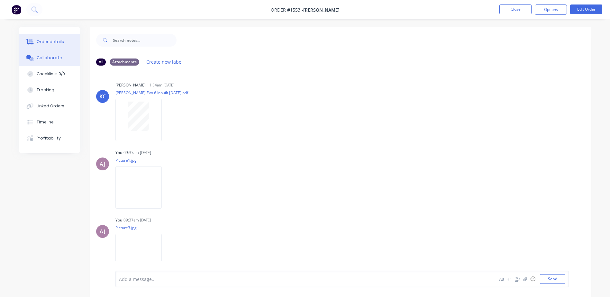
click at [46, 41] on div "Order details" at bounding box center [50, 42] width 27 height 6
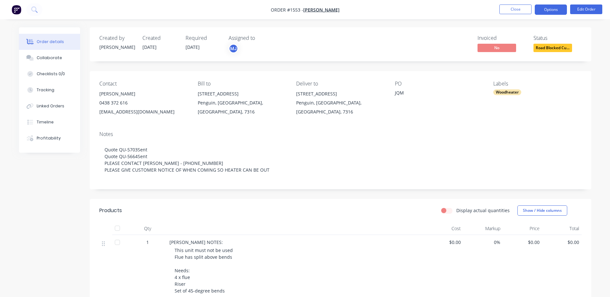
click at [550, 13] on button "Options" at bounding box center [550, 9] width 32 height 10
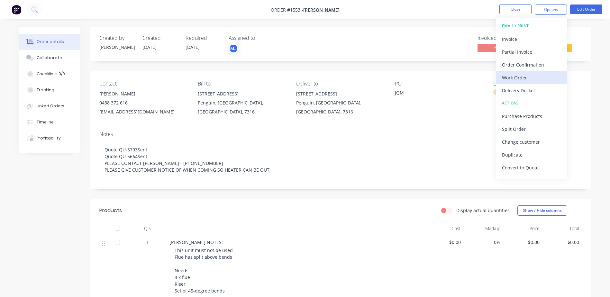
click at [510, 76] on div "Work Order" at bounding box center [531, 77] width 59 height 9
click at [510, 76] on div "Custom" at bounding box center [531, 77] width 59 height 9
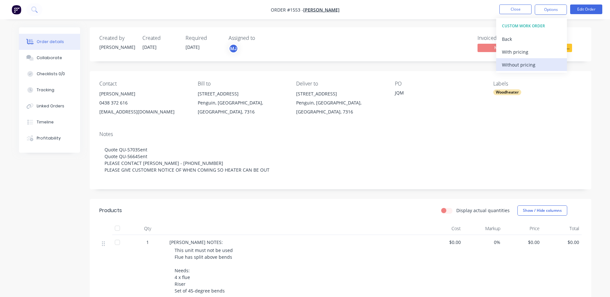
click at [510, 63] on div "Without pricing" at bounding box center [531, 64] width 59 height 9
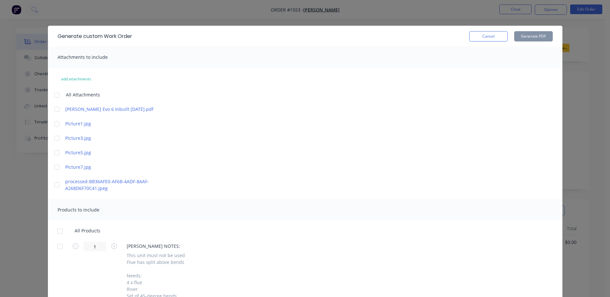
click at [55, 233] on div at bounding box center [60, 231] width 13 height 13
click at [531, 35] on button "Generate PDF" at bounding box center [533, 36] width 39 height 10
click at [491, 37] on button "Cancel" at bounding box center [488, 36] width 39 height 10
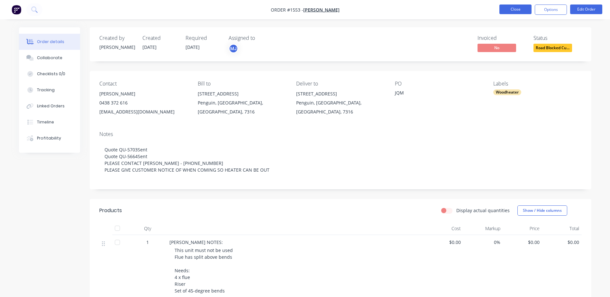
click at [512, 12] on button "Close" at bounding box center [515, 9] width 32 height 10
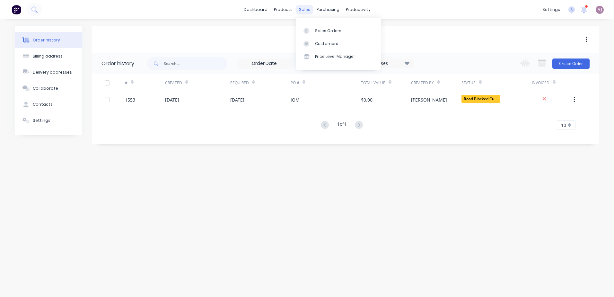
click at [305, 11] on div "sales" at bounding box center [305, 10] width 18 height 10
click at [311, 33] on div at bounding box center [309, 31] width 10 height 6
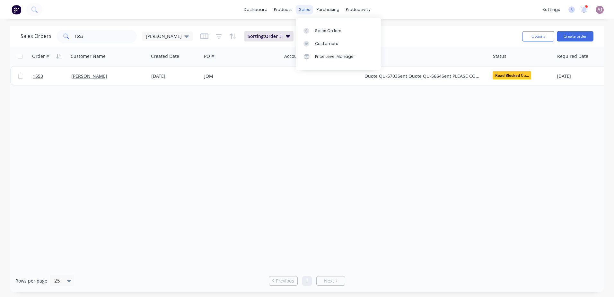
click at [307, 11] on div "sales" at bounding box center [305, 10] width 18 height 10
click at [77, 34] on input "1553" at bounding box center [106, 36] width 63 height 13
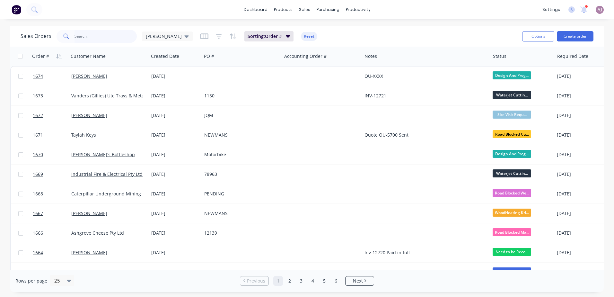
click at [80, 38] on input "text" at bounding box center [106, 36] width 63 height 13
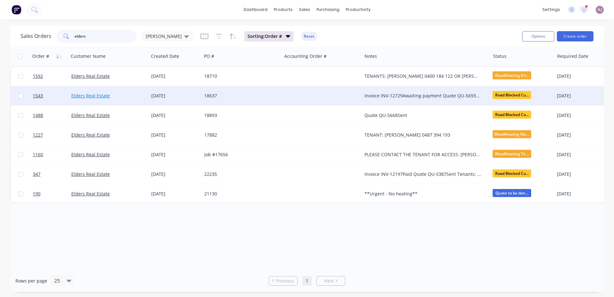
type input "elders"
click at [107, 95] on link "Elders Real Estate" at bounding box center [90, 96] width 39 height 6
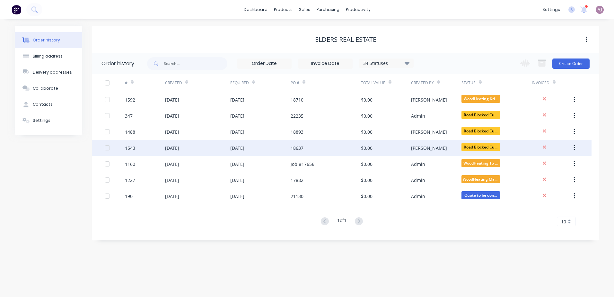
click at [179, 150] on div "[DATE]" at bounding box center [172, 148] width 14 height 7
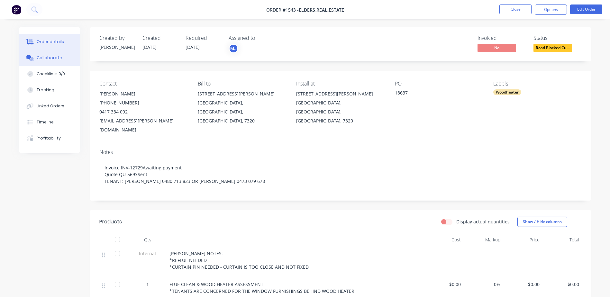
click at [47, 57] on div "Collaborate" at bounding box center [49, 58] width 25 height 6
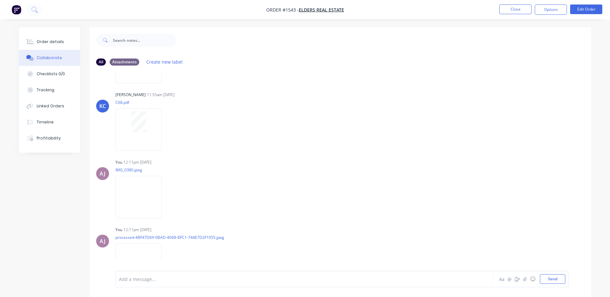
scroll to position [211, 0]
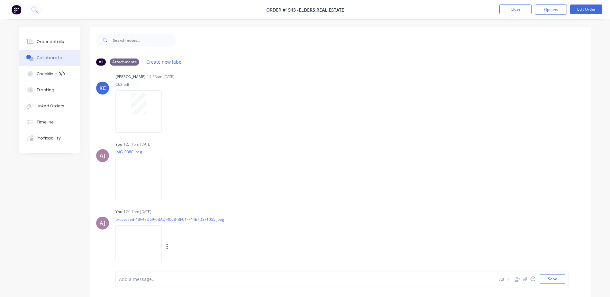
click at [136, 241] on img at bounding box center [138, 246] width 46 height 42
click at [61, 40] on div "Order details" at bounding box center [50, 42] width 27 height 6
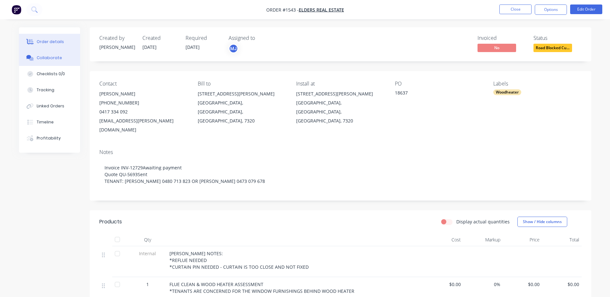
click at [54, 60] on div "Collaborate" at bounding box center [49, 58] width 25 height 6
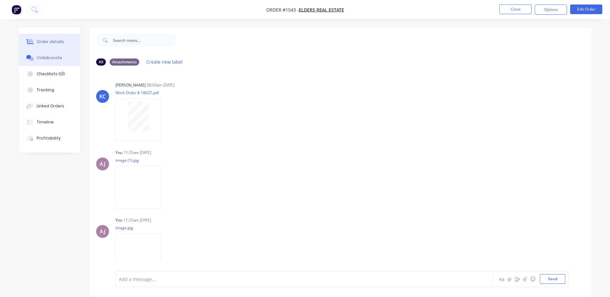
click at [49, 40] on div "Order details" at bounding box center [50, 42] width 27 height 6
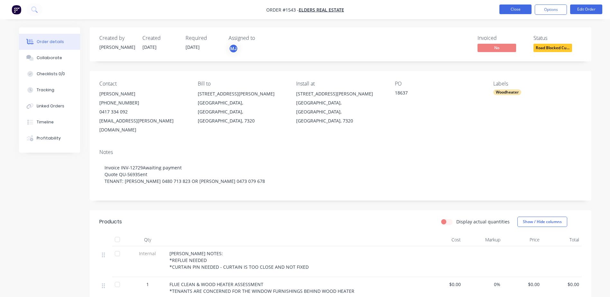
click at [502, 8] on button "Close" at bounding box center [515, 9] width 32 height 10
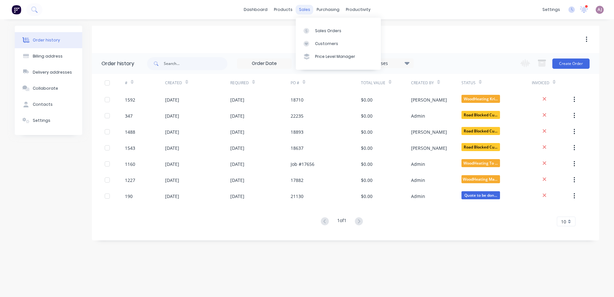
click at [301, 8] on div "sales" at bounding box center [305, 10] width 18 height 10
click at [313, 28] on div at bounding box center [309, 31] width 10 height 6
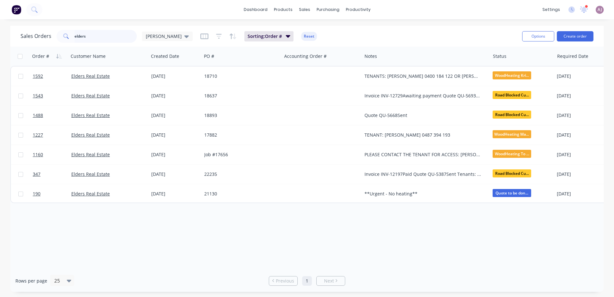
click at [109, 37] on input "elders" at bounding box center [106, 36] width 63 height 13
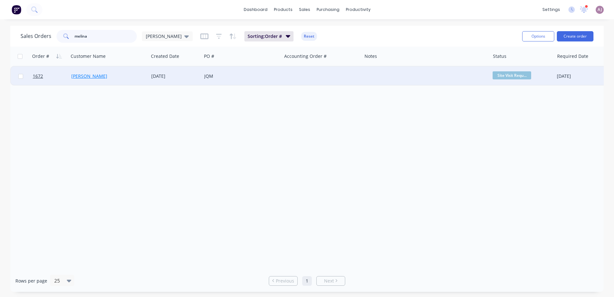
type input "melina"
click at [94, 77] on link "[PERSON_NAME]" at bounding box center [89, 76] width 36 height 6
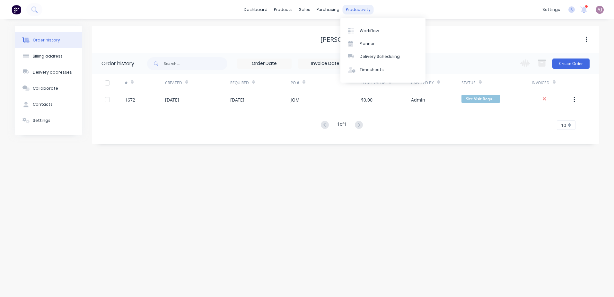
click at [357, 10] on div "productivity" at bounding box center [358, 10] width 31 height 10
click at [360, 29] on div "Workflow" at bounding box center [369, 31] width 19 height 6
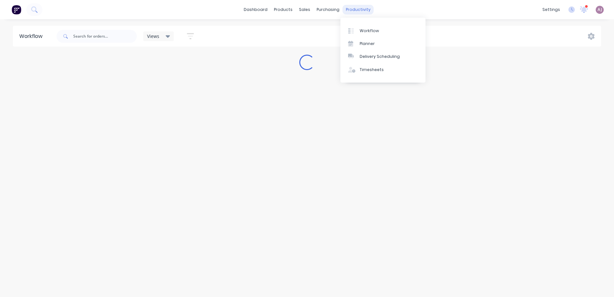
click at [353, 11] on div "productivity" at bounding box center [358, 10] width 31 height 10
click at [366, 44] on div "Planner" at bounding box center [367, 44] width 15 height 6
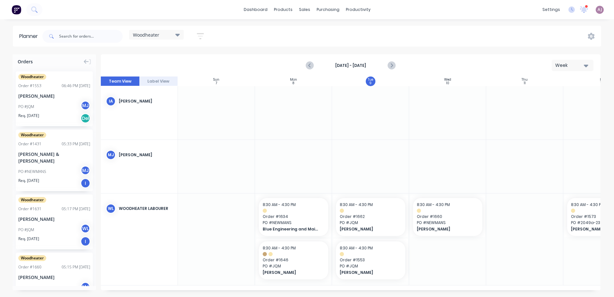
scroll to position [0, 0]
click at [47, 61] on div "Orders" at bounding box center [55, 60] width 84 height 12
click at [18, 62] on span "Orders" at bounding box center [25, 61] width 15 height 7
click at [59, 37] on span at bounding box center [50, 36] width 17 height 13
click at [61, 36] on input "text" at bounding box center [91, 36] width 64 height 13
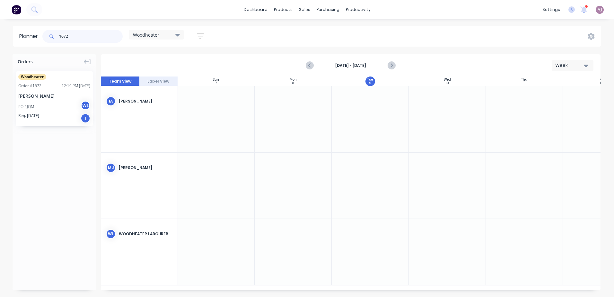
type input "1672"
drag, startPoint x: 44, startPoint y: 87, endPoint x: 421, endPoint y: 181, distance: 388.1
click at [305, 10] on div "sales" at bounding box center [305, 10] width 18 height 10
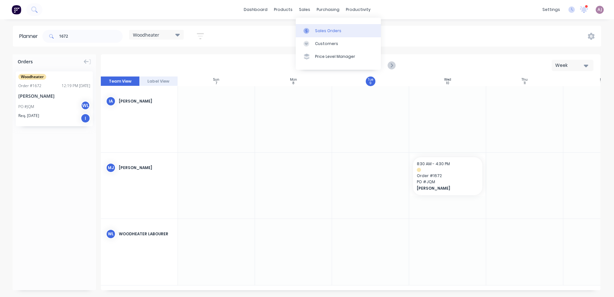
click at [313, 26] on link "Sales Orders" at bounding box center [338, 30] width 85 height 13
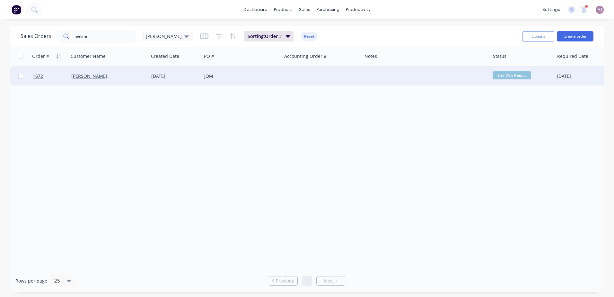
click at [110, 77] on div "[PERSON_NAME]" at bounding box center [106, 76] width 71 height 6
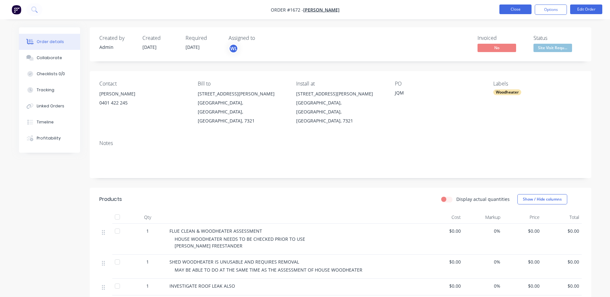
click at [523, 9] on button "Close" at bounding box center [515, 9] width 32 height 10
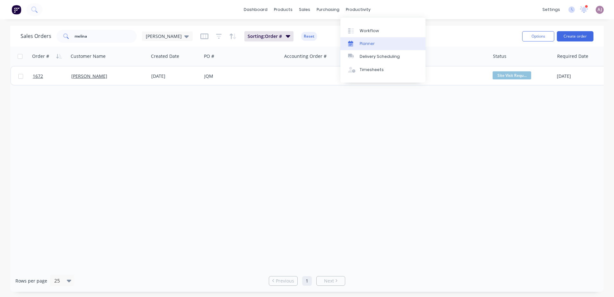
click at [359, 40] on link "Planner" at bounding box center [383, 43] width 85 height 13
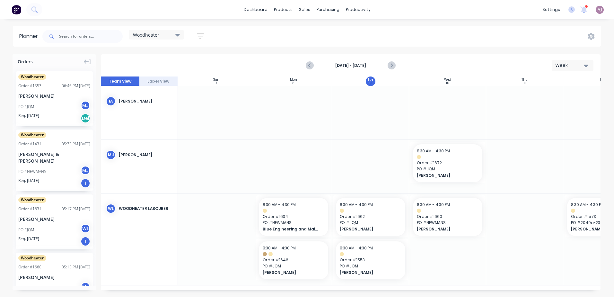
scroll to position [0, 0]
click at [437, 168] on span "PO # JQM" at bounding box center [448, 169] width 62 height 6
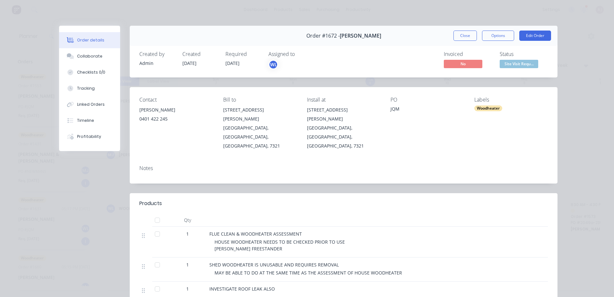
drag, startPoint x: 304, startPoint y: 38, endPoint x: 380, endPoint y: 34, distance: 76.6
click at [380, 34] on div "Order #1672 - [PERSON_NAME] Close Options Edit Order" at bounding box center [344, 36] width 428 height 20
copy div "Order #1672 - [PERSON_NAME]"
drag, startPoint x: 304, startPoint y: 110, endPoint x: 378, endPoint y: 119, distance: 74.7
click at [378, 119] on div "Contact [PERSON_NAME] 0401 422 245 Bill to [STREET_ADDRESS][PERSON_NAME] Instal…" at bounding box center [344, 123] width 428 height 73
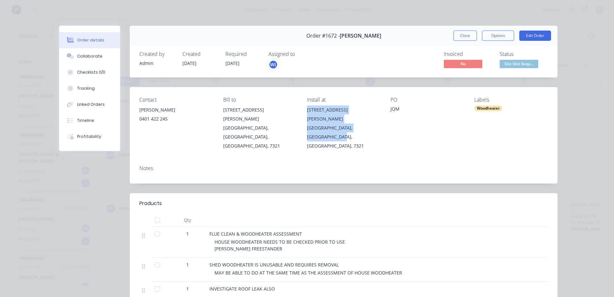
copy div "[STREET_ADDRESS][PERSON_NAME]"
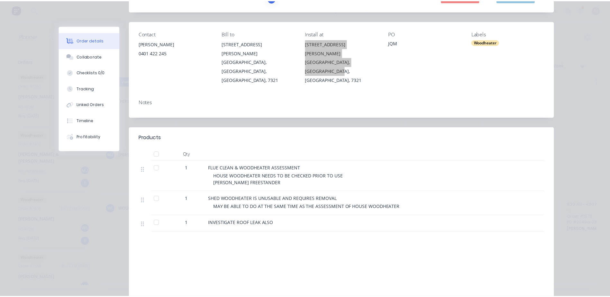
scroll to position [0, 0]
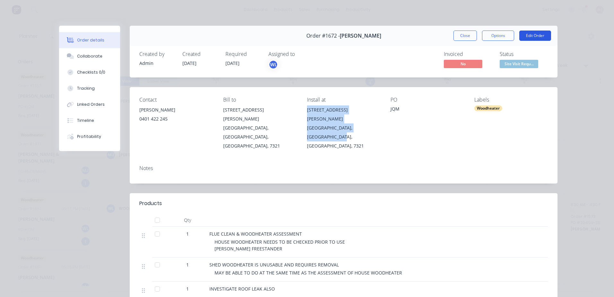
click at [538, 34] on button "Edit Order" at bounding box center [536, 36] width 32 height 10
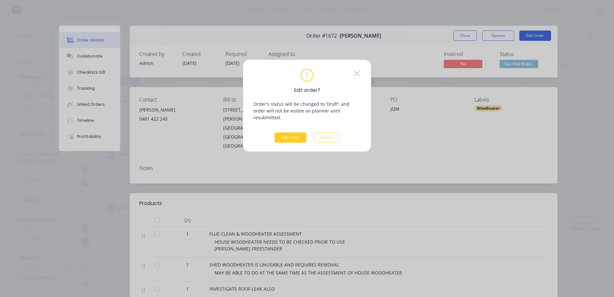
click at [283, 132] on button "Edit Order" at bounding box center [291, 137] width 32 height 10
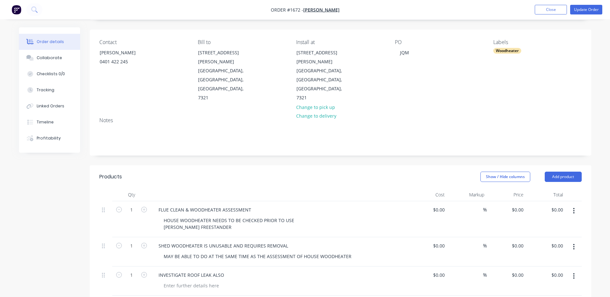
scroll to position [96, 0]
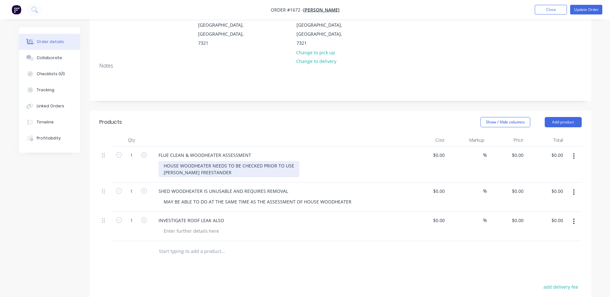
click at [222, 161] on div "HOUSE WOODHEATER NEEDS TO BE CHECKED PRIOR TO USE [PERSON_NAME] FREESTANDER" at bounding box center [228, 169] width 141 height 16
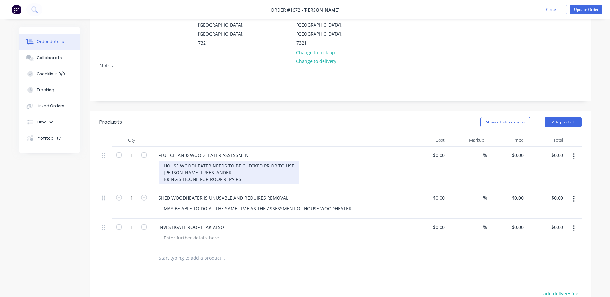
click at [163, 161] on div "HOUSE WOODHEATER NEEDS TO BE CHECKED PRIOR TO USE [PERSON_NAME] FREESTANDER BRI…" at bounding box center [228, 172] width 141 height 23
click at [162, 161] on div "HOUSE WOODHEATER NEEDS TO BE CHECKED PRIOR TO USE - [PERSON_NAME] FREESTANDER B…" at bounding box center [228, 172] width 141 height 23
drag, startPoint x: 235, startPoint y: 153, endPoint x: 155, endPoint y: 155, distance: 80.4
click at [155, 155] on div "FLUE CLEAN & WOODHEATER ASSESSMENT HOUSE WOODHEATER NEEDS TO BE CHECKED PRIOR T…" at bounding box center [279, 168] width 257 height 43
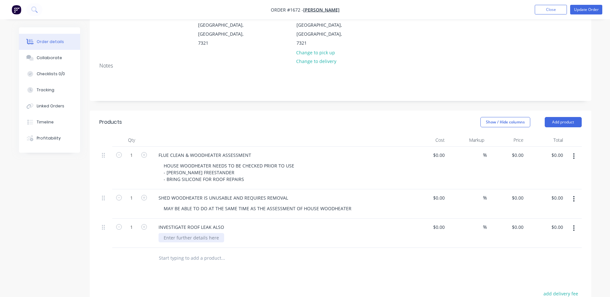
click at [196, 233] on div at bounding box center [191, 237] width 66 height 9
paste div
click at [583, 10] on button "Update Order" at bounding box center [586, 10] width 32 height 10
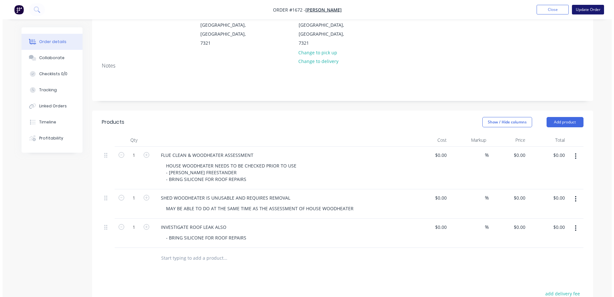
scroll to position [0, 0]
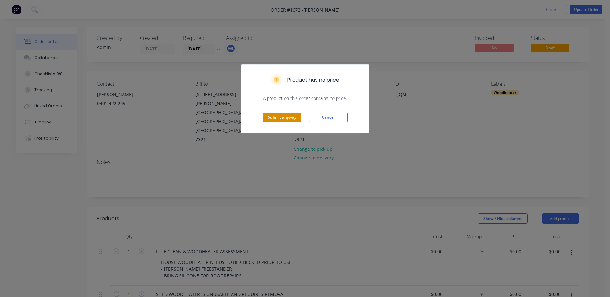
click at [290, 118] on button "Submit anyway" at bounding box center [282, 117] width 39 height 10
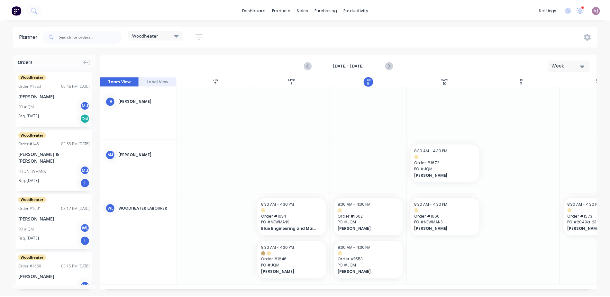
scroll to position [0, 0]
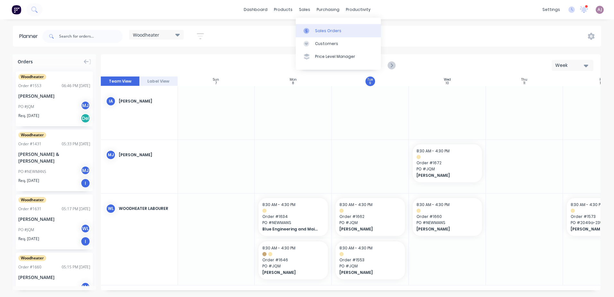
click at [313, 32] on div at bounding box center [309, 31] width 10 height 6
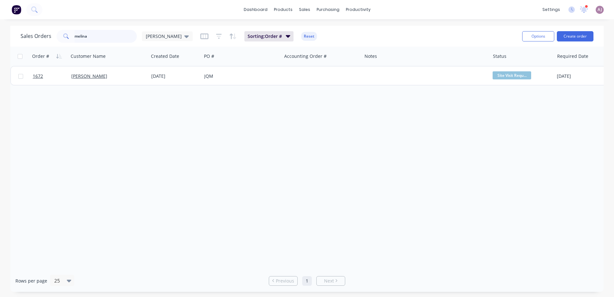
click at [82, 37] on input "melina" at bounding box center [106, 36] width 63 height 13
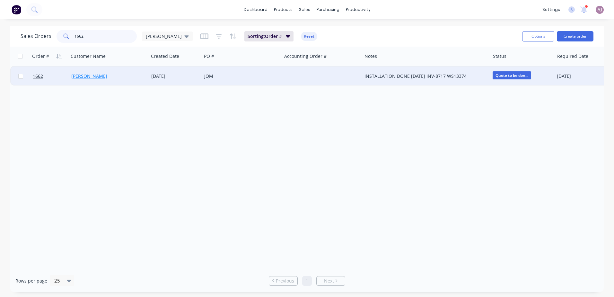
type input "1662"
click at [90, 77] on link "[PERSON_NAME]" at bounding box center [89, 76] width 36 height 6
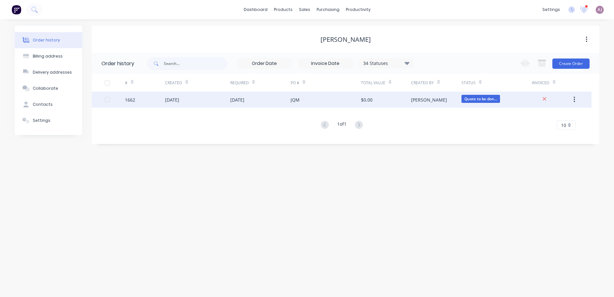
click at [179, 98] on div "[DATE]" at bounding box center [172, 99] width 14 height 7
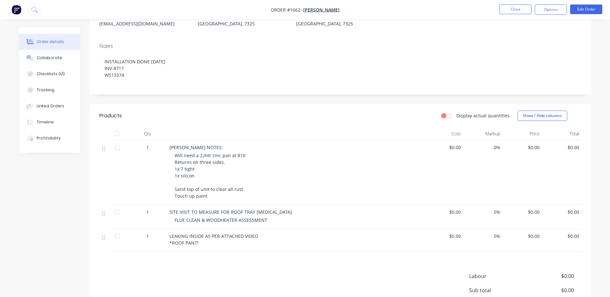
scroll to position [129, 0]
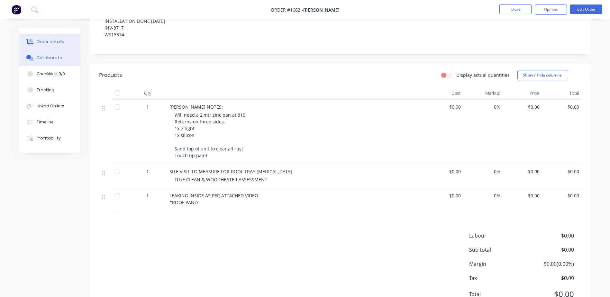
click at [48, 54] on button "Collaborate" at bounding box center [49, 58] width 61 height 16
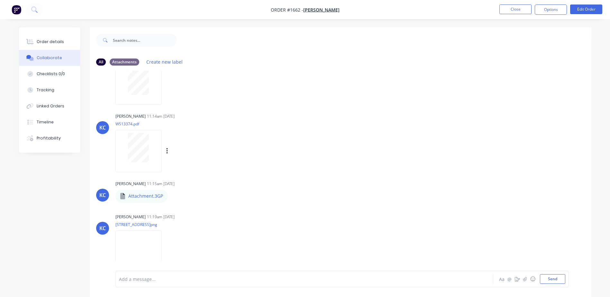
scroll to position [41, 0]
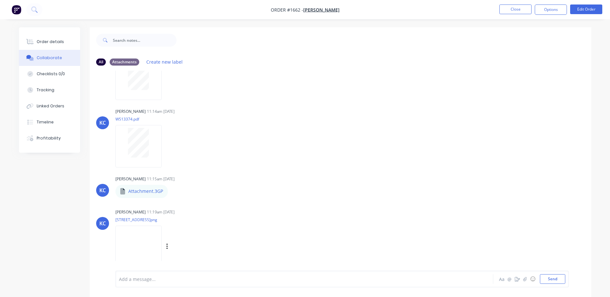
click at [149, 244] on img at bounding box center [138, 247] width 46 height 42
click at [54, 41] on div "Order details" at bounding box center [50, 42] width 27 height 6
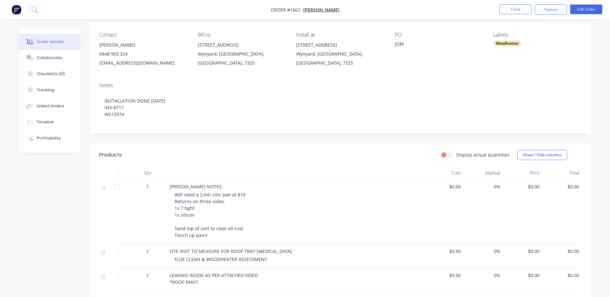
scroll to position [64, 0]
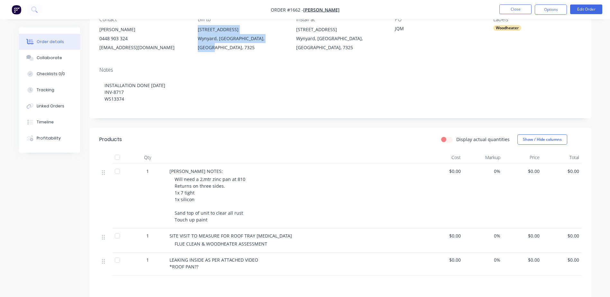
drag, startPoint x: 197, startPoint y: 28, endPoint x: 272, endPoint y: 37, distance: 75.4
click at [272, 37] on div "[STREET_ADDRESS]" at bounding box center [242, 38] width 88 height 27
click at [59, 60] on div "Collaborate" at bounding box center [49, 58] width 25 height 6
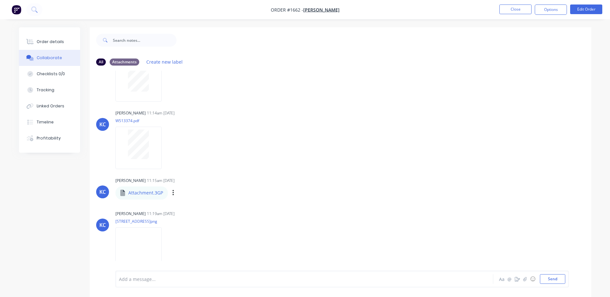
scroll to position [41, 0]
click at [40, 38] on button "Order details" at bounding box center [49, 42] width 61 height 16
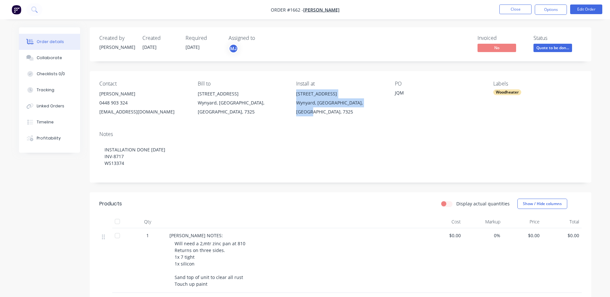
drag, startPoint x: 296, startPoint y: 95, endPoint x: 370, endPoint y: 106, distance: 74.7
click at [370, 106] on div "[STREET_ADDRESS]" at bounding box center [340, 102] width 88 height 27
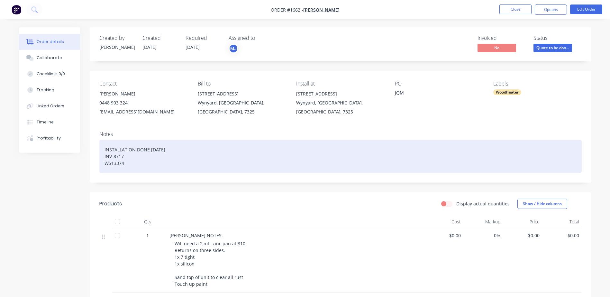
click at [104, 148] on div "INSTALLATION DONE [DATE] INV-8717 WS13374" at bounding box center [340, 156] width 482 height 33
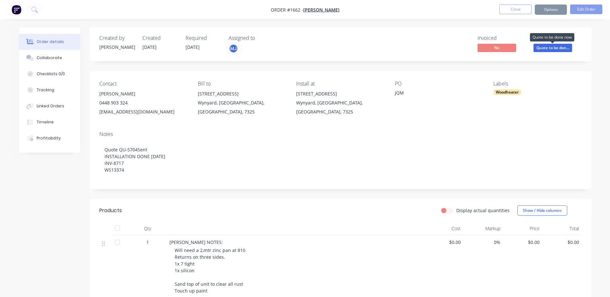
click at [545, 47] on span "Quote to be don..." at bounding box center [552, 48] width 39 height 8
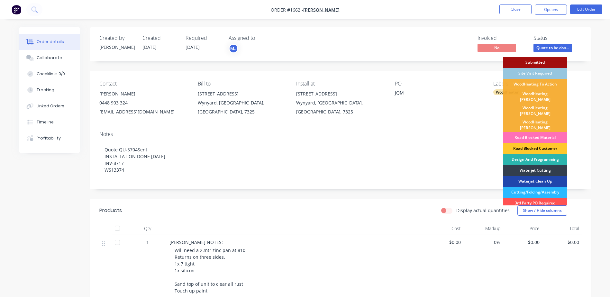
click at [540, 143] on div "Road Blocked Customer" at bounding box center [535, 148] width 64 height 11
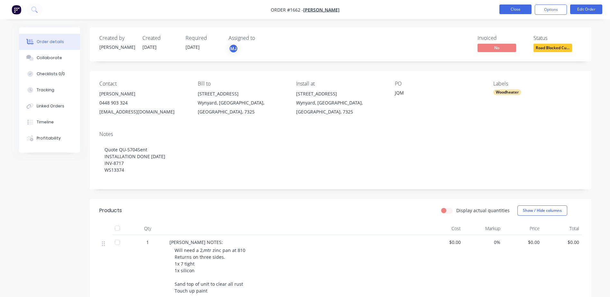
click at [508, 9] on button "Close" at bounding box center [515, 9] width 32 height 10
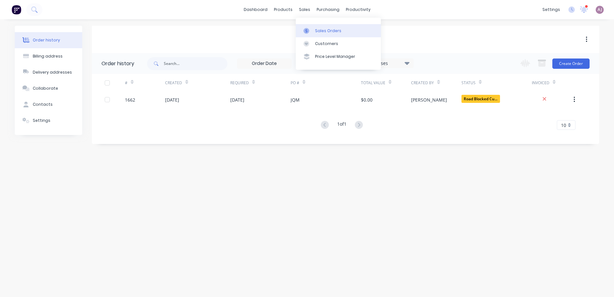
click at [312, 28] on div at bounding box center [309, 31] width 10 height 6
